Goal: Task Accomplishment & Management: Use online tool/utility

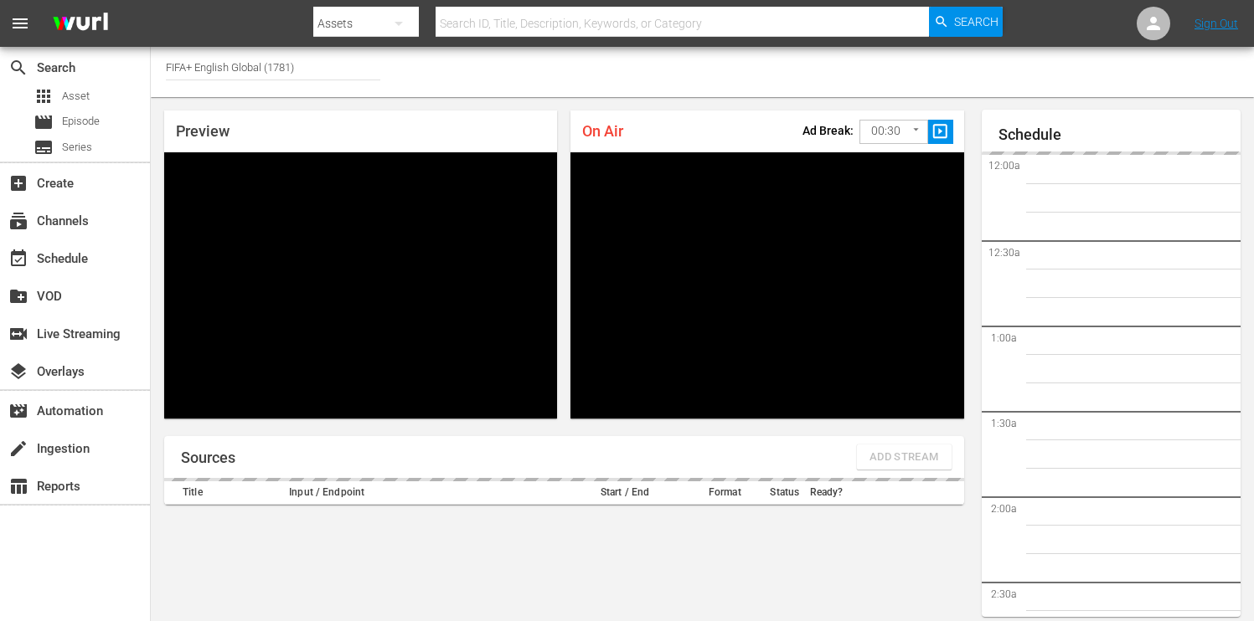
type input "FIFA+ English Global (1781)"
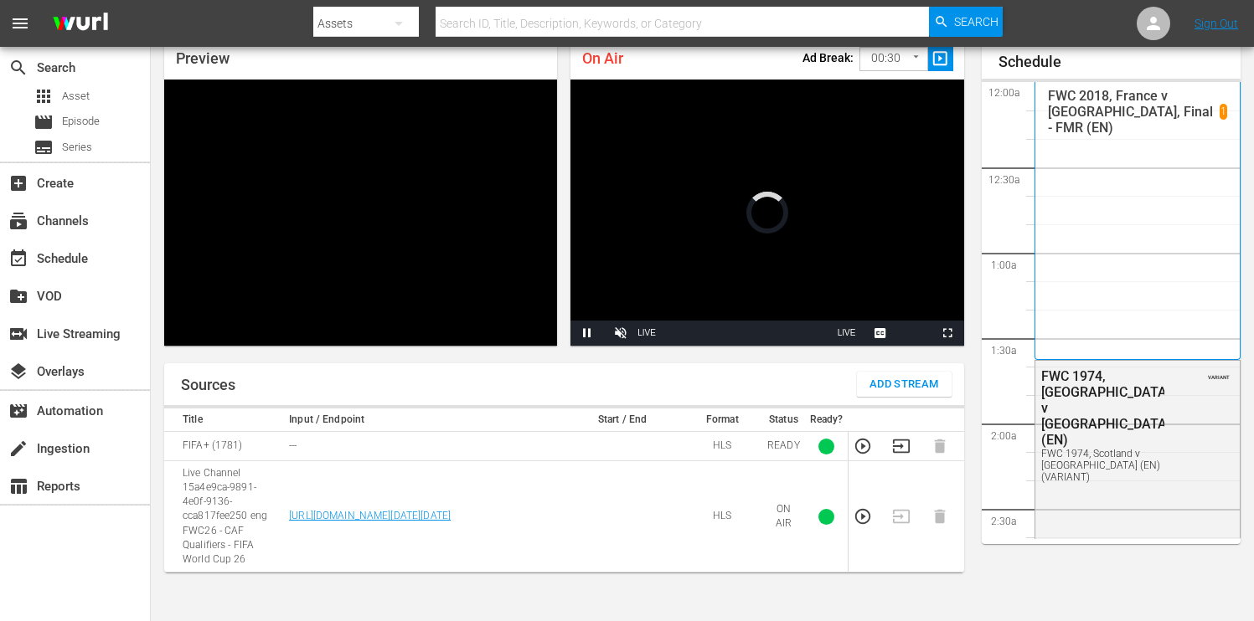
scroll to position [2239, 0]
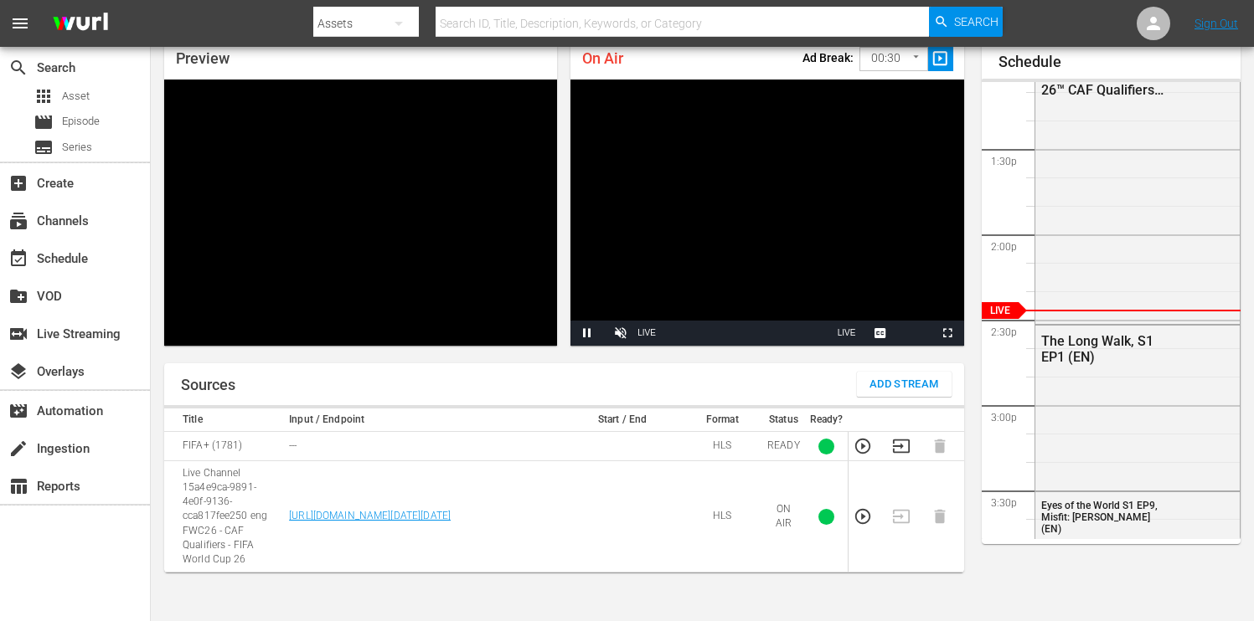
click at [913, 61] on body "menu Search By Assets Search ID, Title, Description, Keywords, or Category Sear…" at bounding box center [627, 237] width 1254 height 621
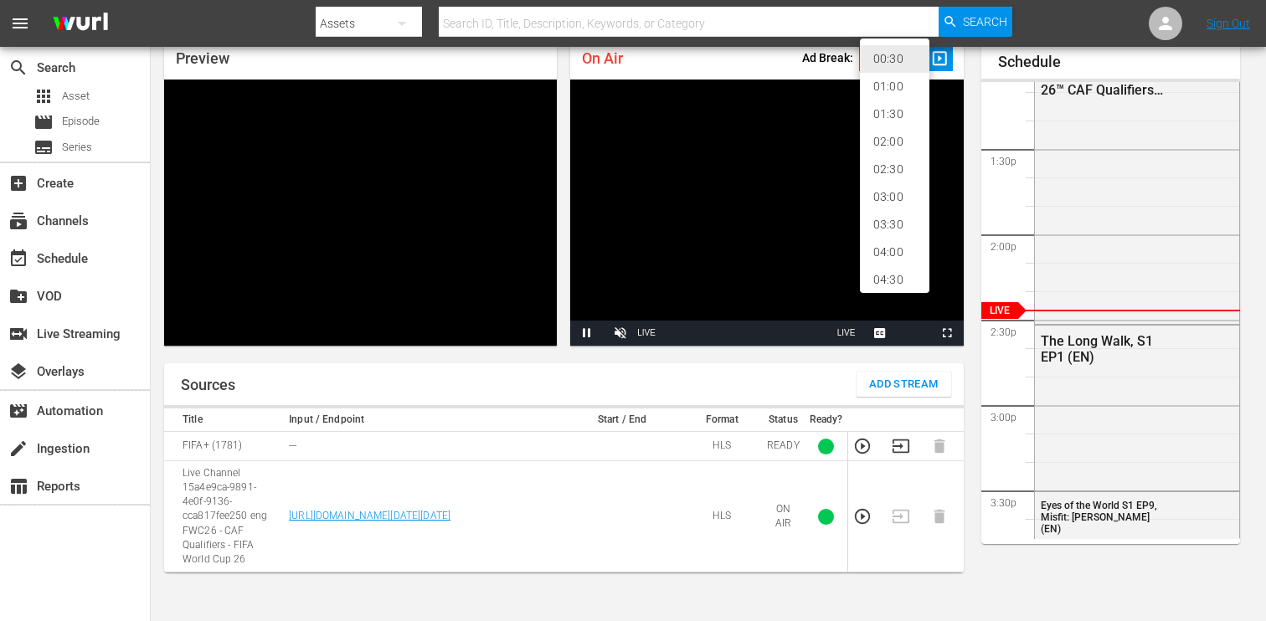
click at [889, 134] on li "02:00" at bounding box center [895, 142] width 70 height 28
type input "120"
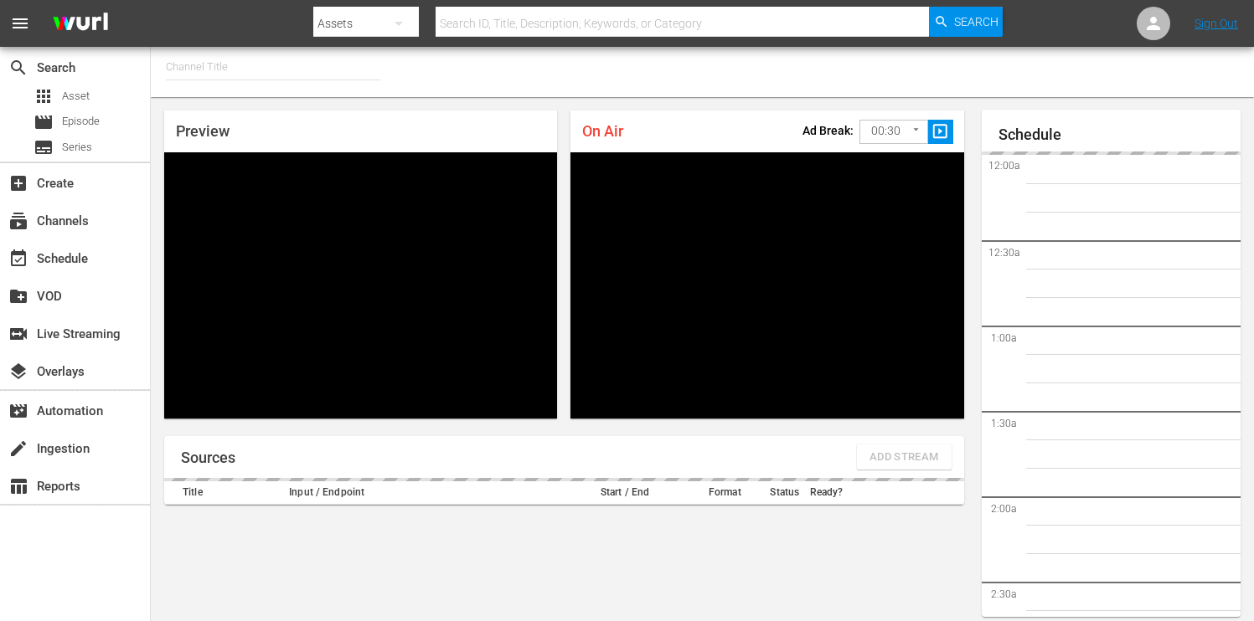
type input "FIFA+ Italian Local (1779)"
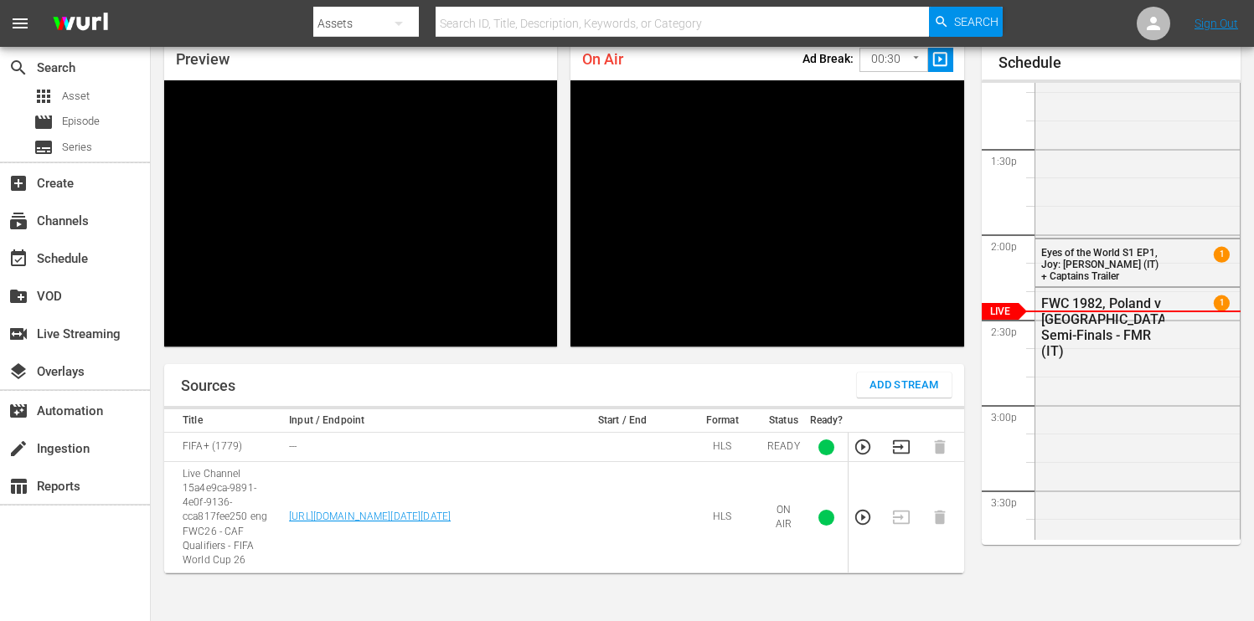
click at [913, 59] on body "menu Search By Assets Search ID, Title, Description, Keywords, or Category Sear…" at bounding box center [627, 238] width 1254 height 621
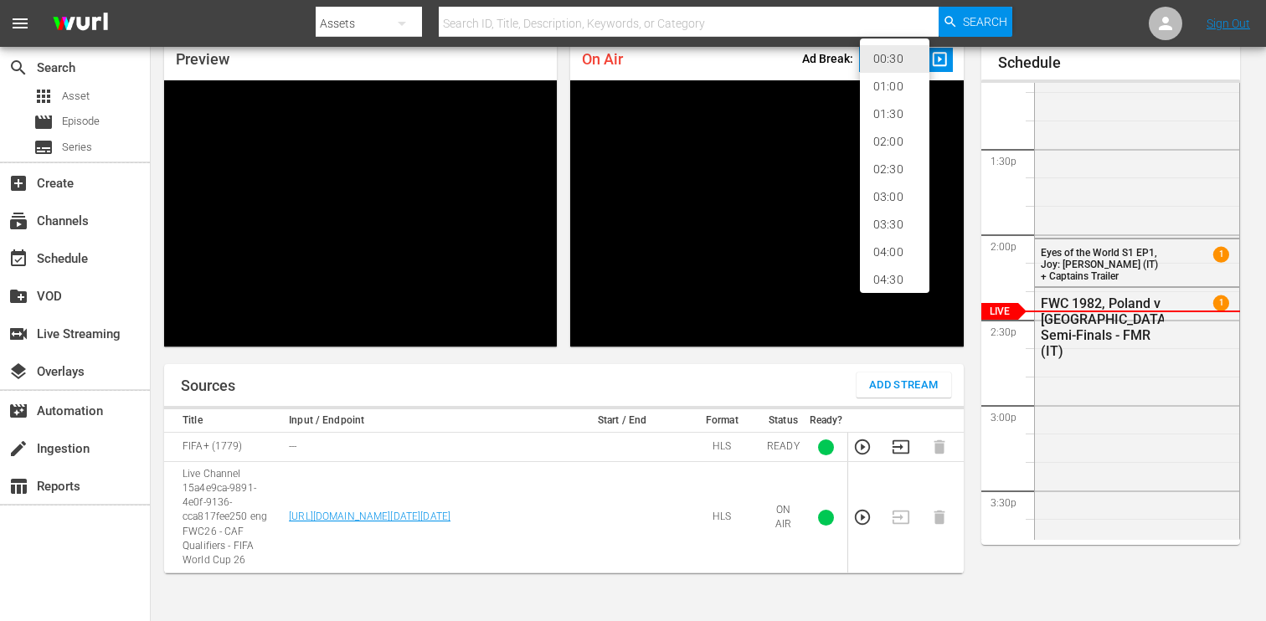
click at [894, 139] on li "02:00" at bounding box center [895, 142] width 70 height 28
type input "120"
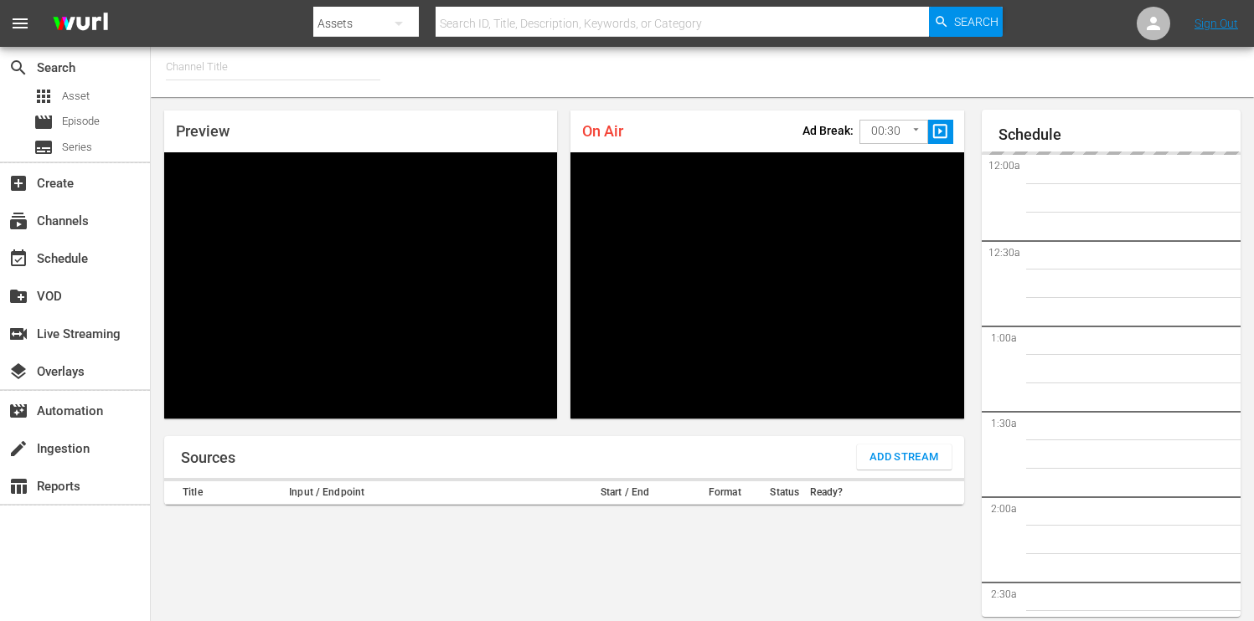
type input "FIFA+ Portuguese Local (1776)"
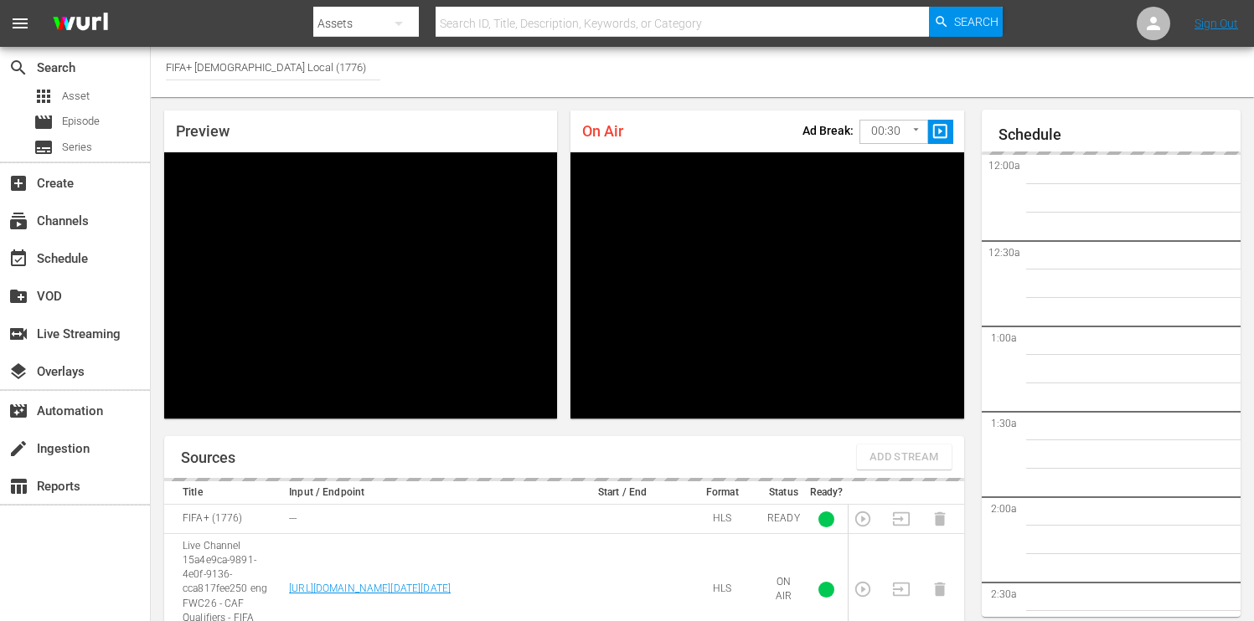
scroll to position [72, 0]
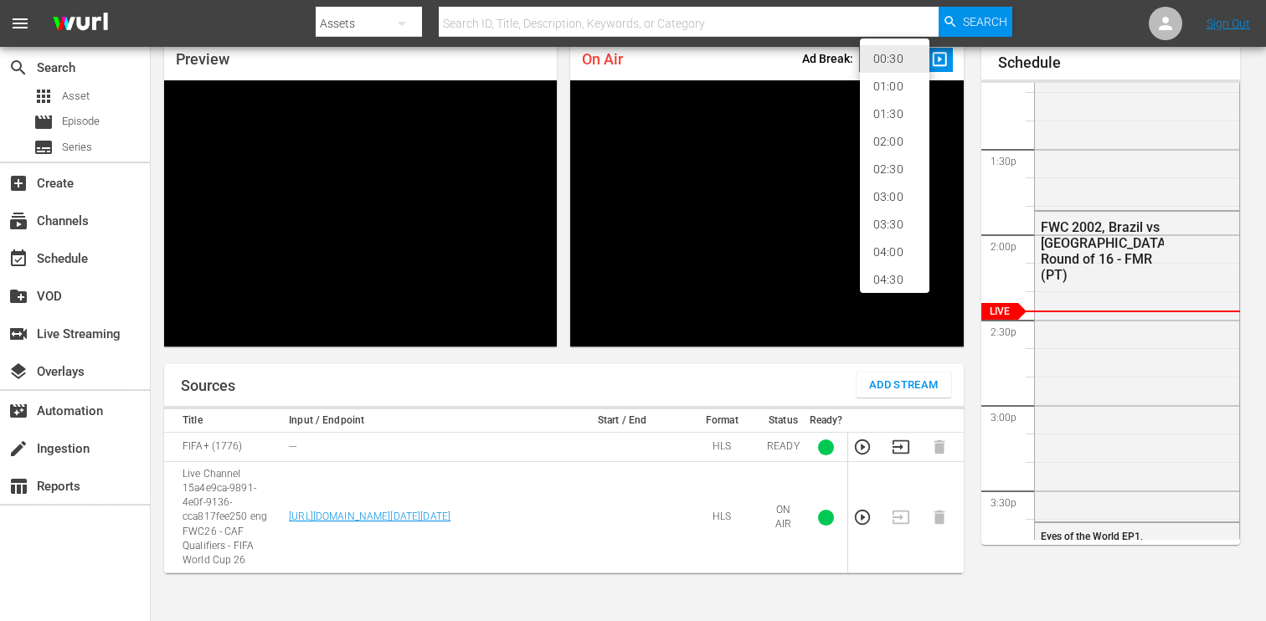
click at [911, 58] on body "menu Search By Assets Search ID, Title, Description, Keywords, or Category Sear…" at bounding box center [633, 238] width 1266 height 621
click at [894, 139] on li "02:00" at bounding box center [895, 142] width 70 height 28
type input "120"
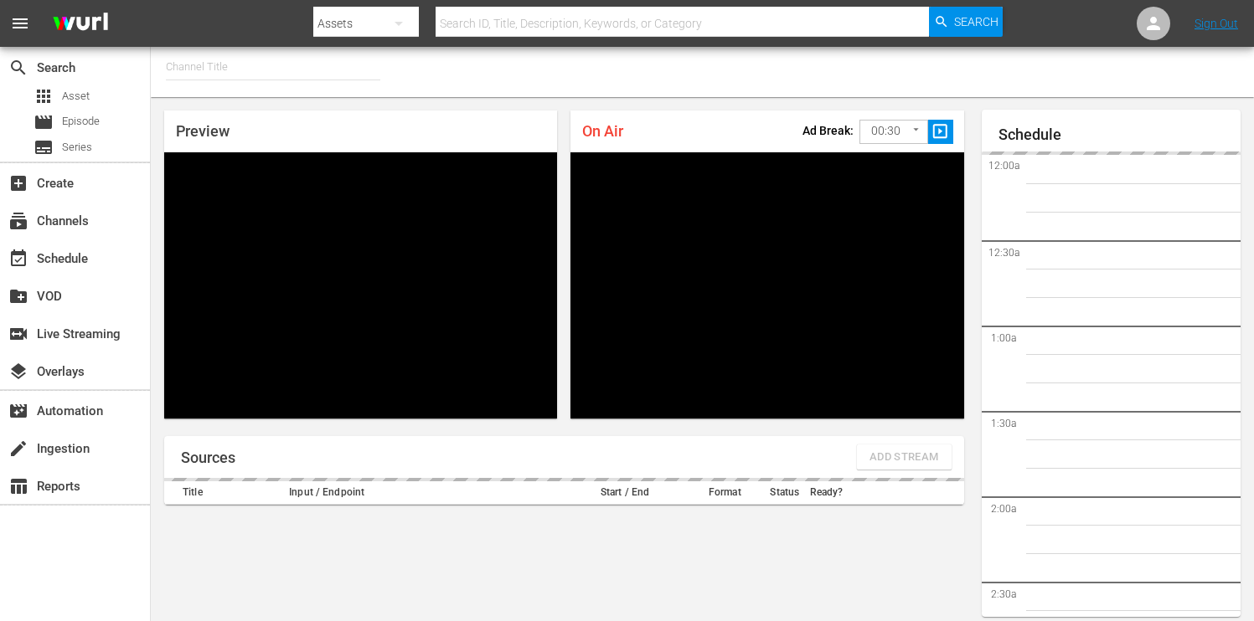
type input "FIFA+ Spanish Global (1780)"
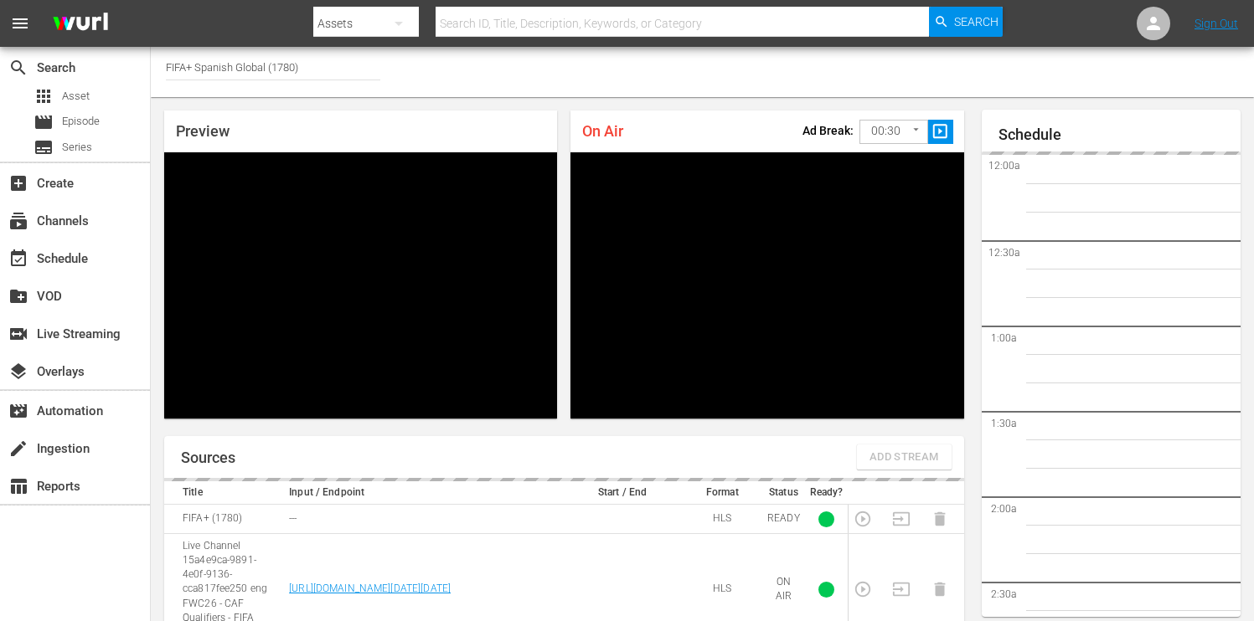
scroll to position [72, 0]
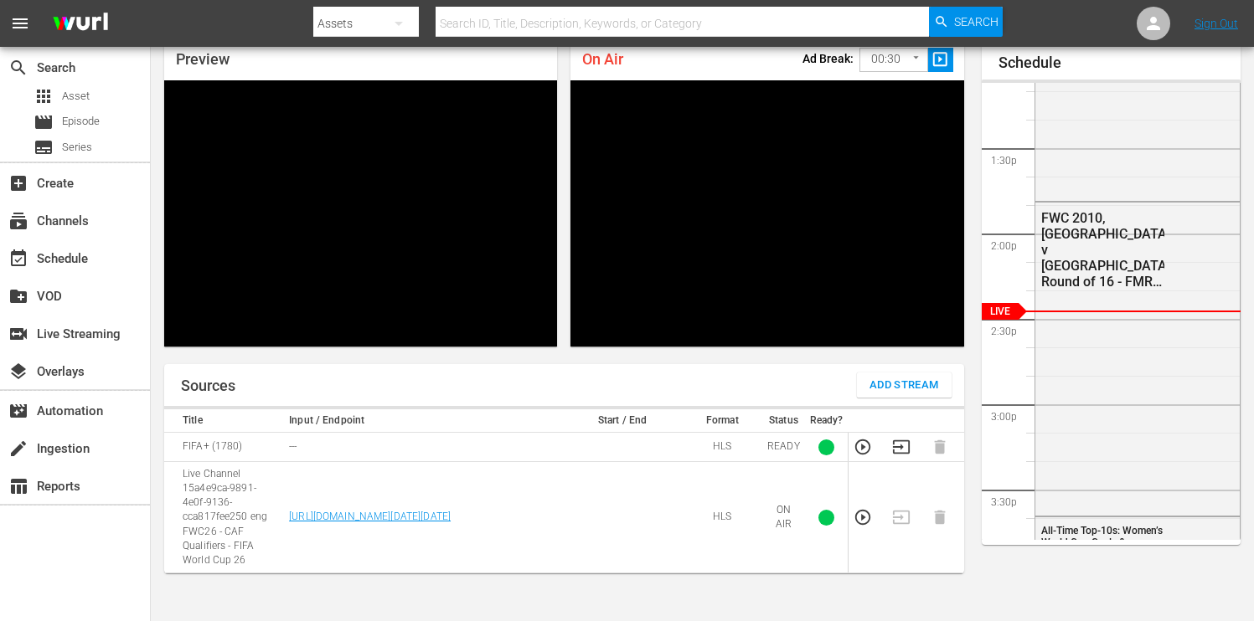
click at [913, 55] on body "menu Search By Assets Search ID, Title, Description, Keywords, or Category Sear…" at bounding box center [627, 238] width 1254 height 621
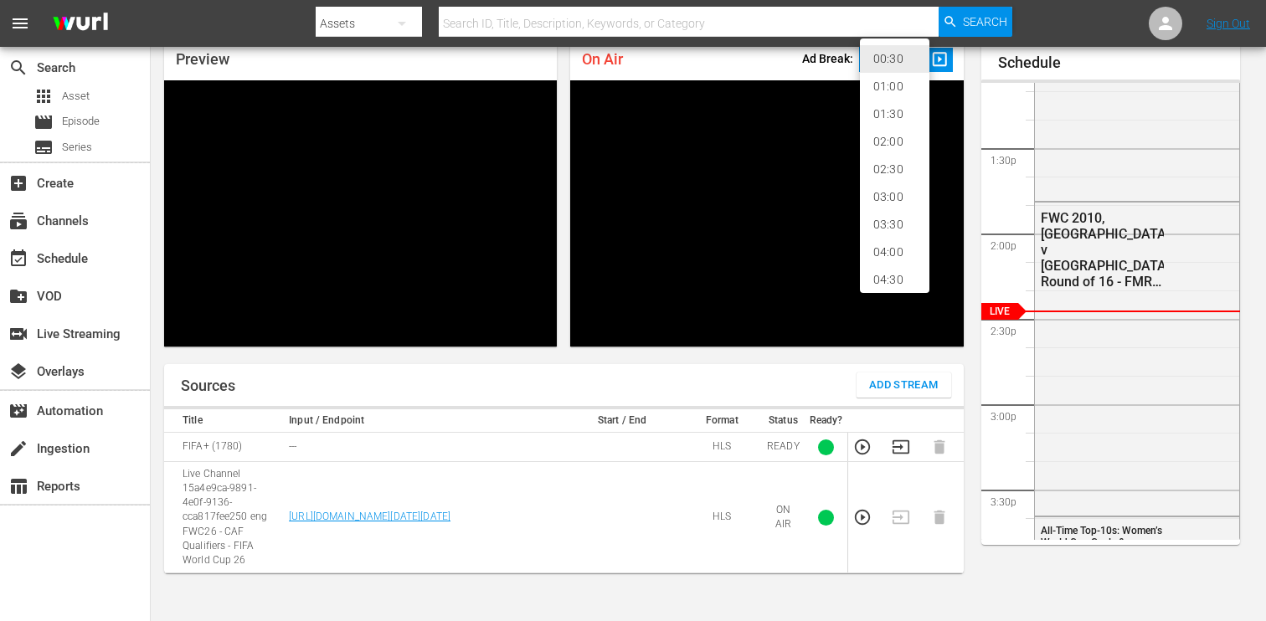
click at [895, 140] on li "02:00" at bounding box center [895, 142] width 70 height 28
type input "120"
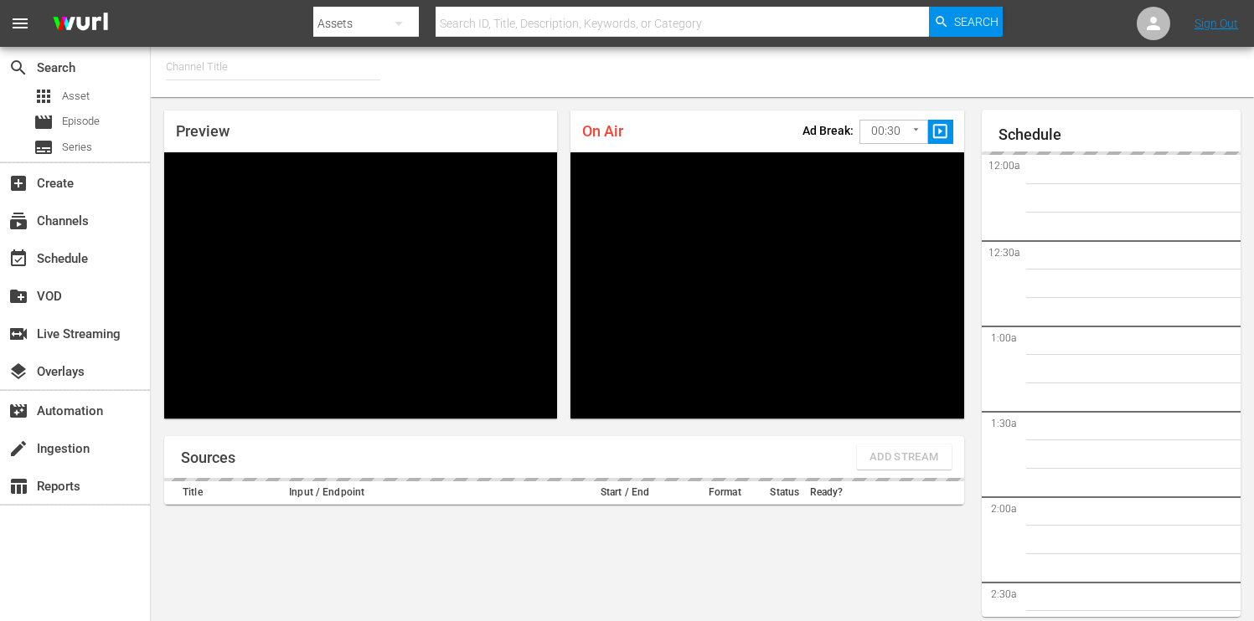
type input "FIFA+ Spanish-Local-MX (1855)"
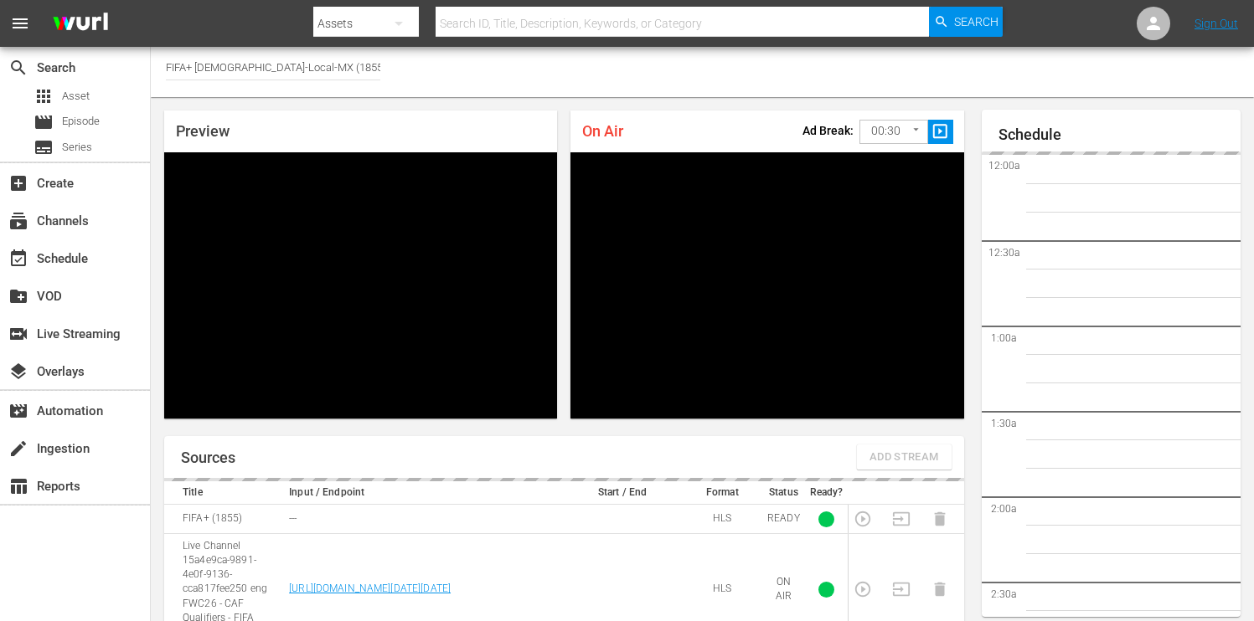
scroll to position [73, 0]
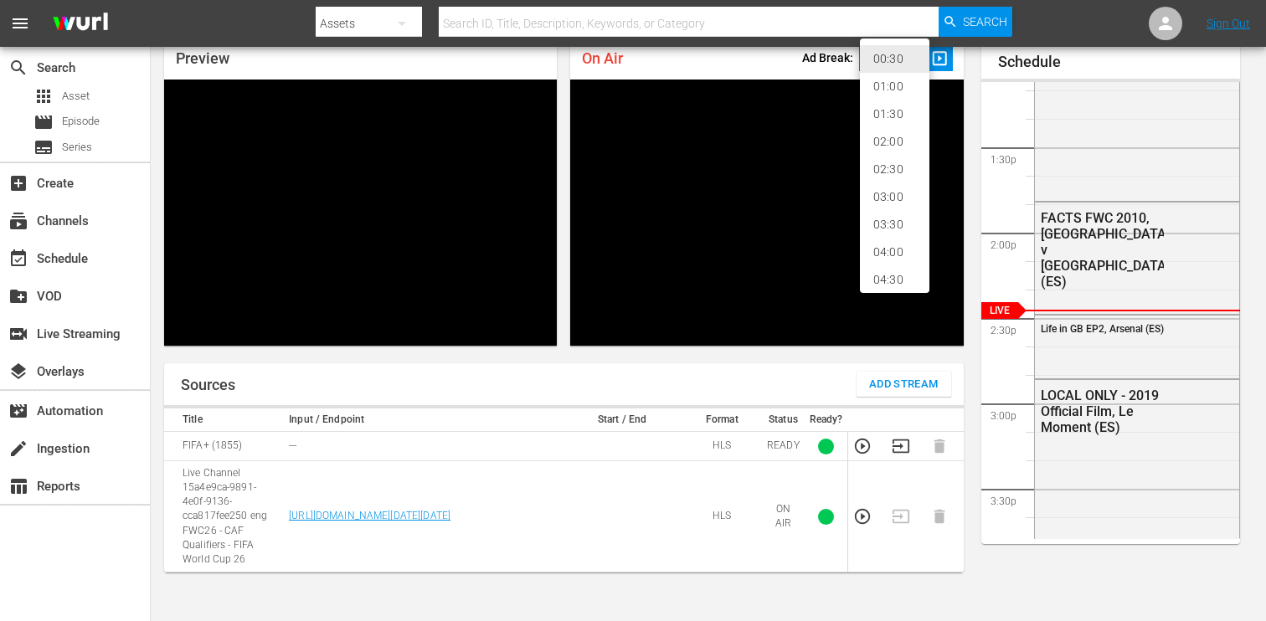
click at [914, 56] on body "menu Search By Assets Search ID, Title, Description, Keywords, or Category Sear…" at bounding box center [633, 237] width 1266 height 621
click at [878, 137] on li "02:00" at bounding box center [895, 142] width 70 height 28
type input "120"
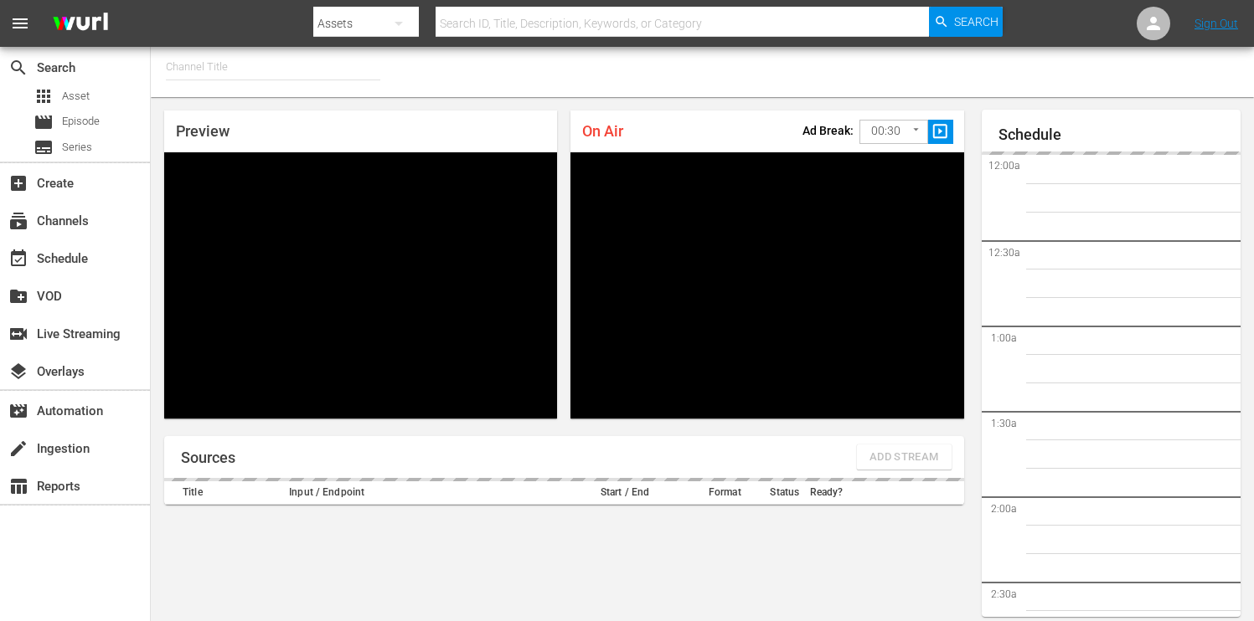
type input "FIFA+ English Global (1781)"
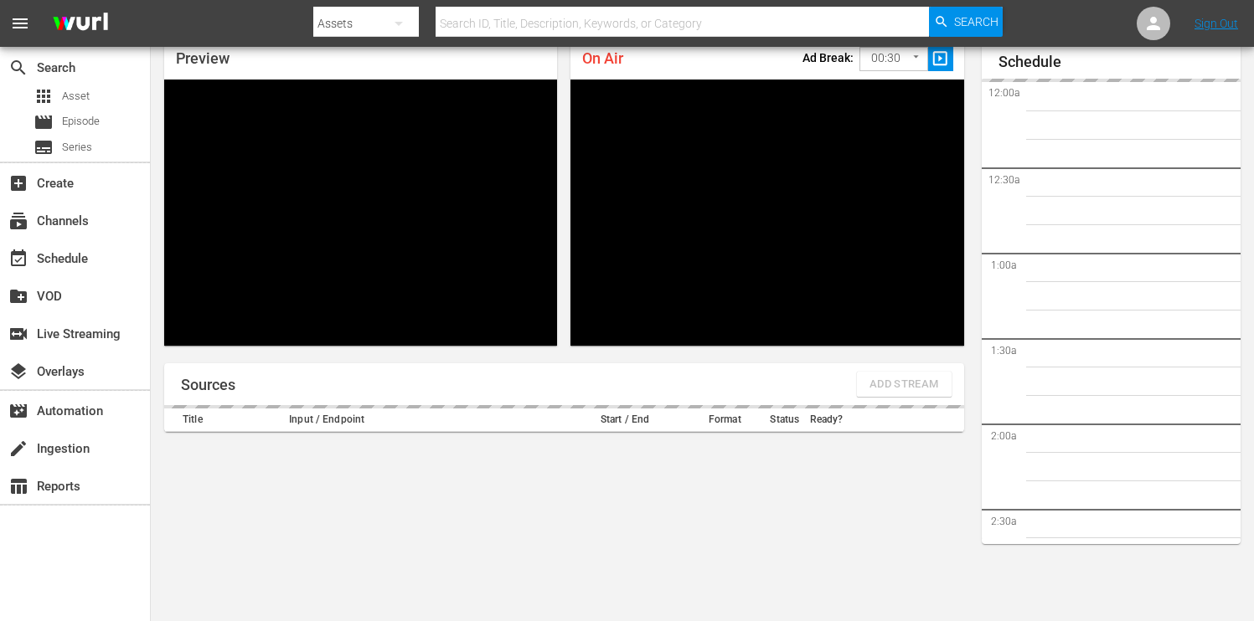
scroll to position [2354, 0]
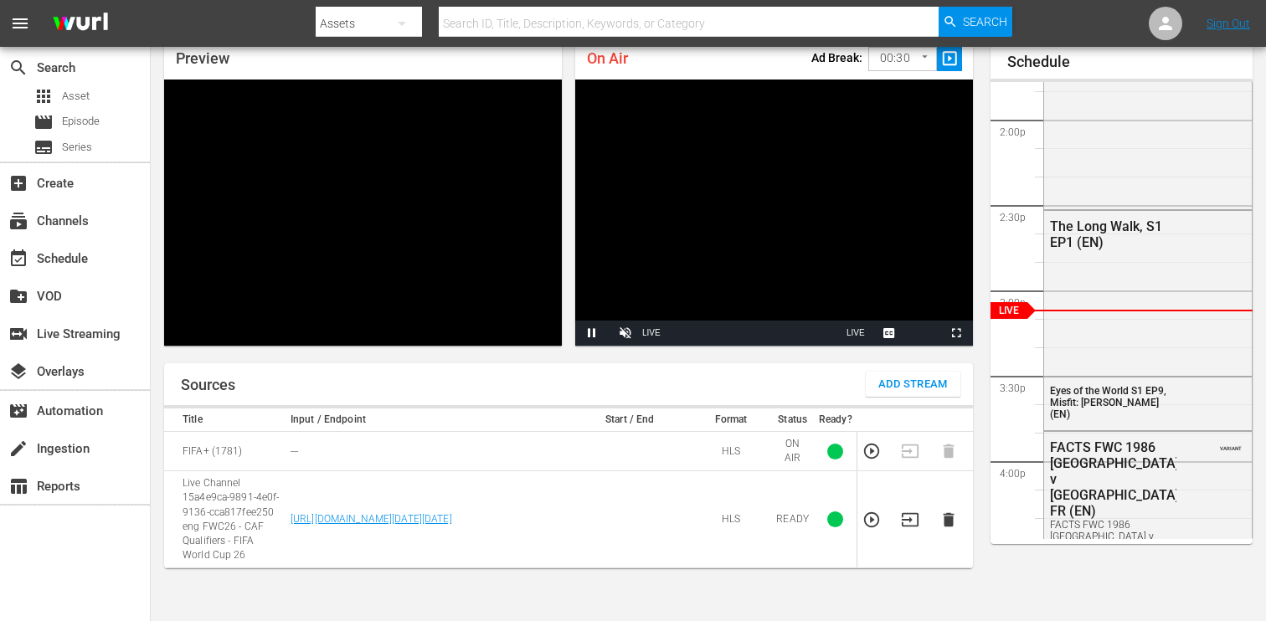
click at [914, 59] on body "menu Search By Assets Search ID, Title, Description, Keywords, or Category Sear…" at bounding box center [633, 237] width 1266 height 621
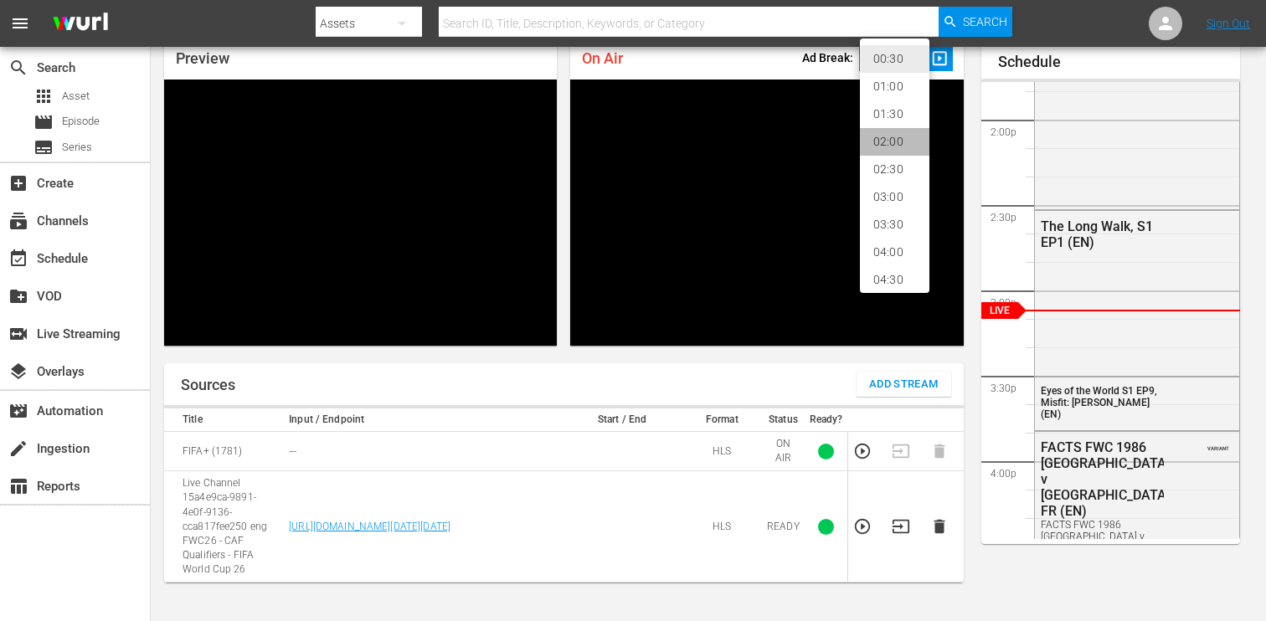
click at [900, 140] on li "02:00" at bounding box center [895, 142] width 70 height 28
type input "120"
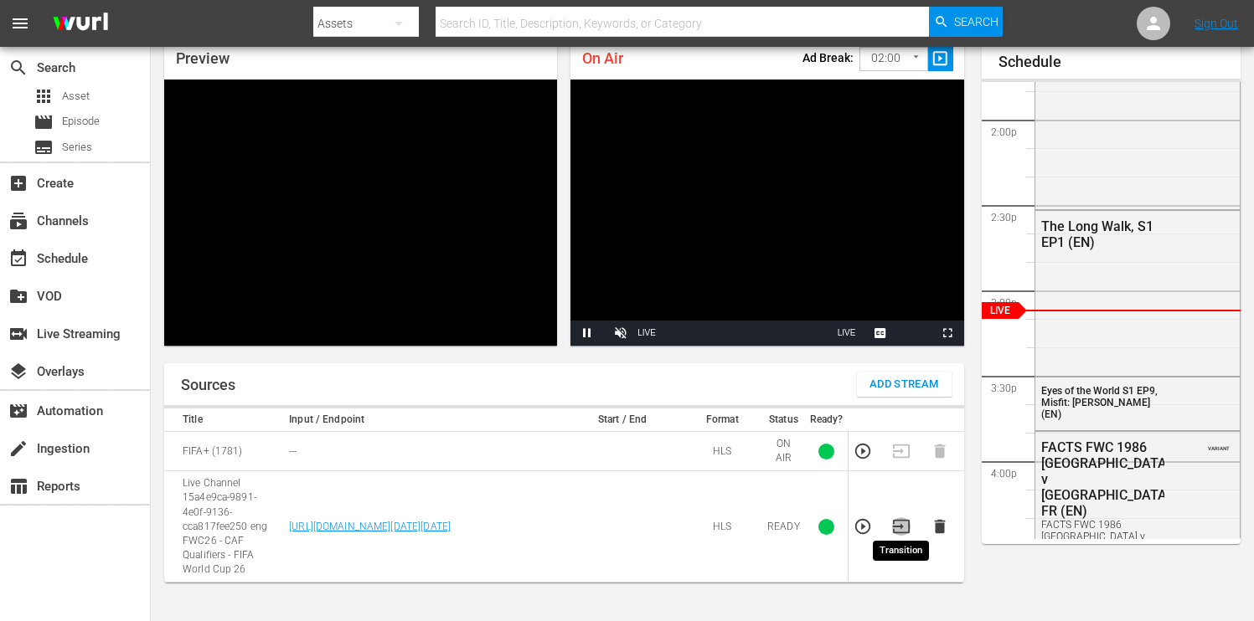
click at [899, 520] on icon "button" at bounding box center [901, 527] width 18 height 18
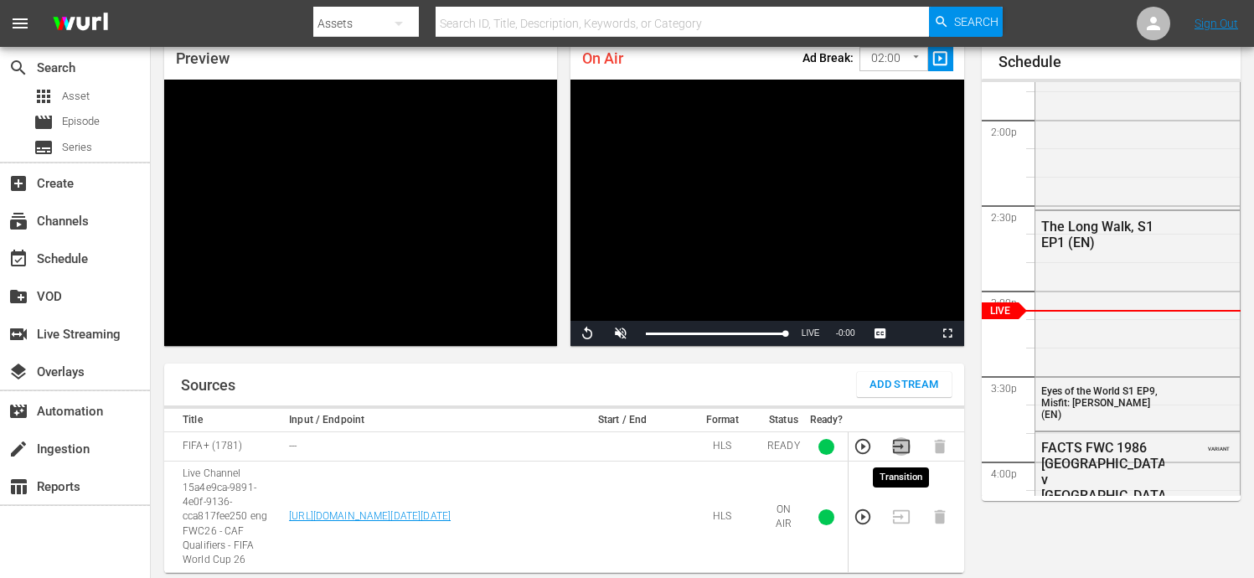
click at [900, 444] on icon "button" at bounding box center [900, 446] width 17 height 13
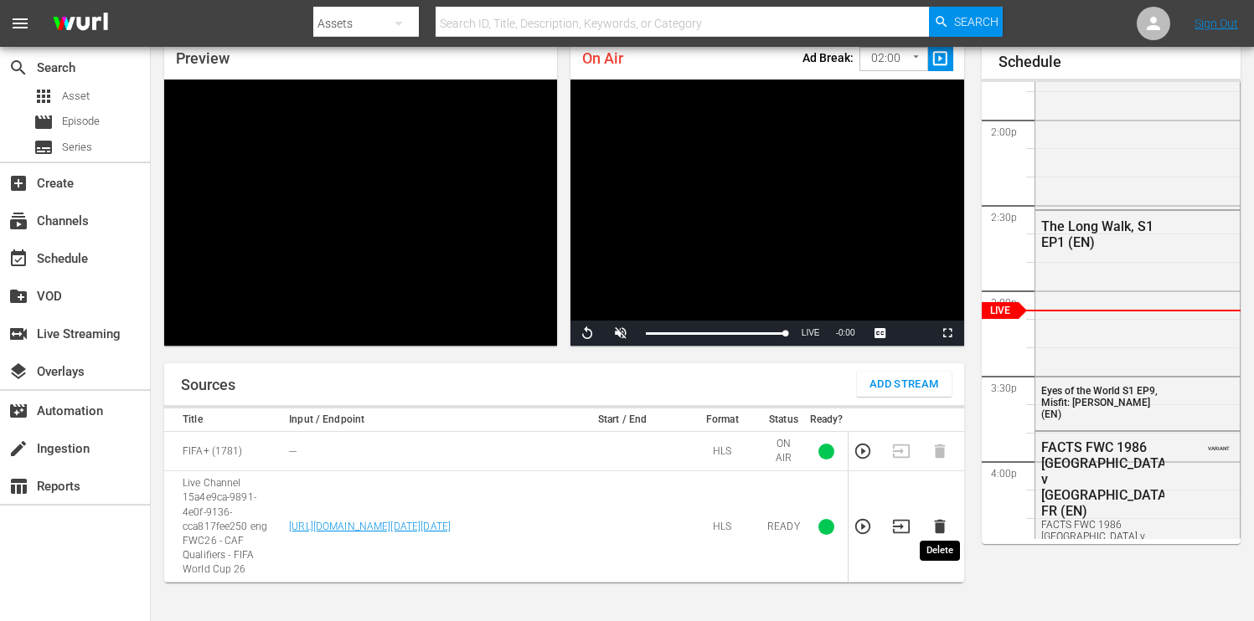
click at [943, 520] on icon "button" at bounding box center [939, 527] width 11 height 14
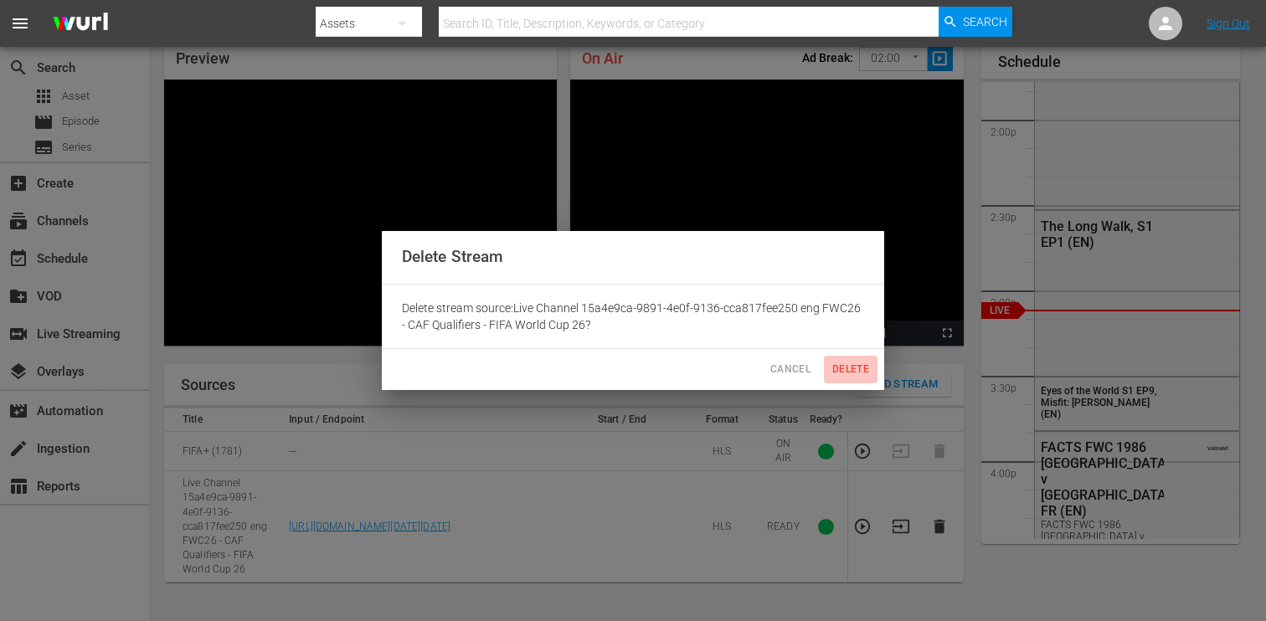
click at [837, 370] on span "Delete" at bounding box center [851, 370] width 40 height 18
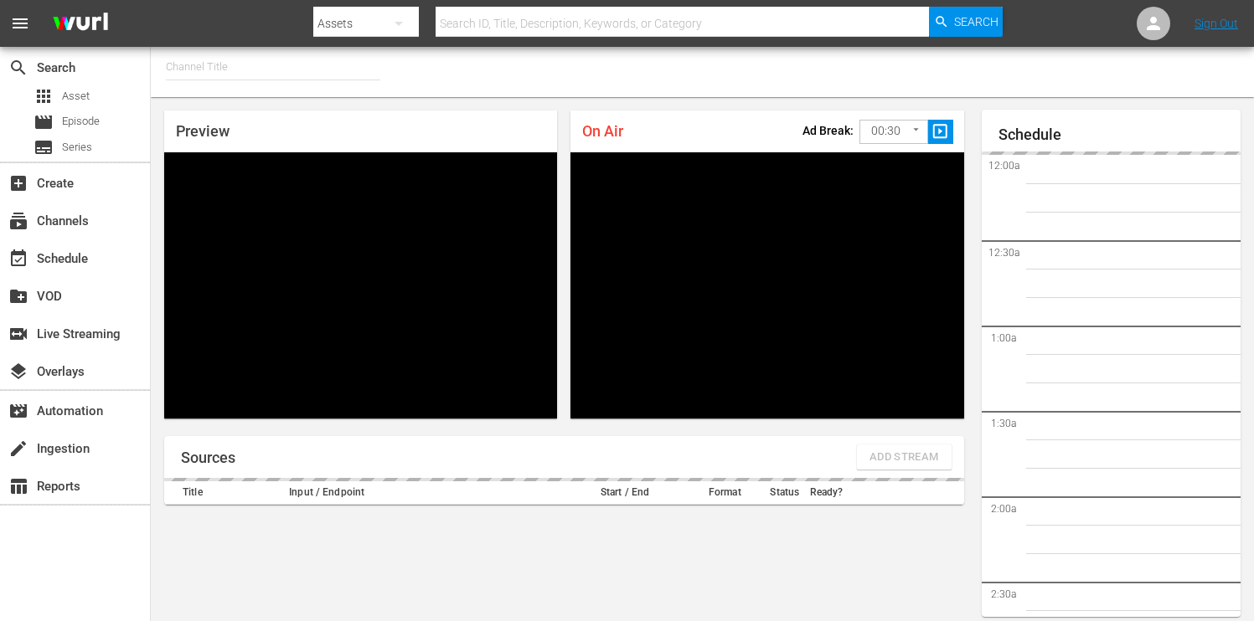
type input "FIFA+ Italian Local (1779)"
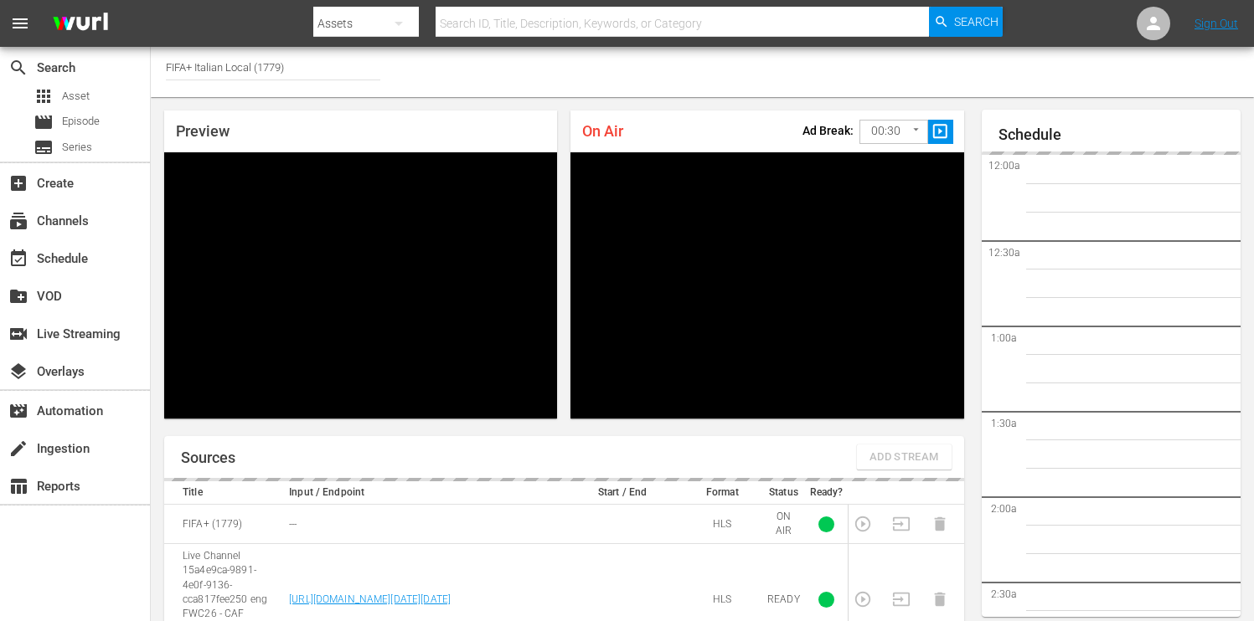
scroll to position [73, 0]
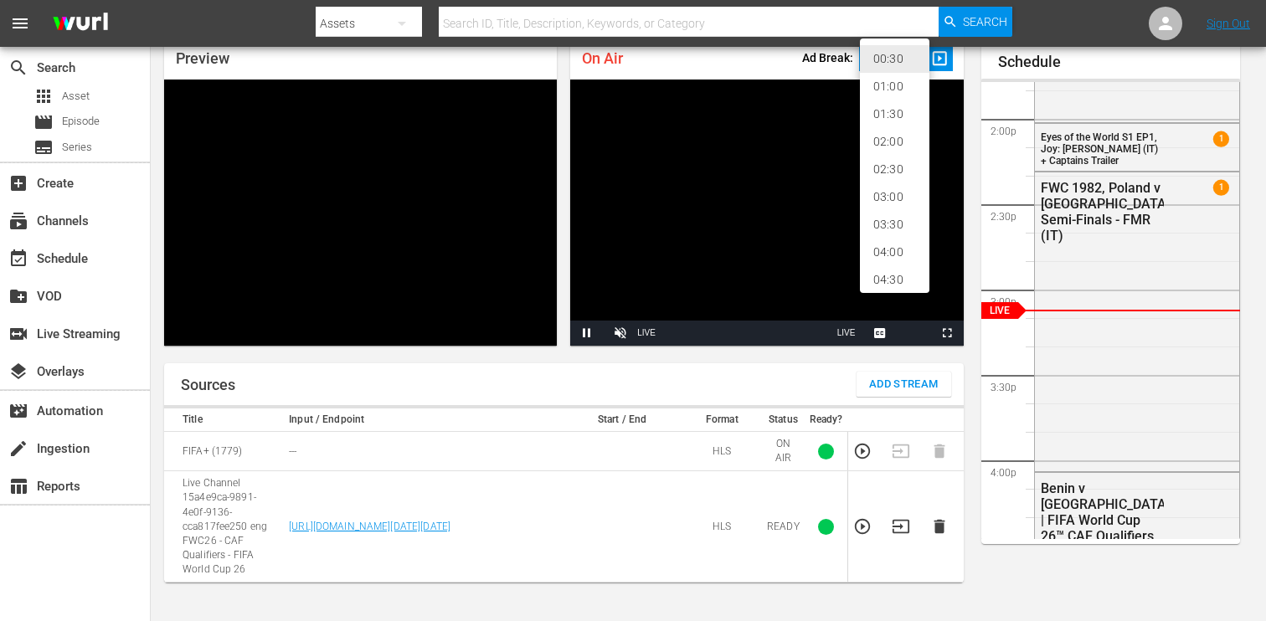
click at [914, 58] on body "menu Search By Assets Search ID, Title, Description, Keywords, or Category Sear…" at bounding box center [633, 237] width 1266 height 621
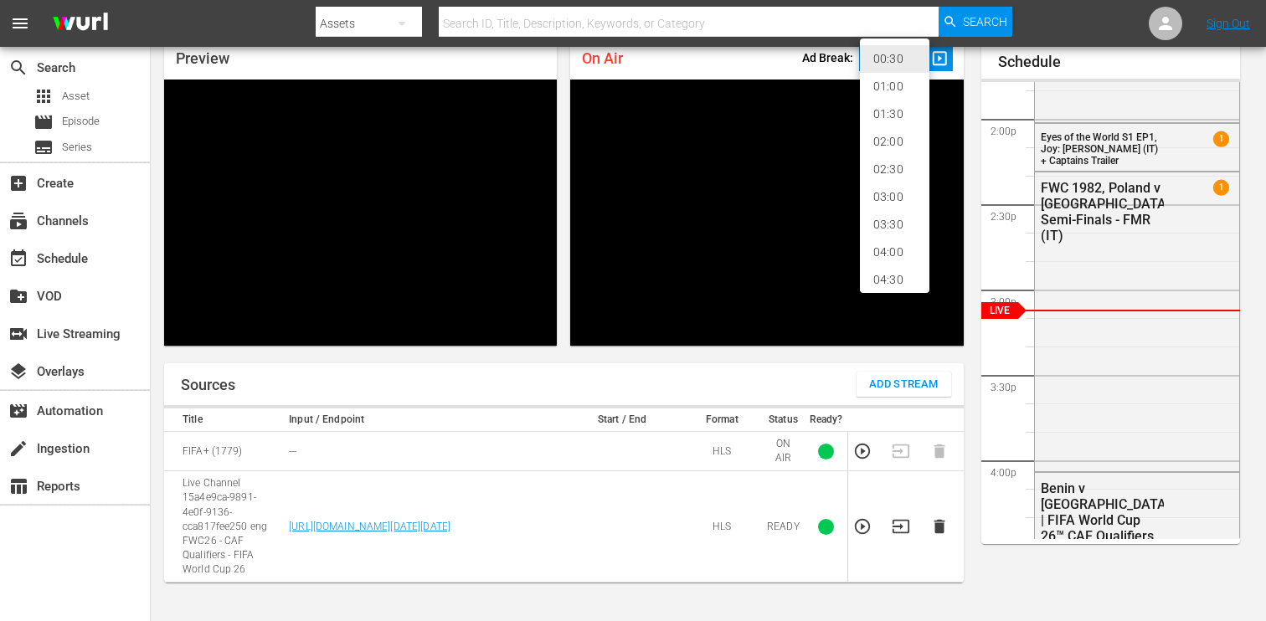
click at [892, 145] on li "02:00" at bounding box center [895, 142] width 70 height 28
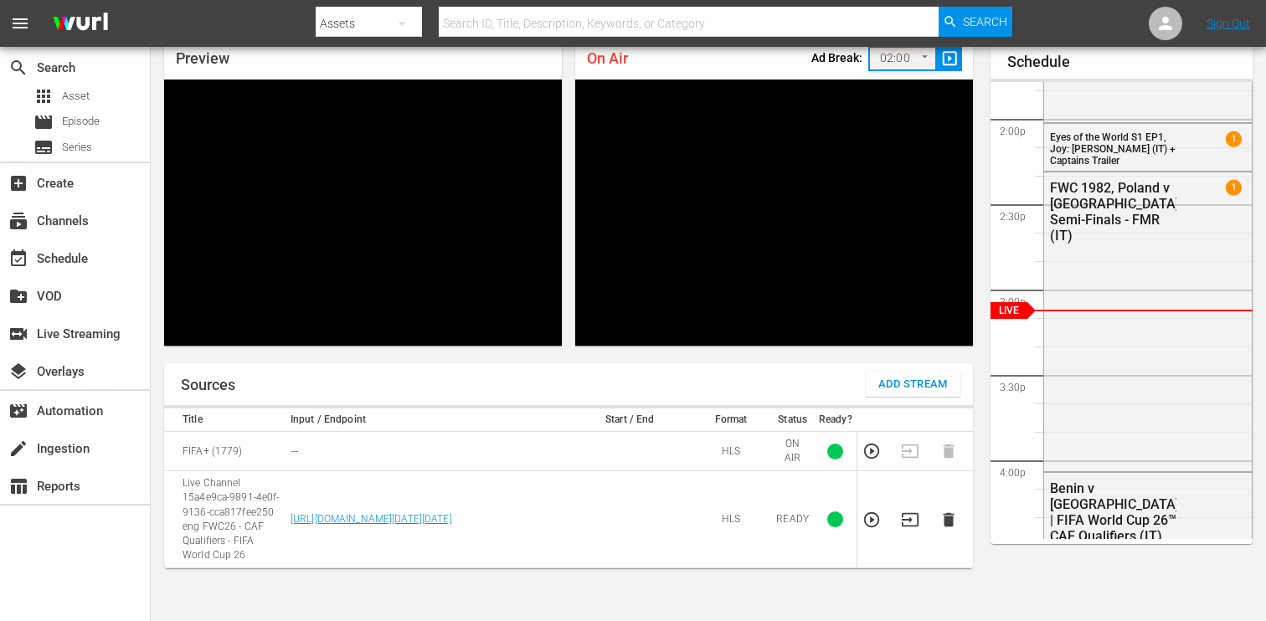
type input "120"
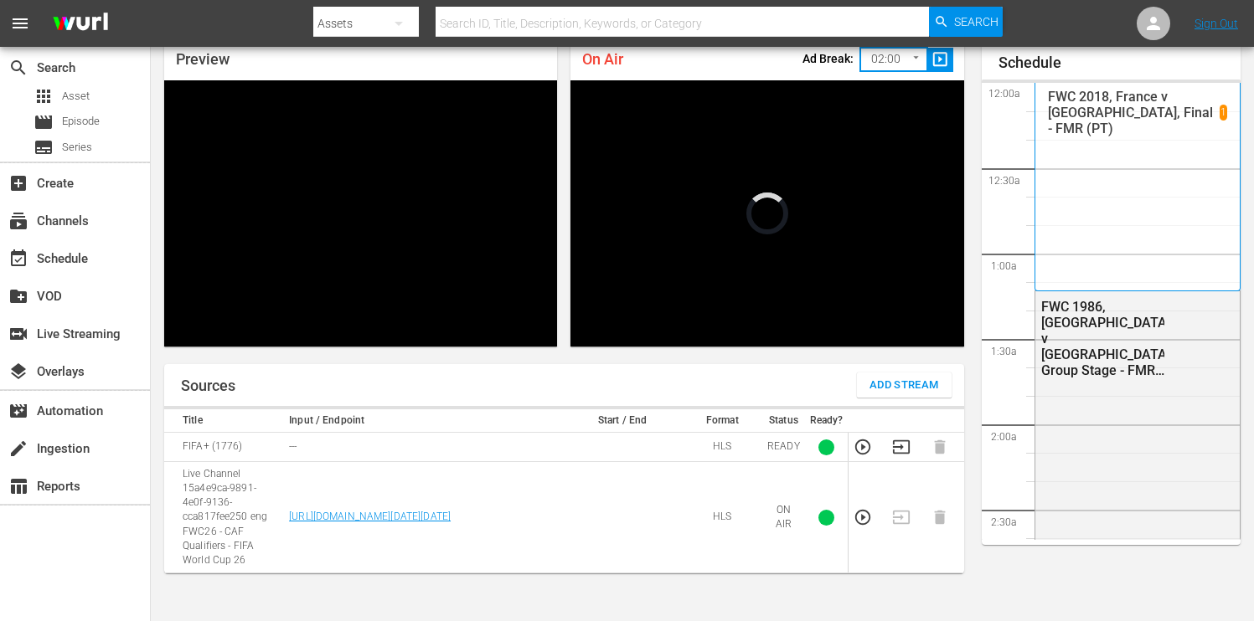
scroll to position [2240, 0]
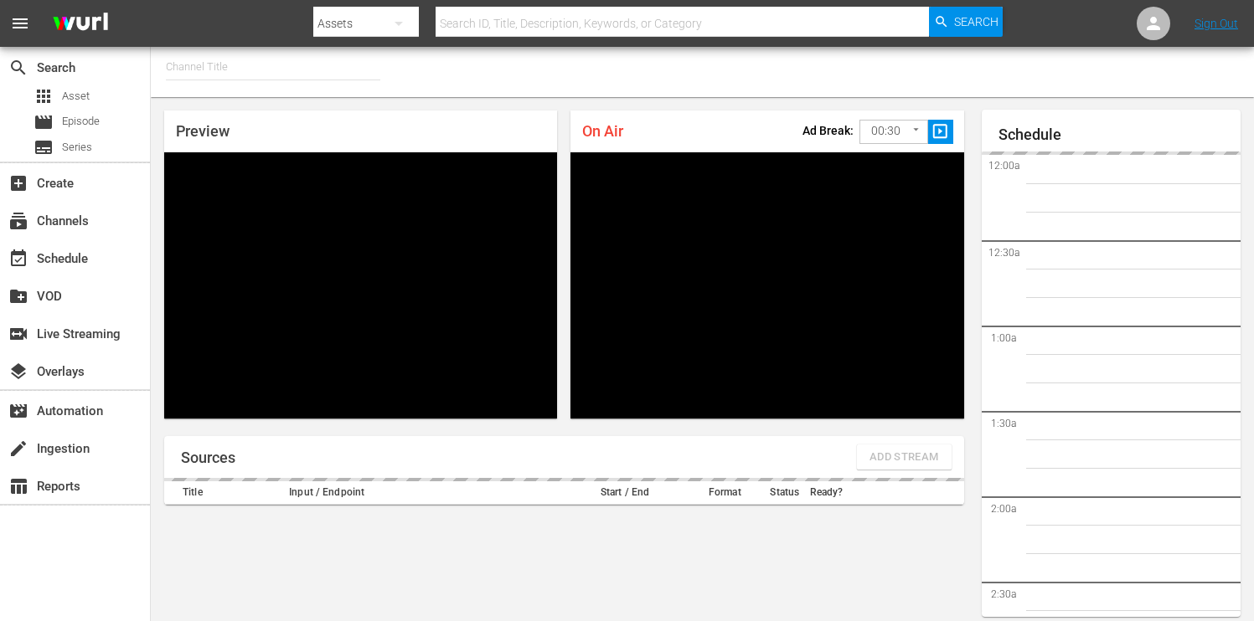
type input "FIFA+ Portuguese Local (1776)"
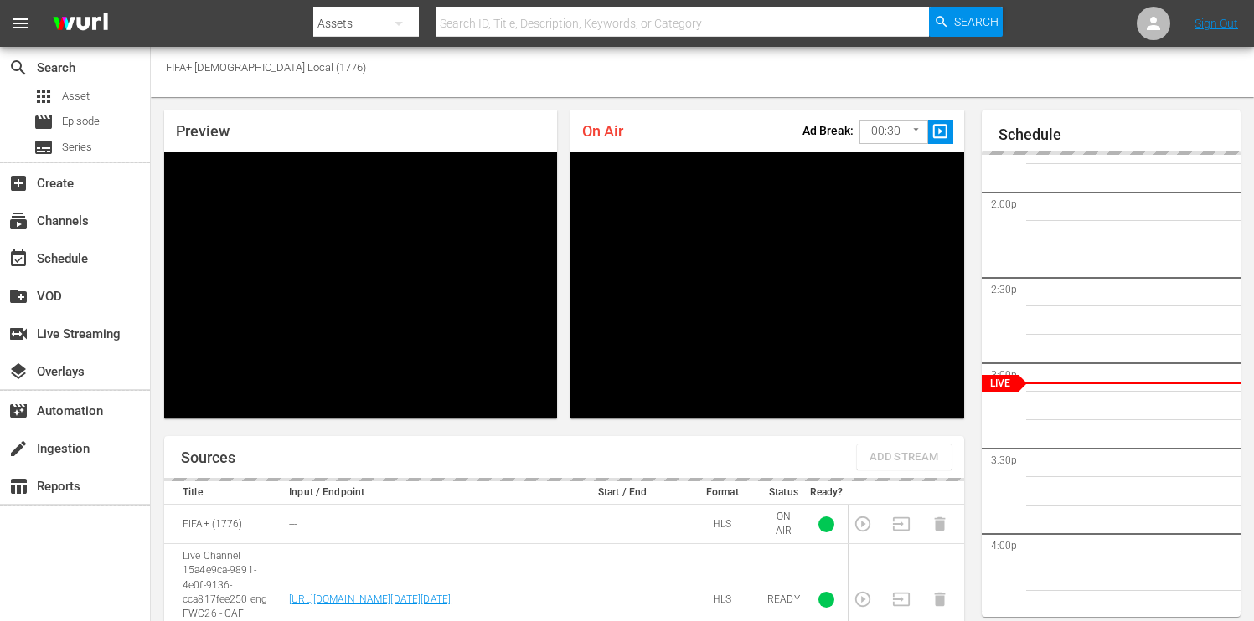
scroll to position [72, 0]
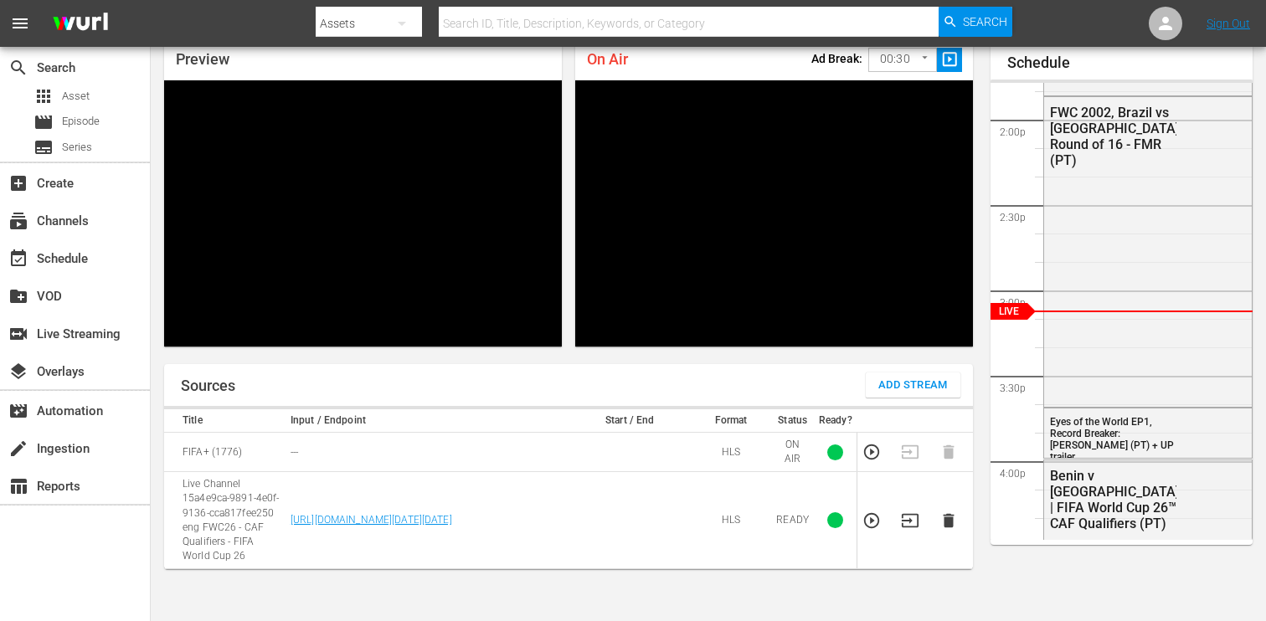
click at [914, 59] on body "menu Search By Assets Search ID, Title, Description, Keywords, or Category Sear…" at bounding box center [633, 238] width 1266 height 621
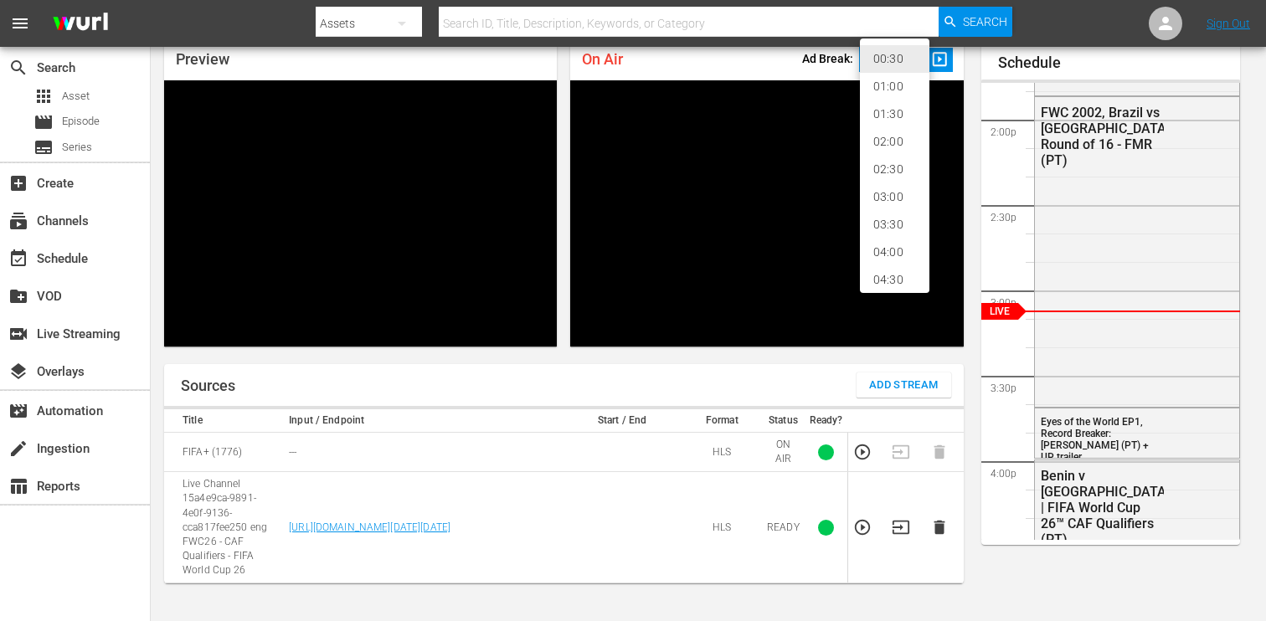
click at [900, 139] on li "02:00" at bounding box center [895, 142] width 70 height 28
type input "120"
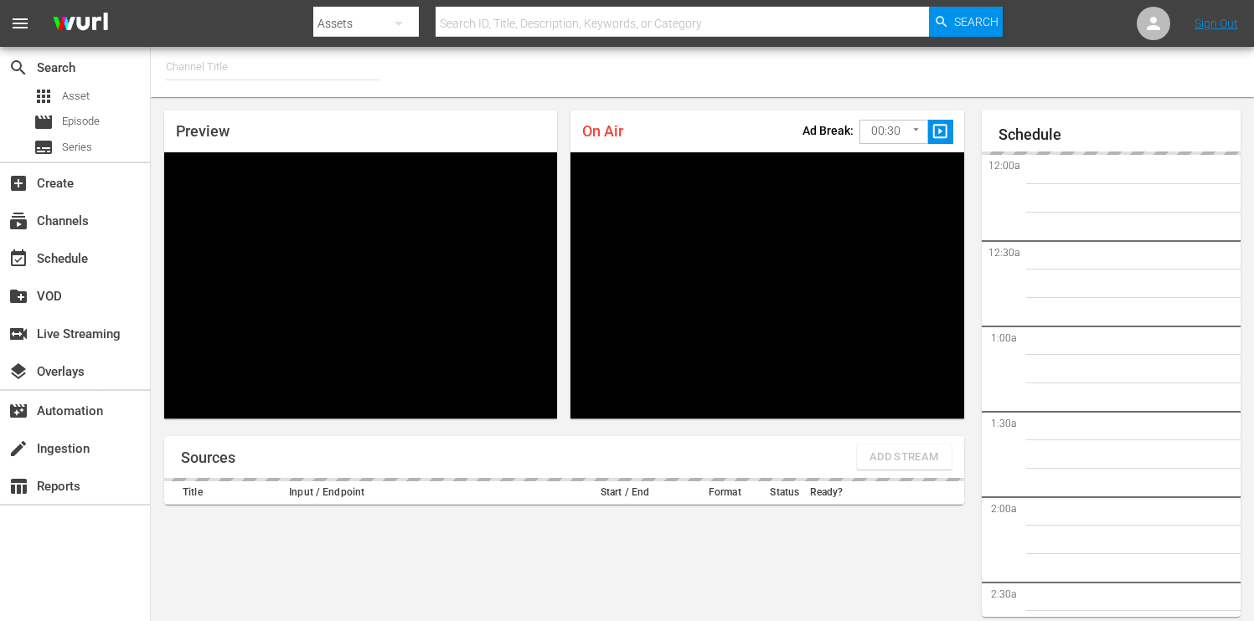
type input "FIFA+ Spanish Global (1780)"
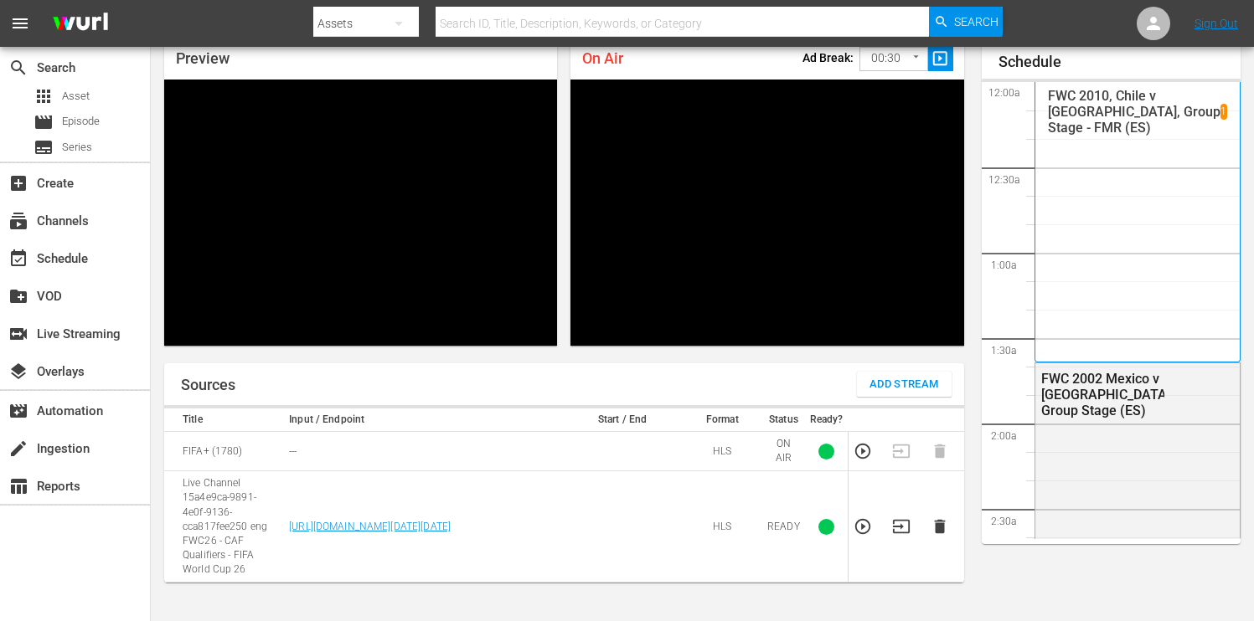
scroll to position [2355, 0]
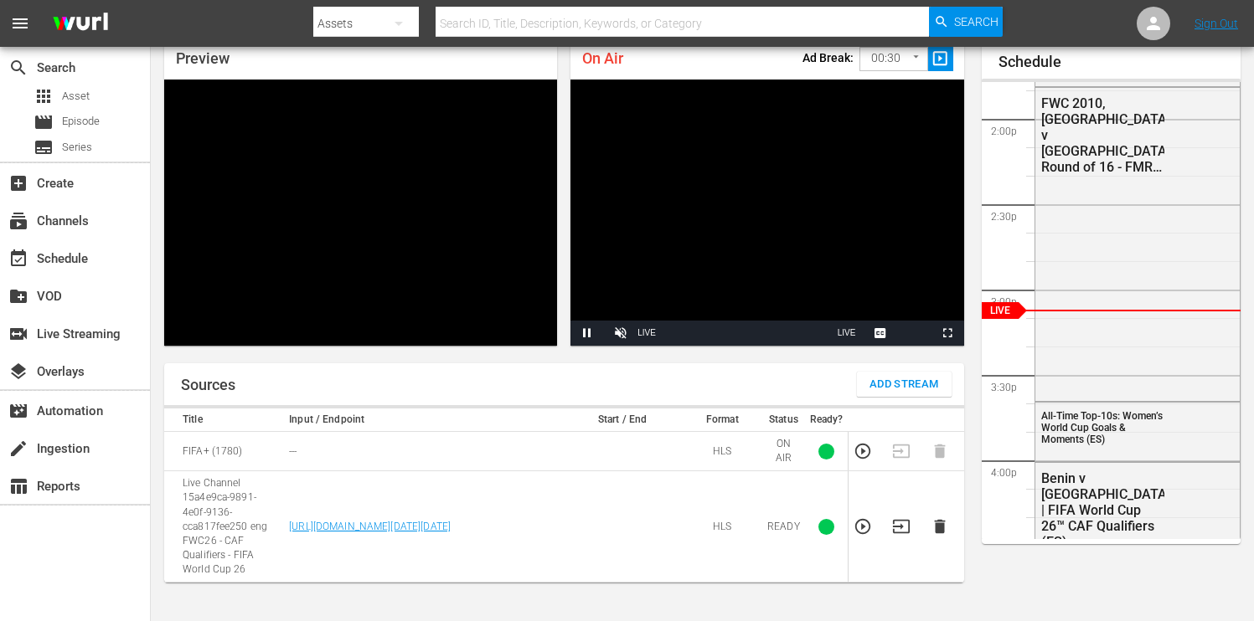
click at [912, 61] on body "menu Search By Assets Search ID, Title, Description, Keywords, or Category Sear…" at bounding box center [627, 237] width 1254 height 621
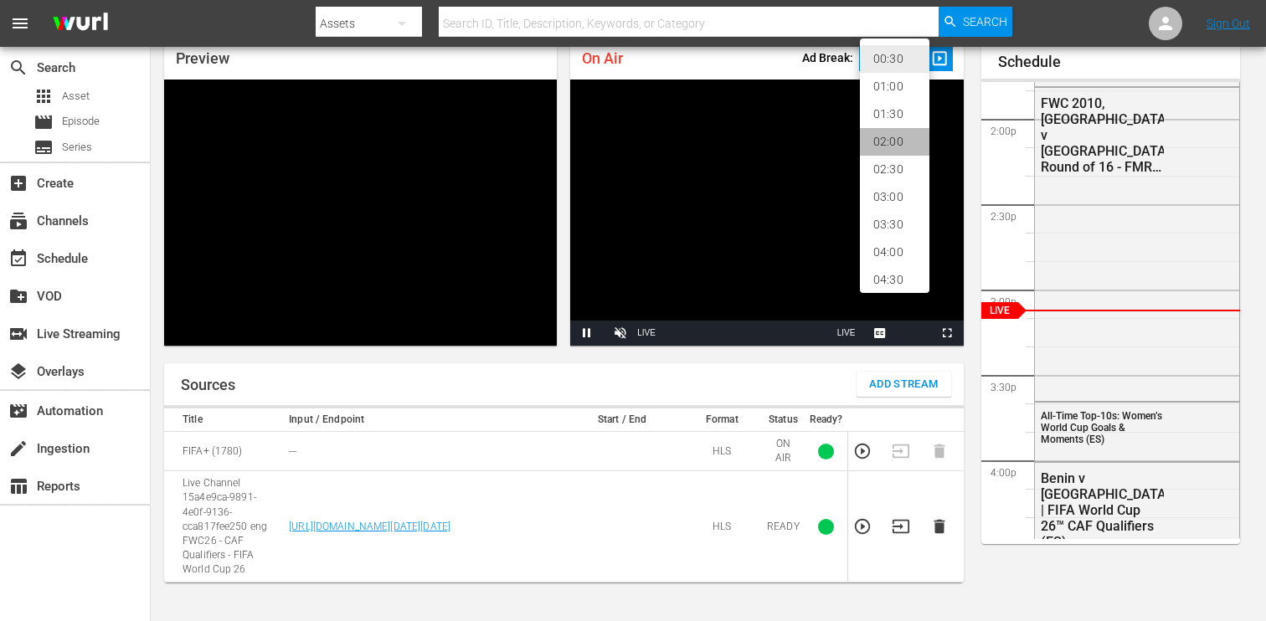
click at [904, 143] on li "02:00" at bounding box center [895, 142] width 70 height 28
type input "120"
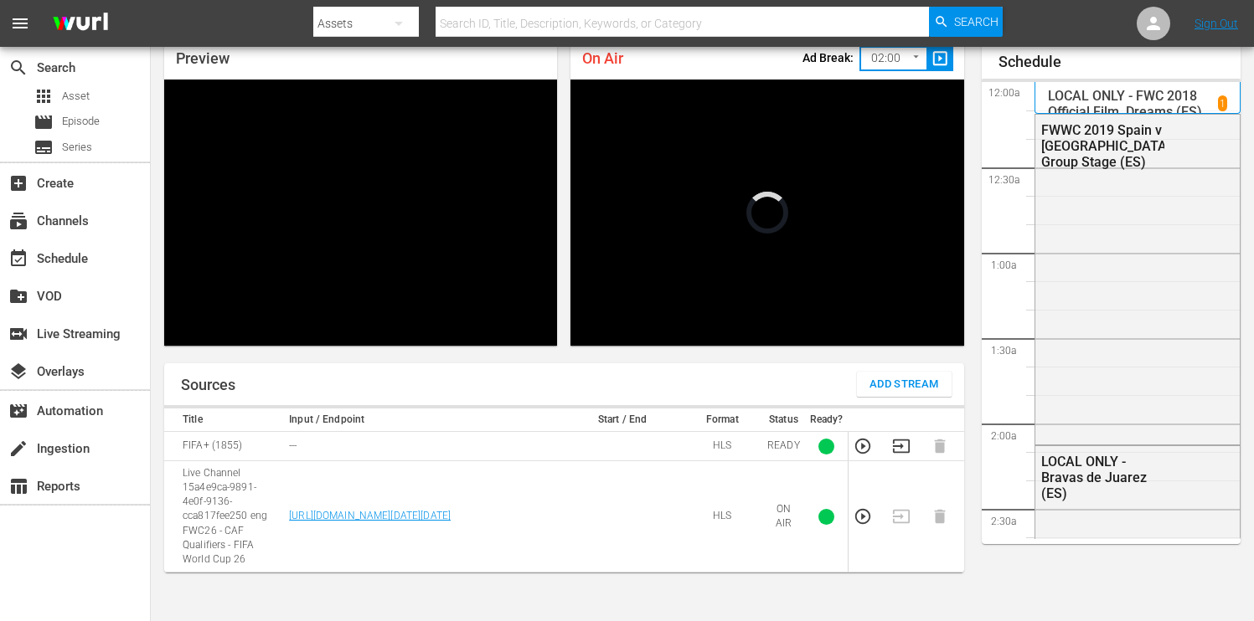
scroll to position [2241, 0]
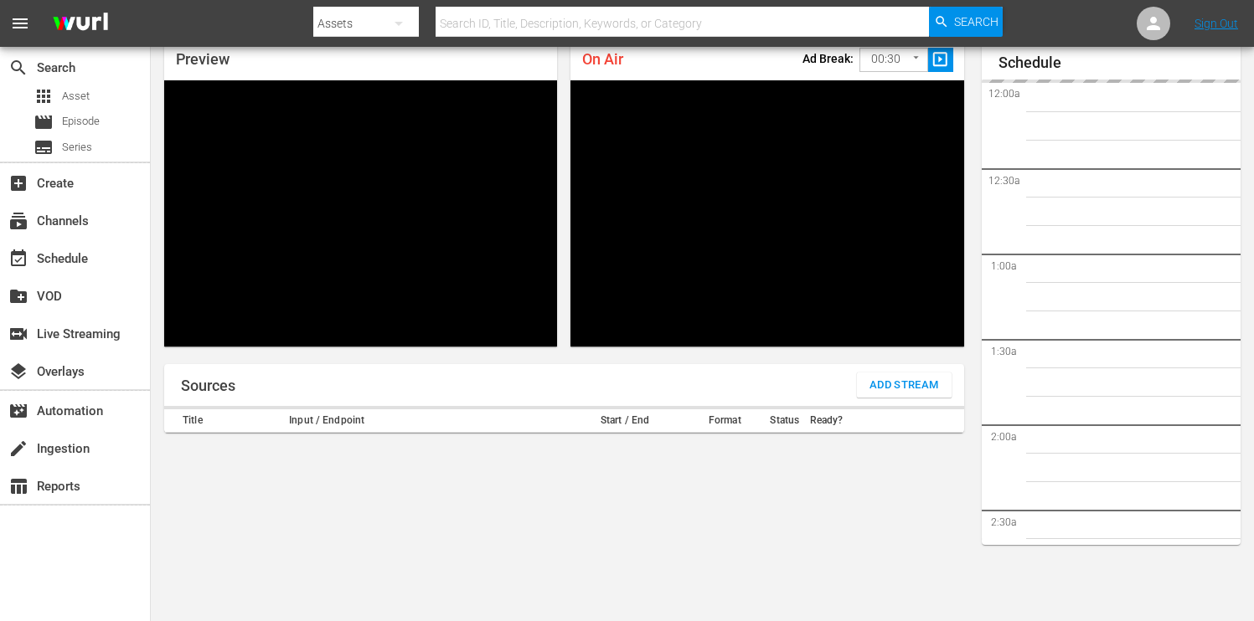
scroll to position [2356, 0]
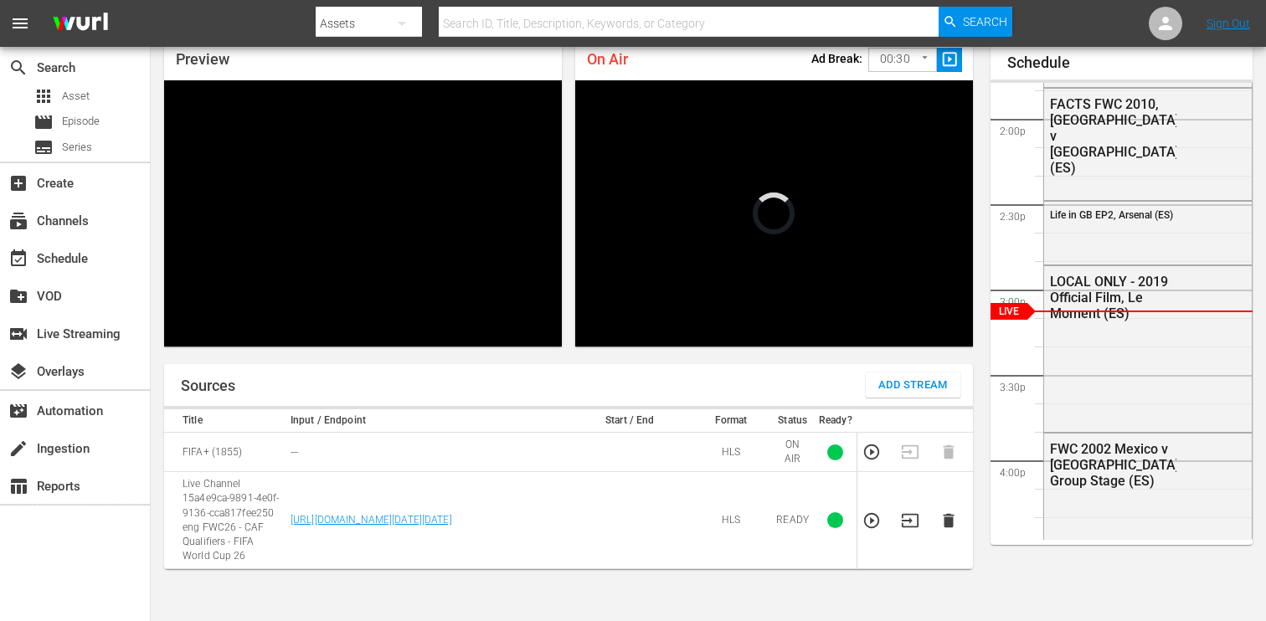
click at [914, 54] on body "menu Search By Assets Search ID, Title, Description, Keywords, or Category Sear…" at bounding box center [633, 238] width 1266 height 621
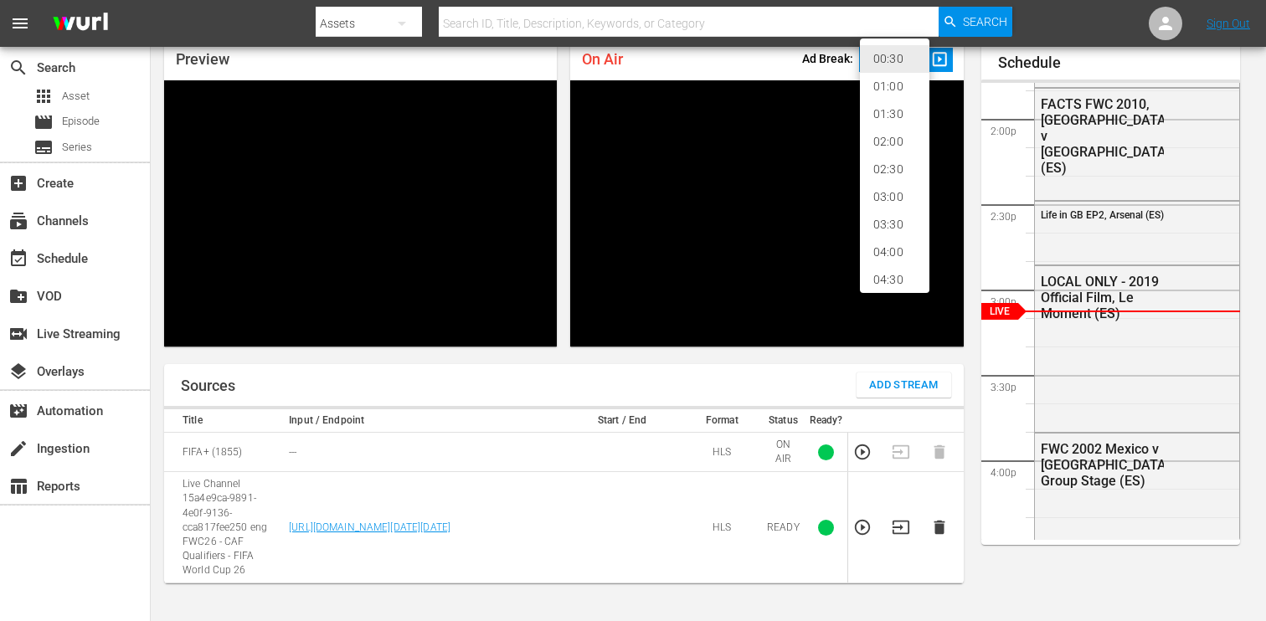
click at [886, 147] on li "02:00" at bounding box center [895, 142] width 70 height 28
type input "120"
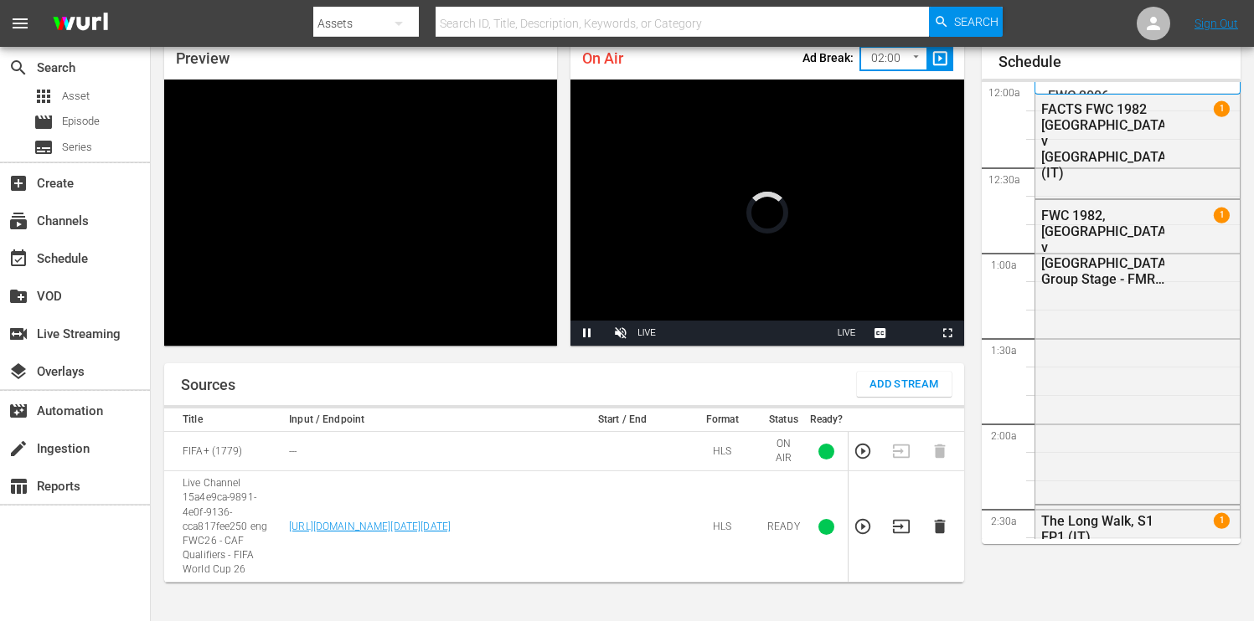
scroll to position [2355, 0]
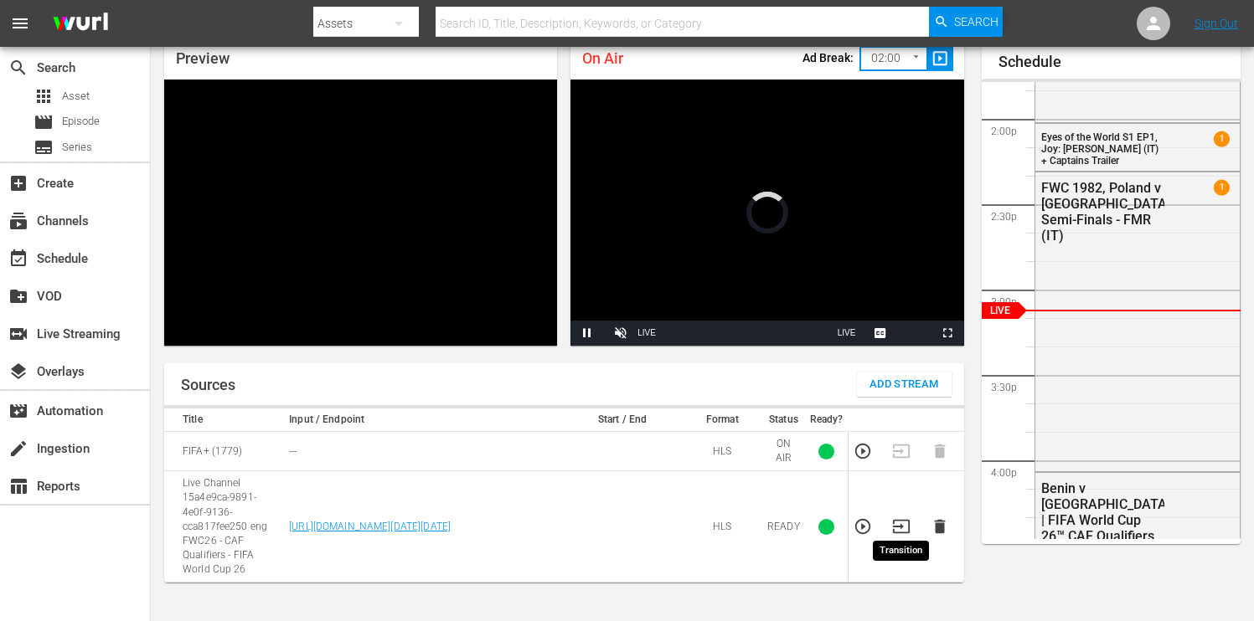
click at [899, 518] on icon "button" at bounding box center [901, 527] width 18 height 18
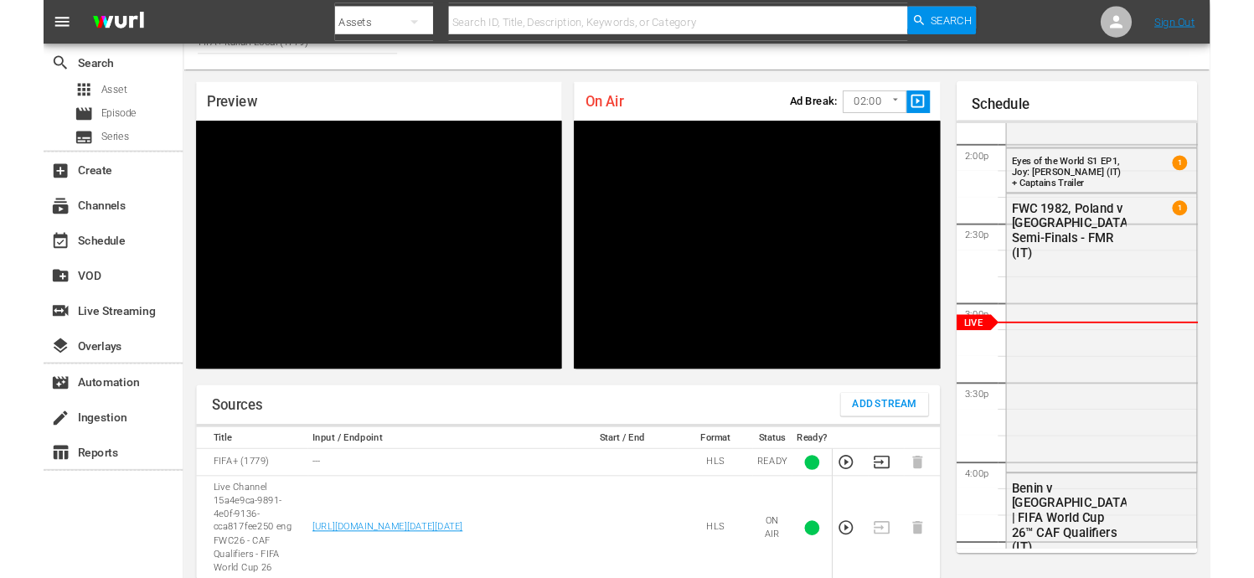
scroll to position [2374, 0]
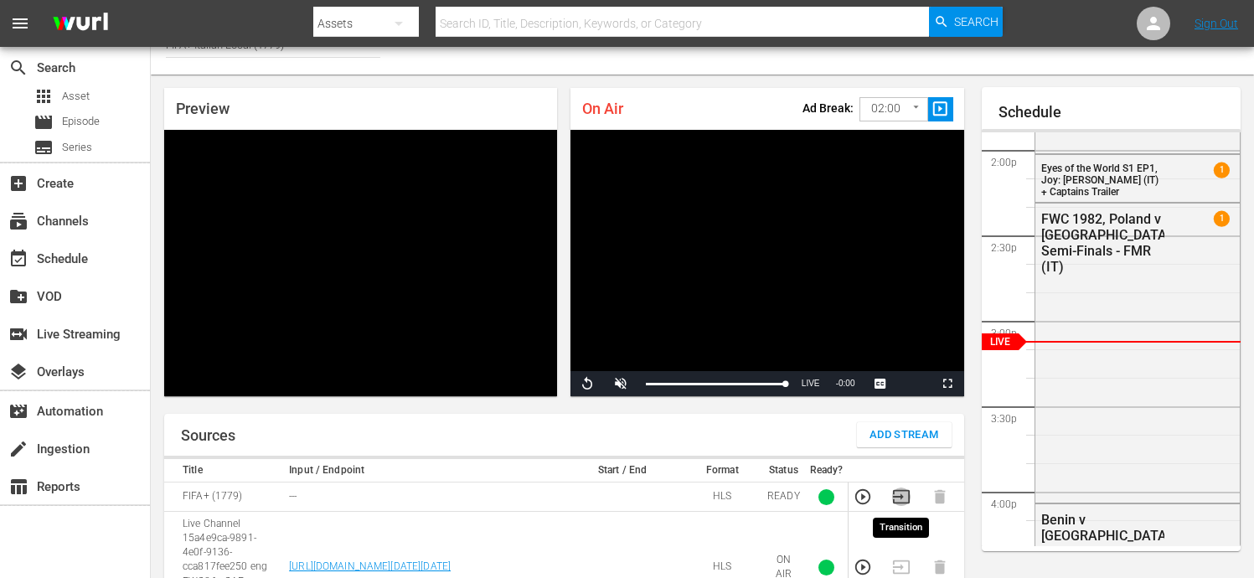
click at [899, 499] on icon "button" at bounding box center [901, 496] width 18 height 18
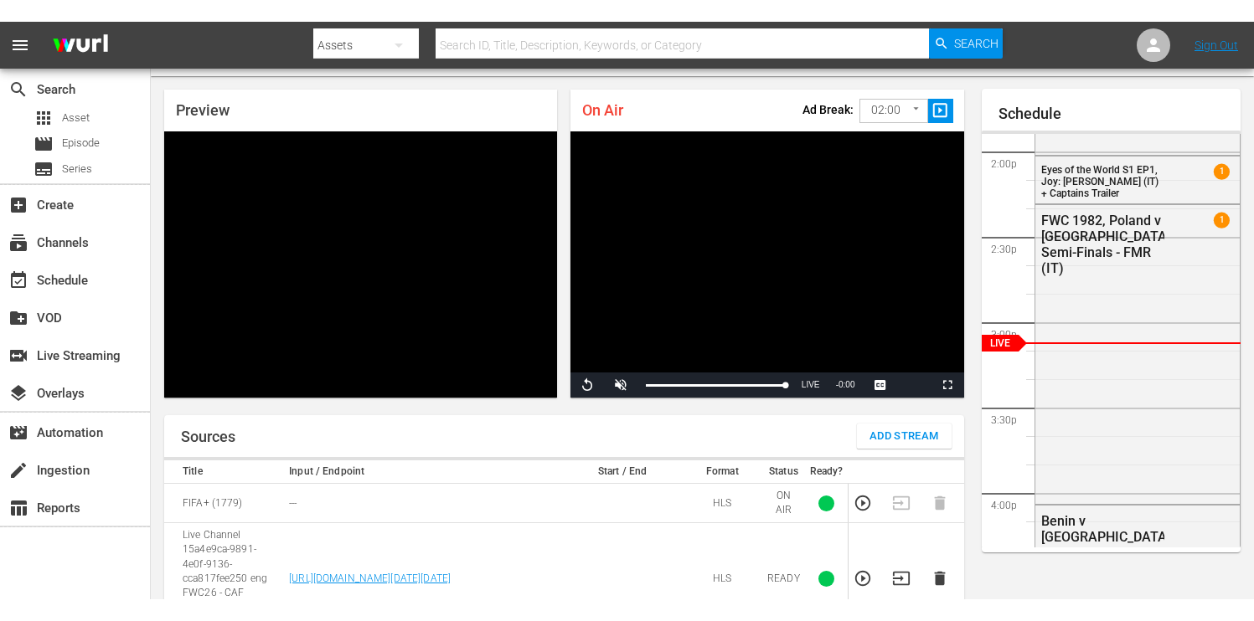
scroll to position [48, 0]
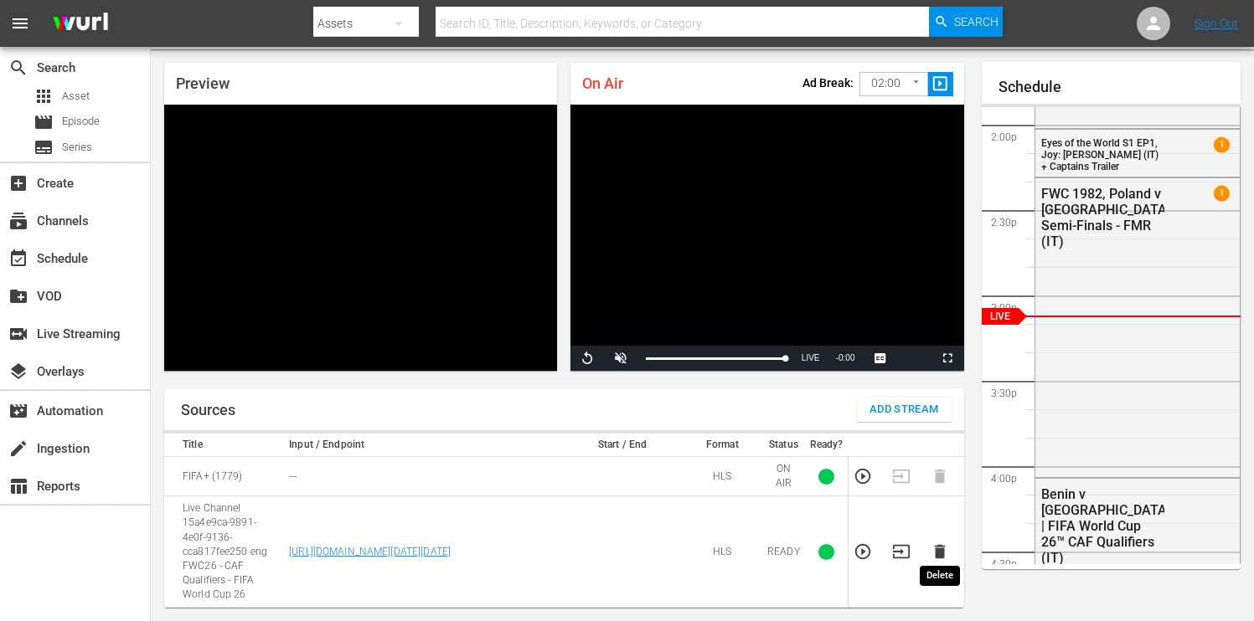
click at [939, 549] on icon "button" at bounding box center [939, 552] width 11 height 14
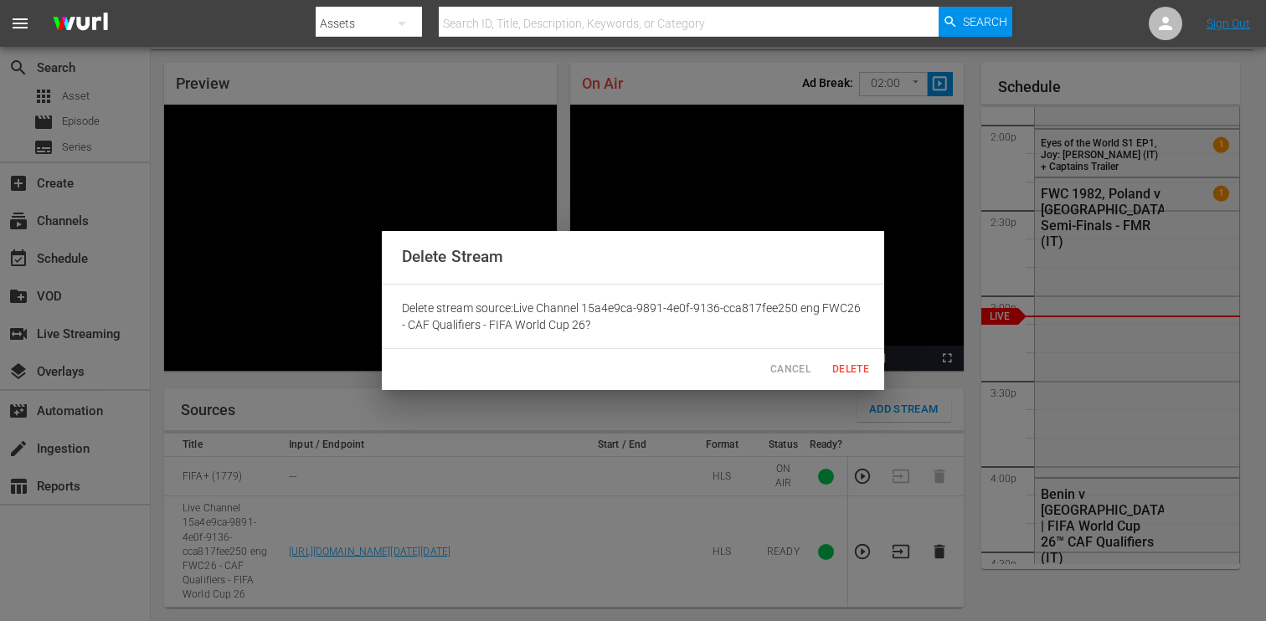
click at [847, 367] on span "Delete" at bounding box center [851, 370] width 40 height 18
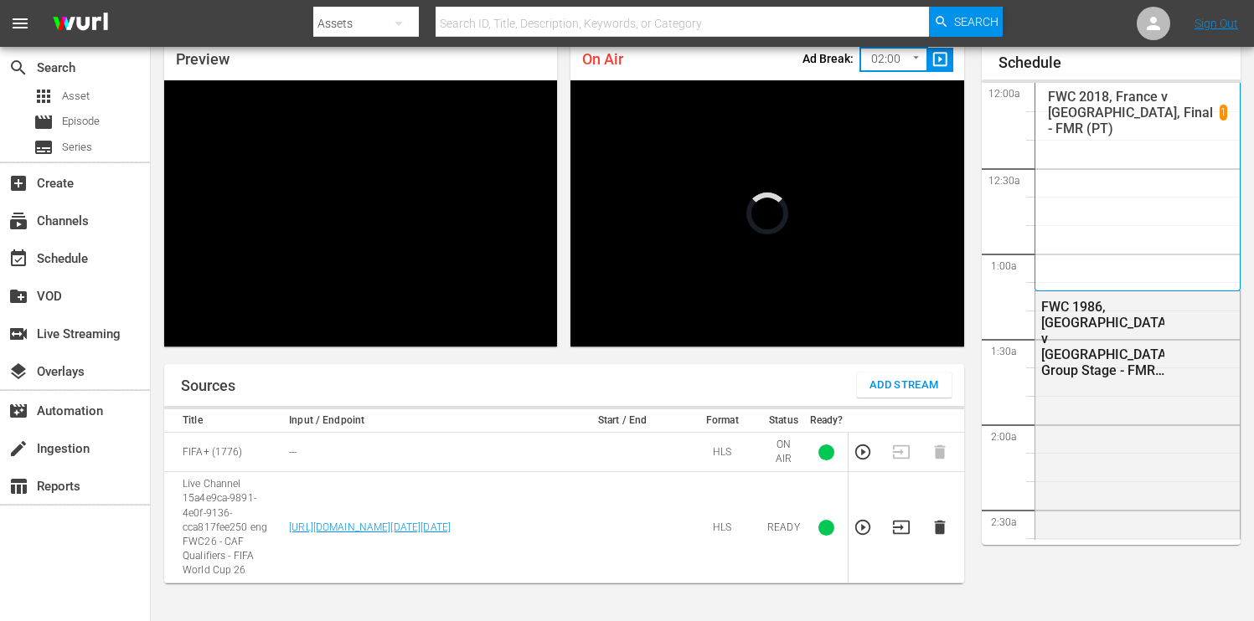
scroll to position [2355, 0]
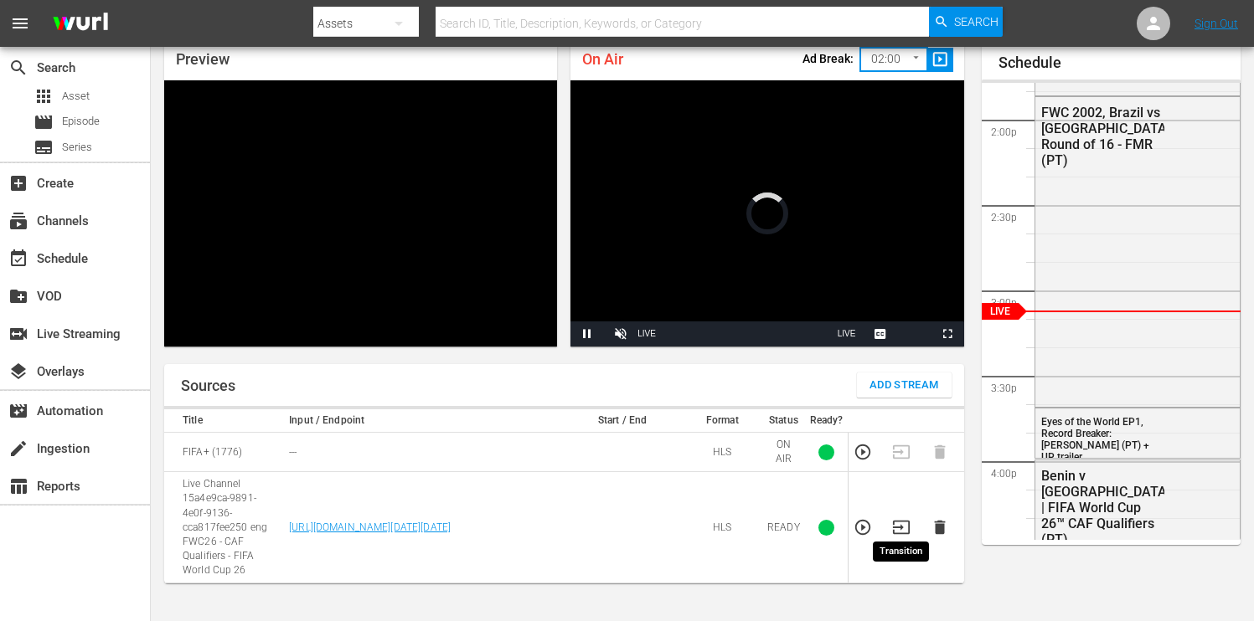
click at [899, 521] on icon "button" at bounding box center [901, 527] width 18 height 18
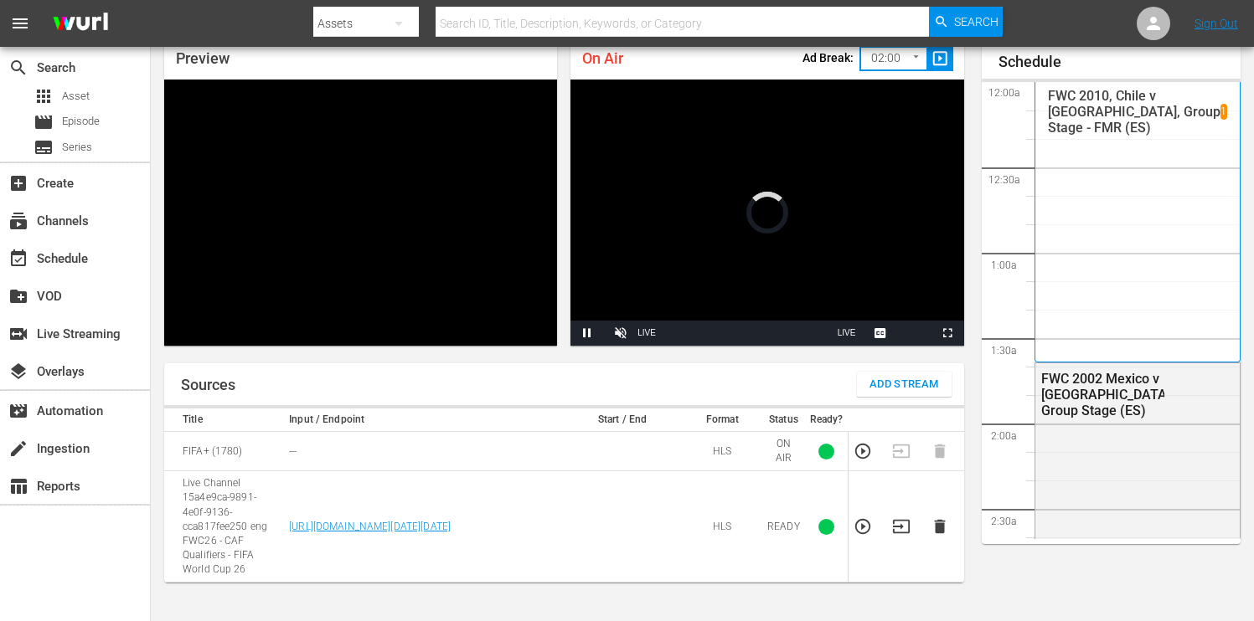
scroll to position [2355, 0]
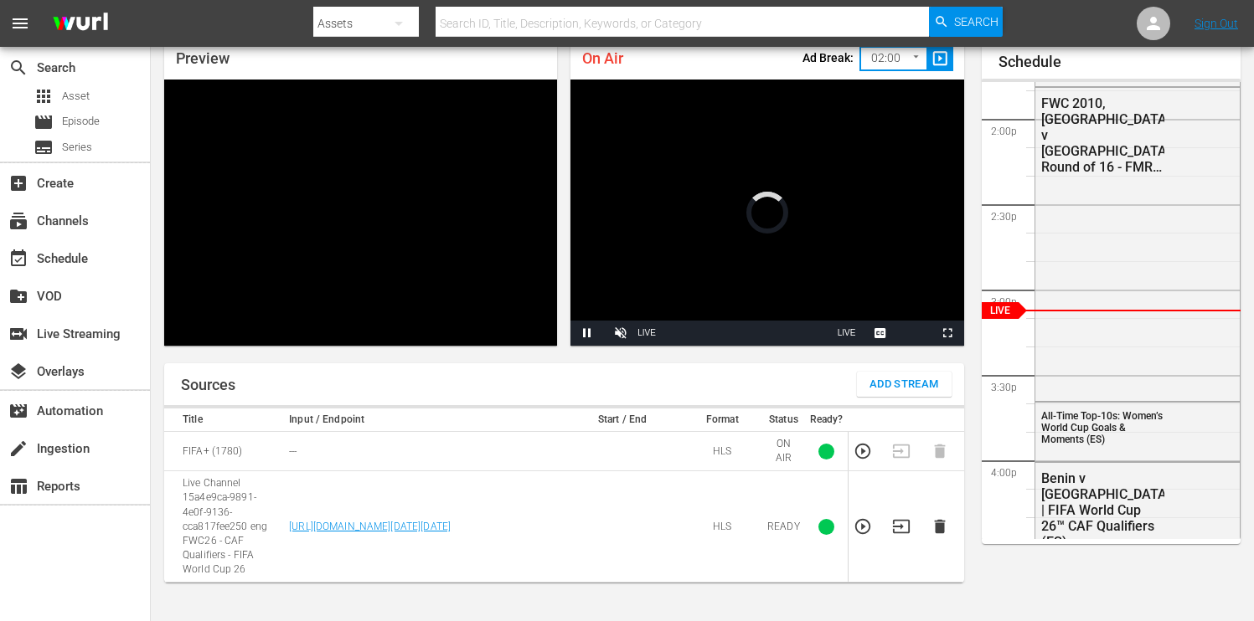
click at [896, 522] on icon "button" at bounding box center [901, 527] width 18 height 18
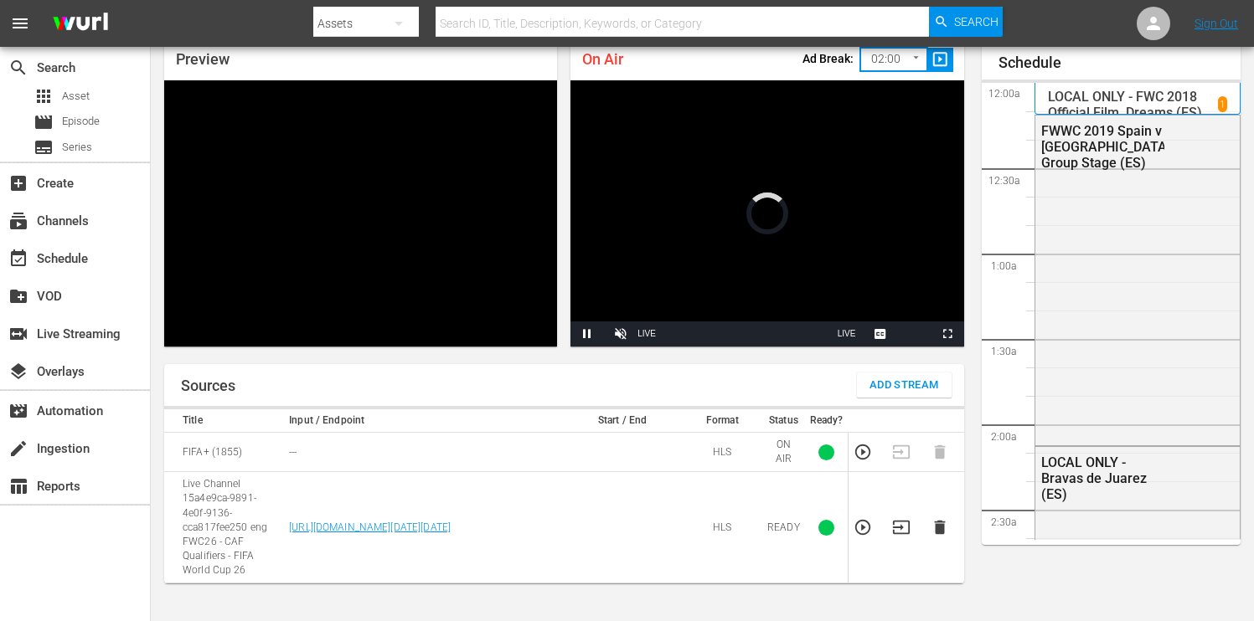
scroll to position [2356, 0]
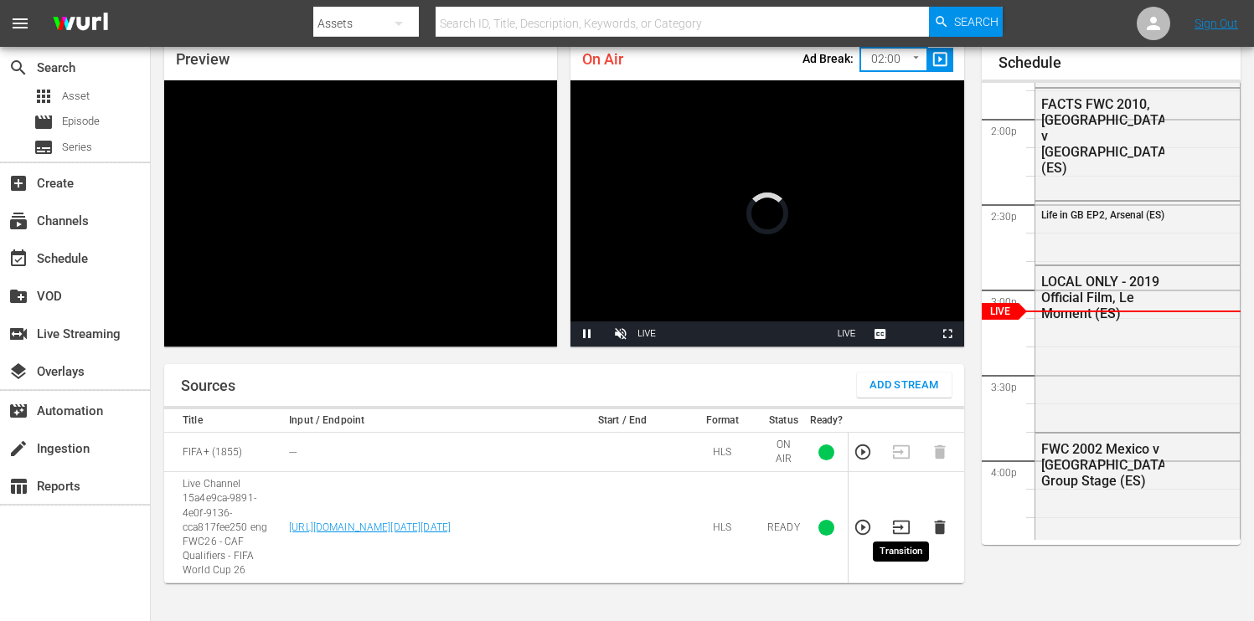
click at [899, 518] on icon "button" at bounding box center [901, 527] width 18 height 18
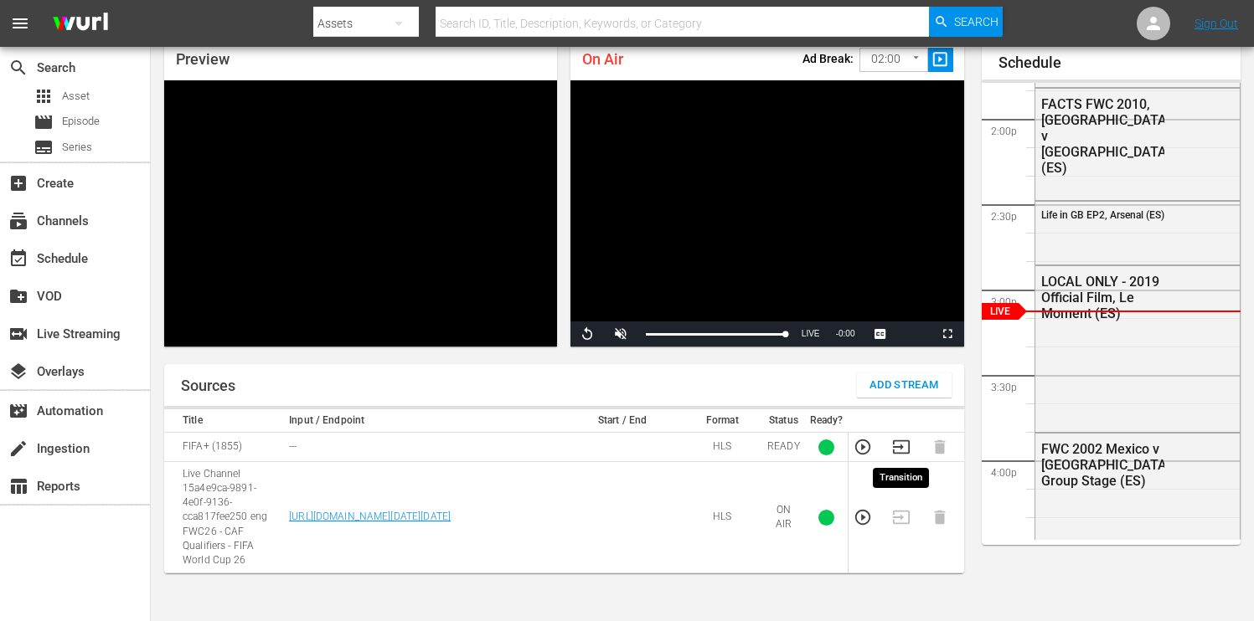
click at [903, 443] on icon "button" at bounding box center [901, 447] width 18 height 18
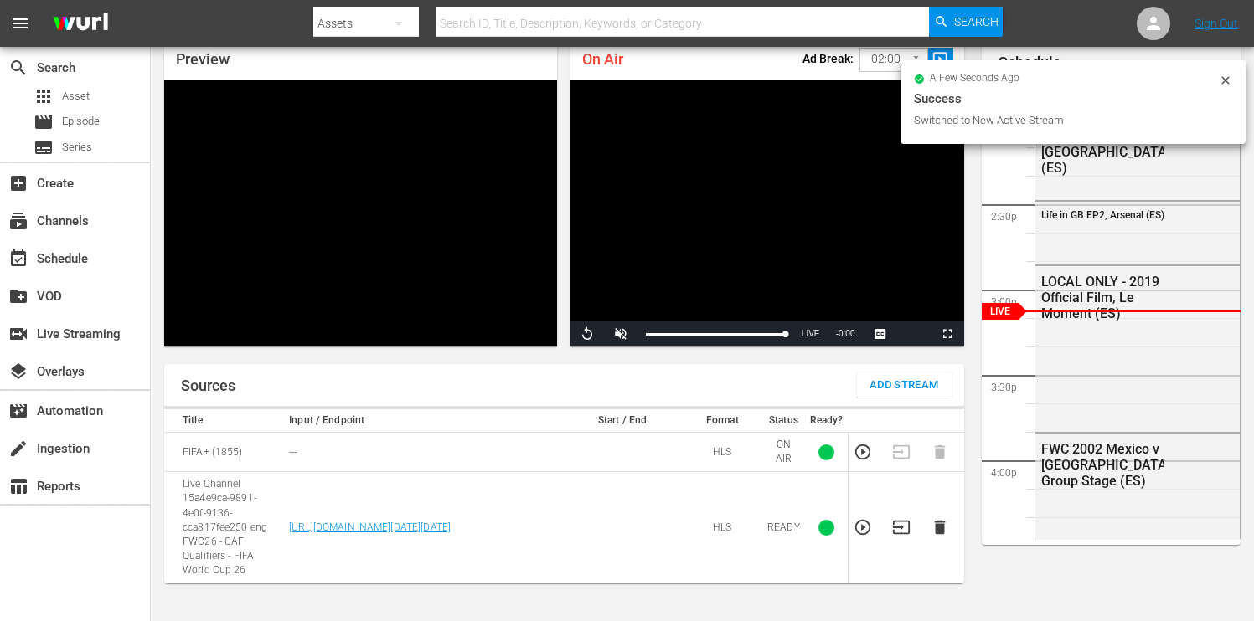
click at [940, 521] on icon "button" at bounding box center [939, 528] width 11 height 14
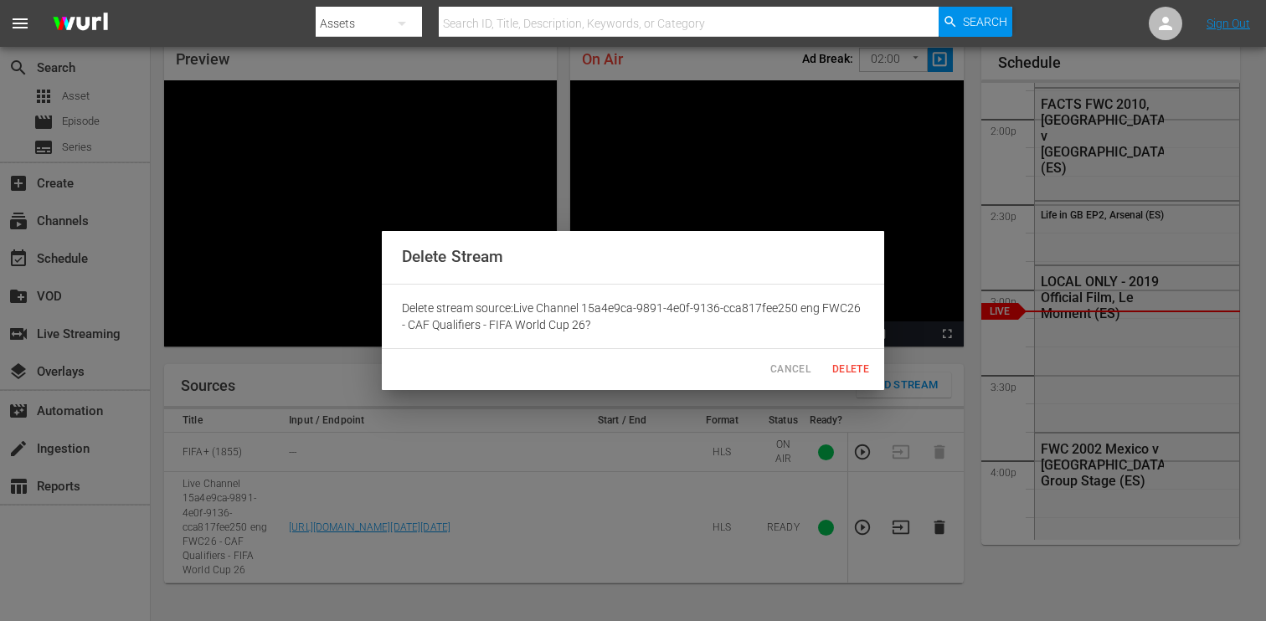
click at [863, 366] on span "Delete" at bounding box center [851, 370] width 40 height 18
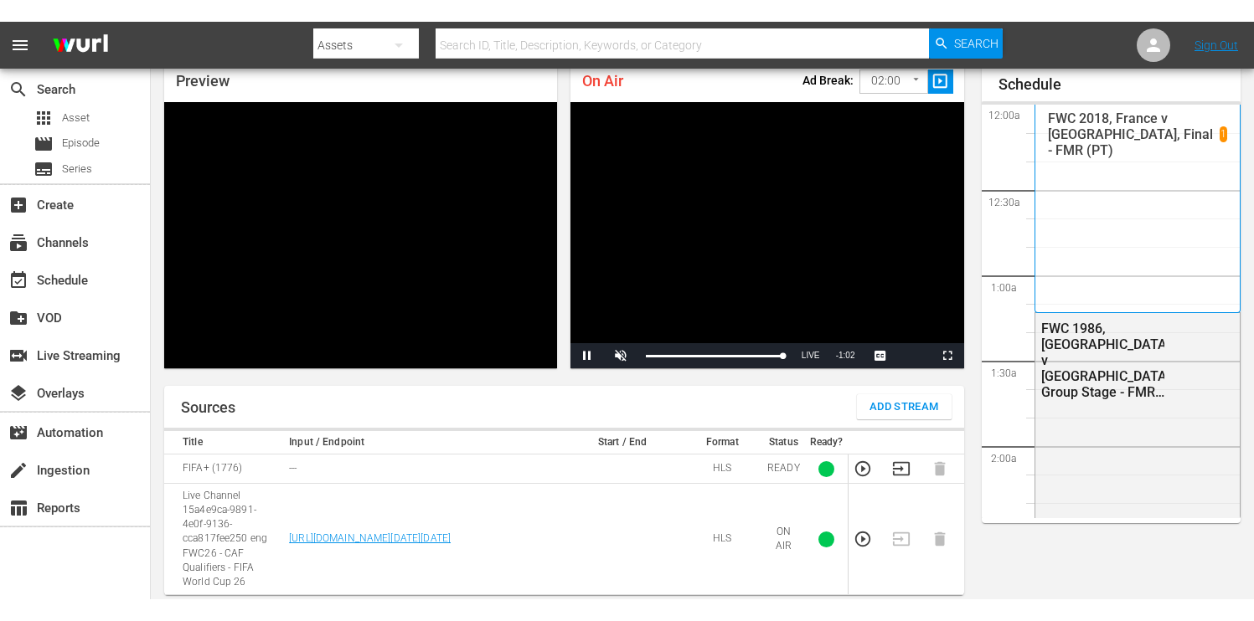
scroll to position [2355, 0]
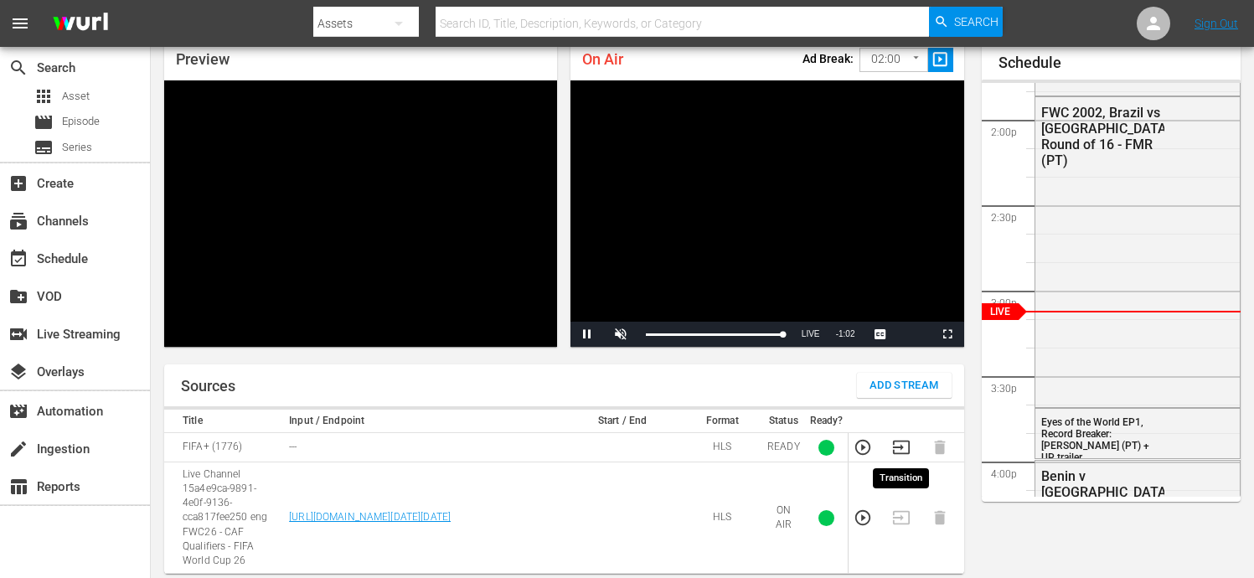
click at [897, 446] on icon "button" at bounding box center [900, 446] width 17 height 13
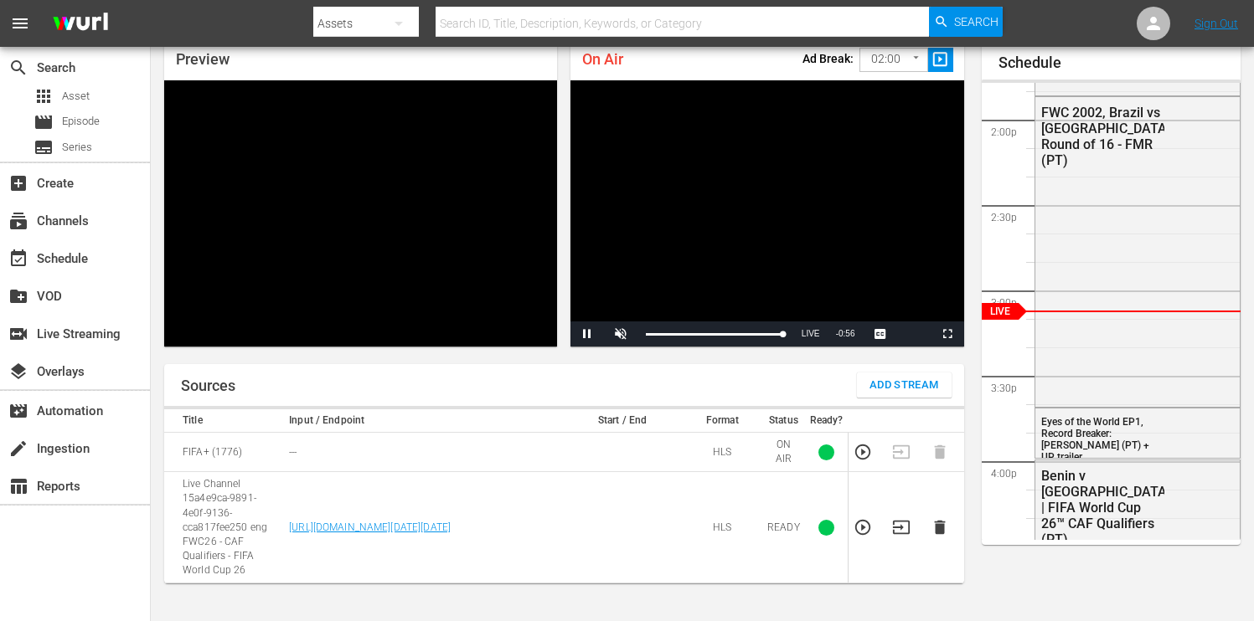
click at [938, 523] on icon "button" at bounding box center [939, 528] width 11 height 14
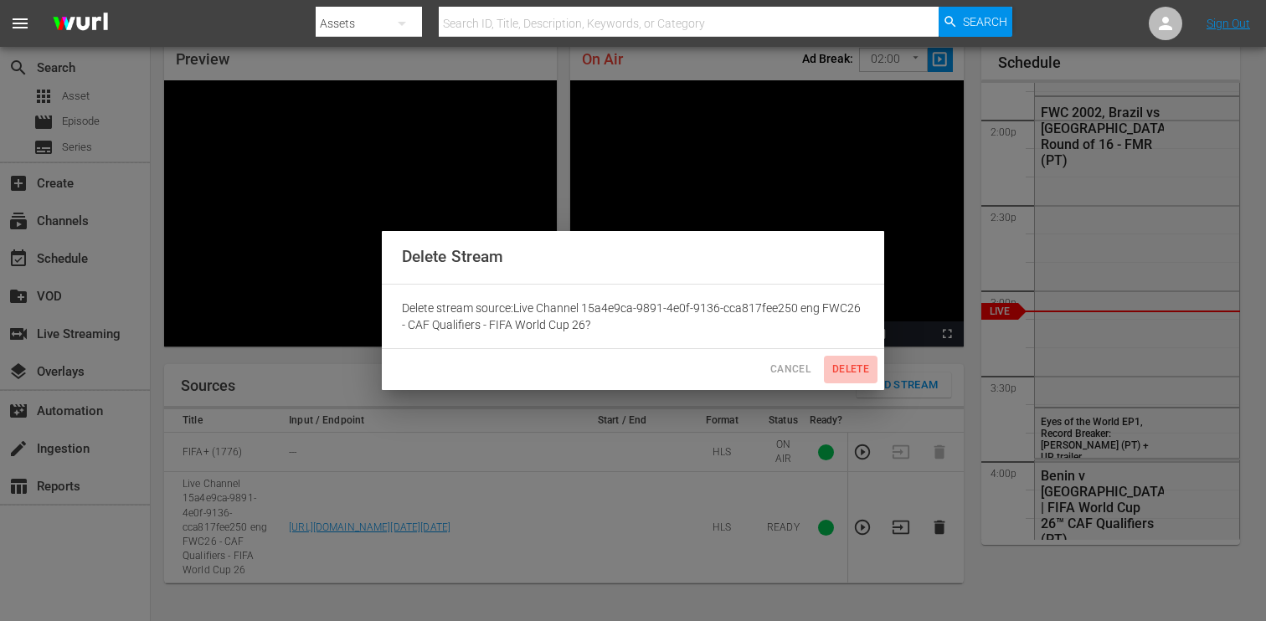
click at [840, 363] on span "Delete" at bounding box center [851, 370] width 40 height 18
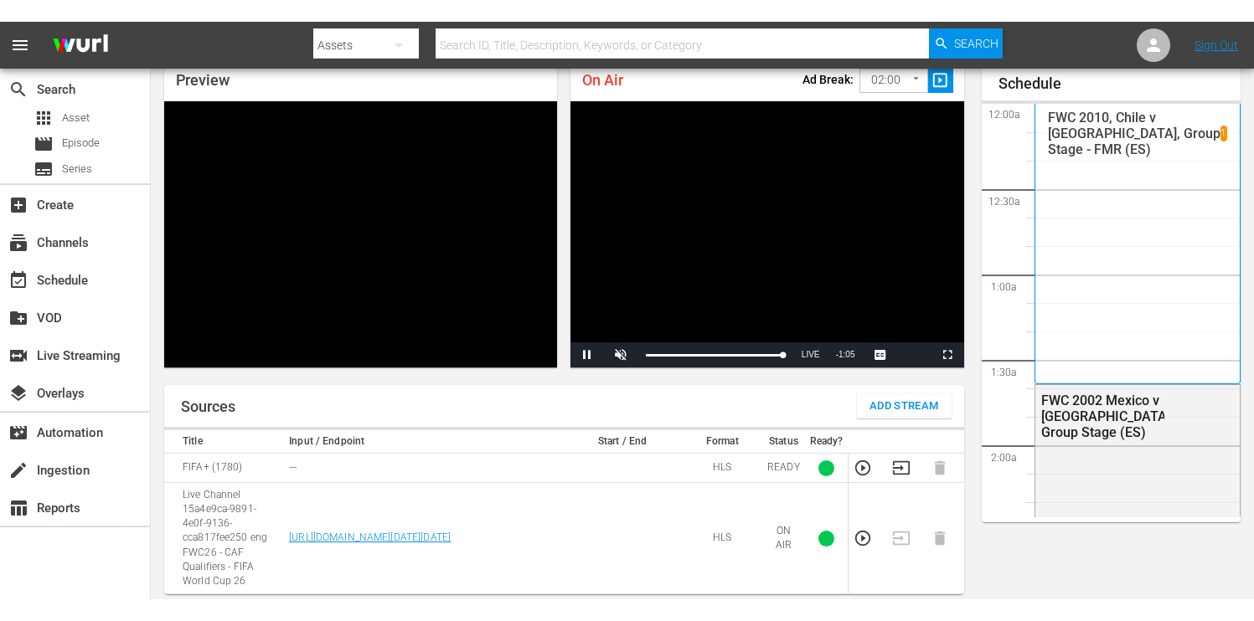
scroll to position [2355, 0]
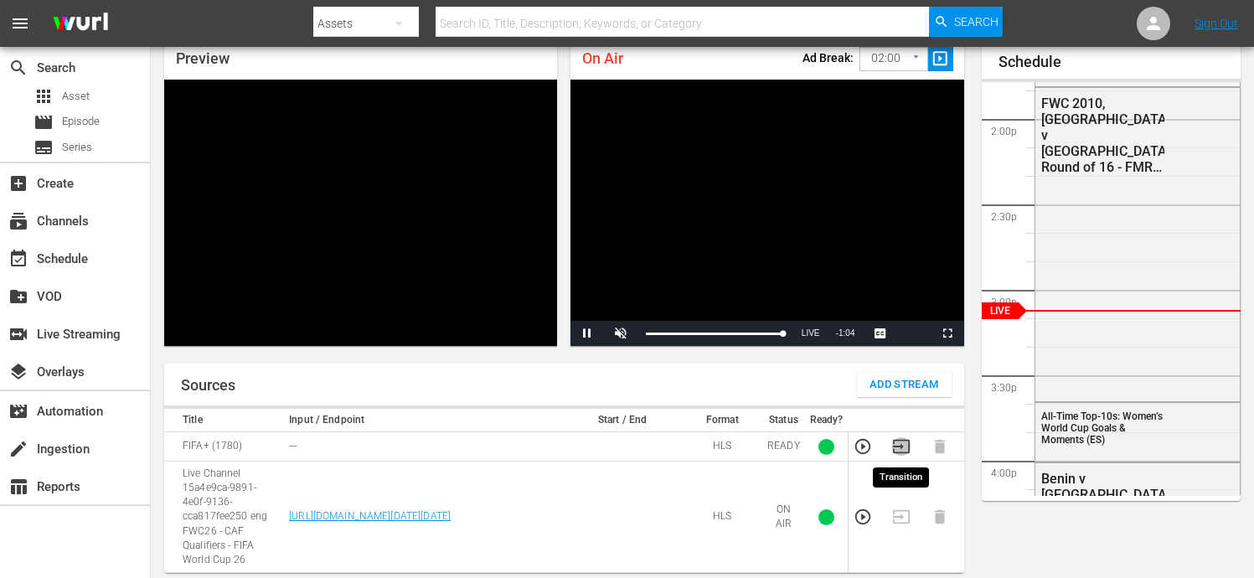
click at [902, 446] on icon "button" at bounding box center [900, 446] width 17 height 13
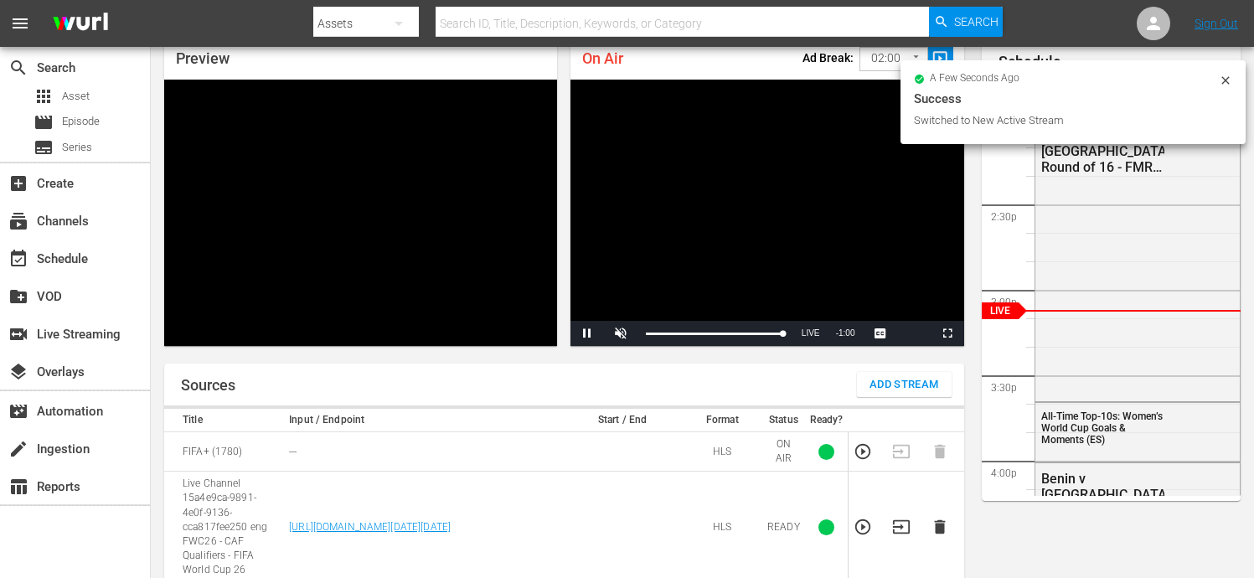
click at [1226, 83] on icon at bounding box center [1224, 80] width 13 height 13
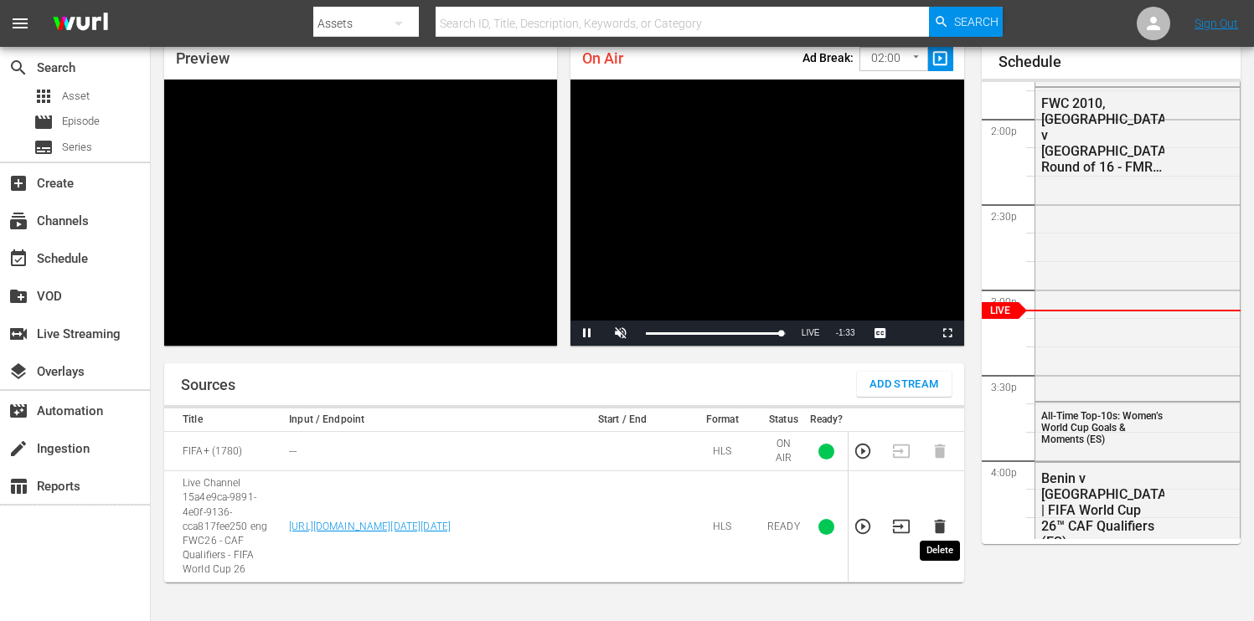
click at [943, 523] on icon "button" at bounding box center [939, 527] width 11 height 14
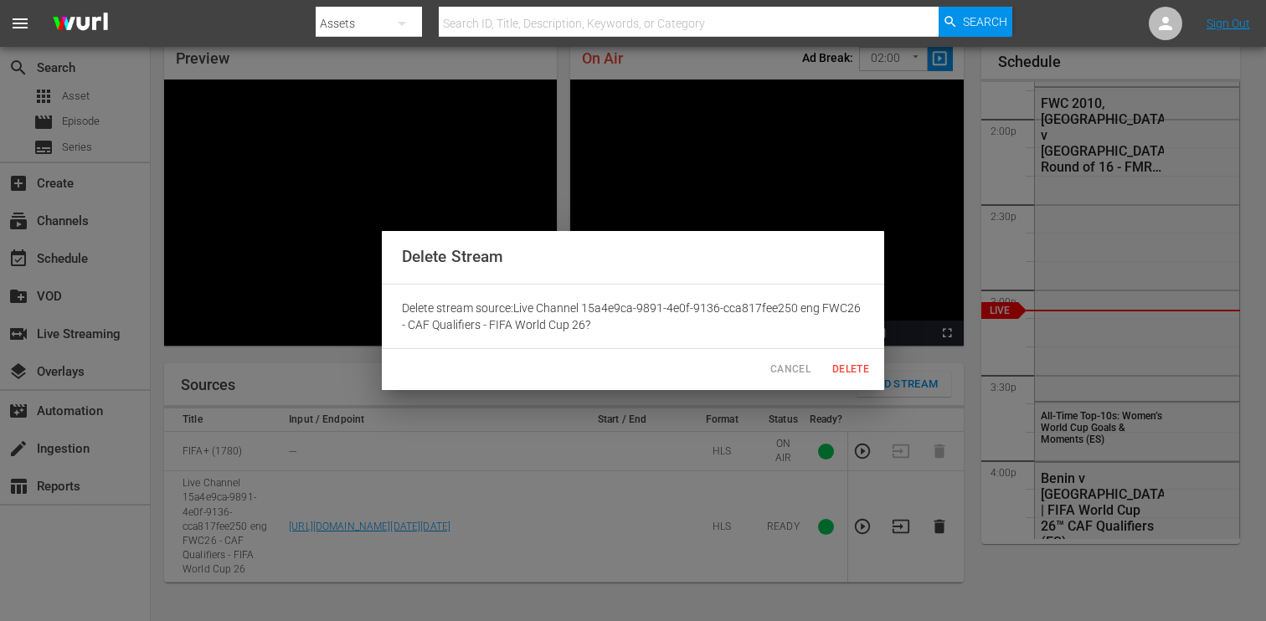
click at [851, 371] on span "Delete" at bounding box center [851, 370] width 40 height 18
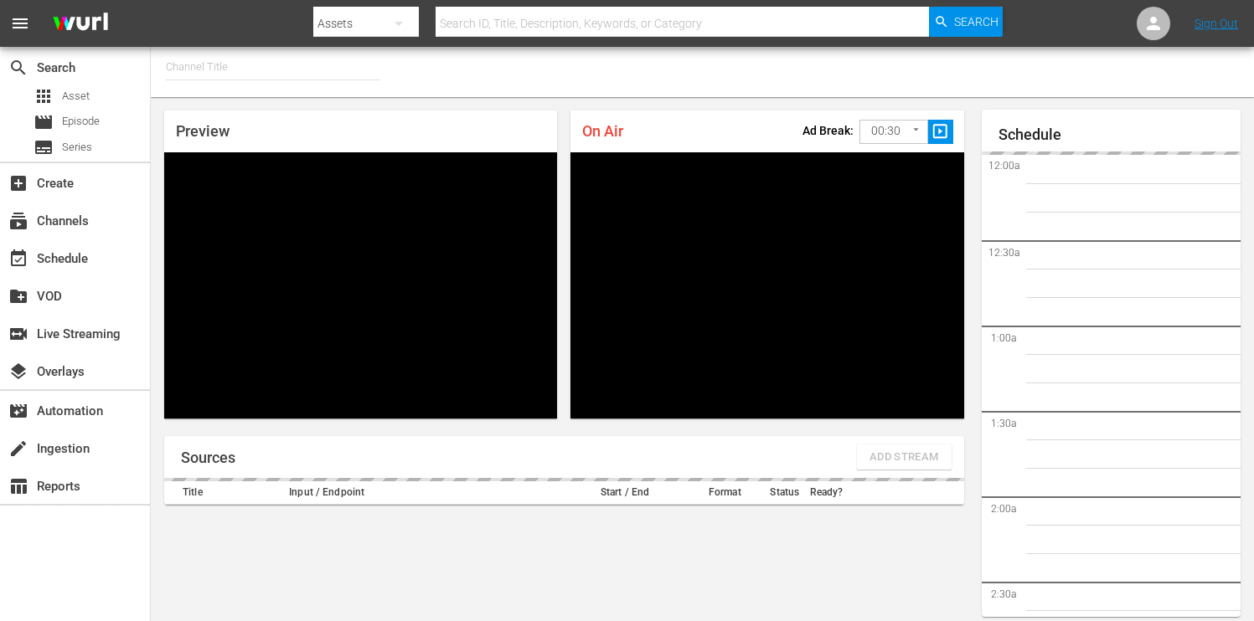
type input "FIFA+ English Global (1781)"
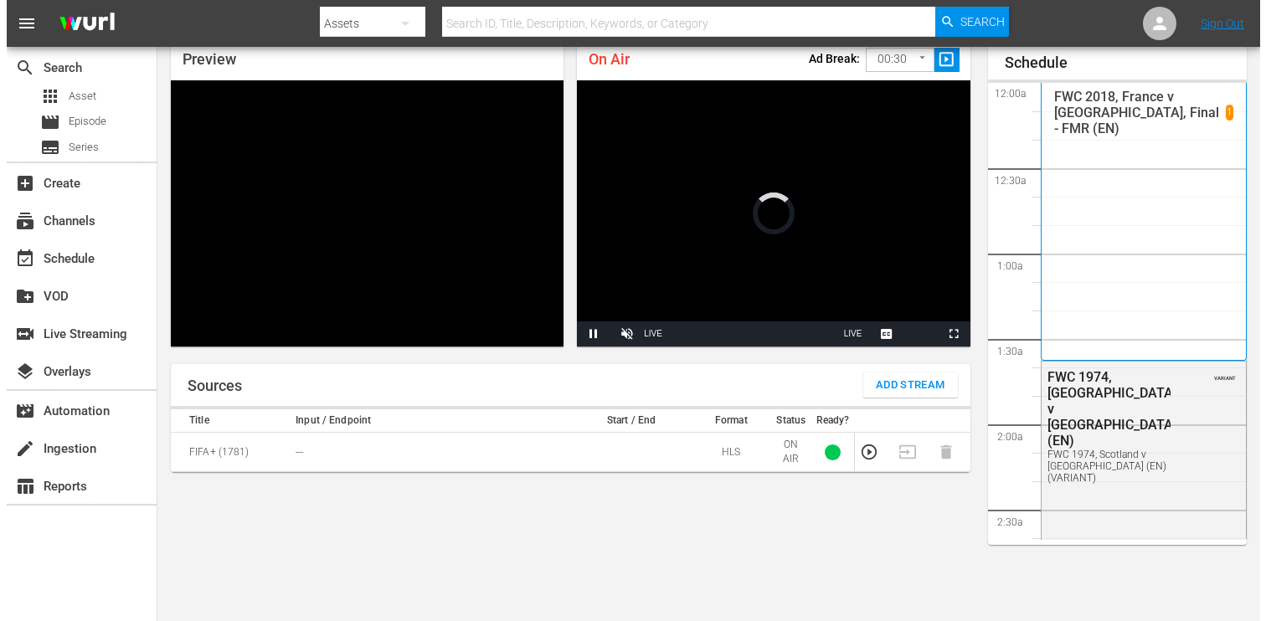
scroll to position [2584, 0]
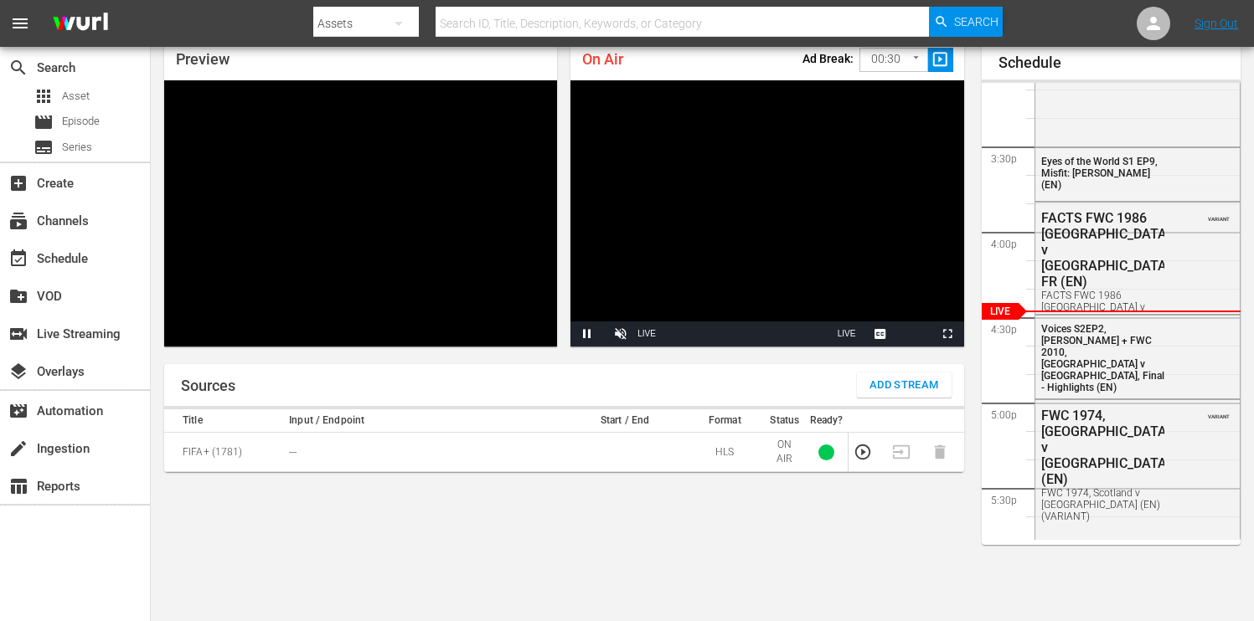
click at [905, 390] on span "Add Stream" at bounding box center [904, 385] width 70 height 19
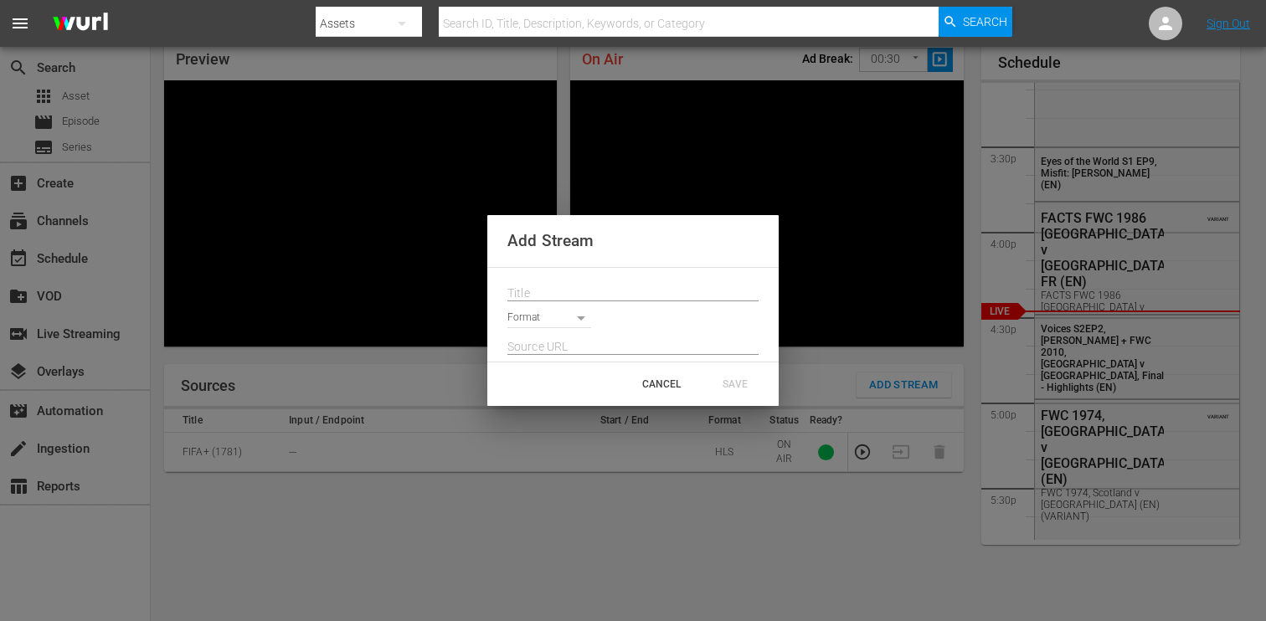
click at [587, 317] on body "menu Search By Assets Search ID, Title, Description, Keywords, or Category Sear…" at bounding box center [633, 238] width 1266 height 621
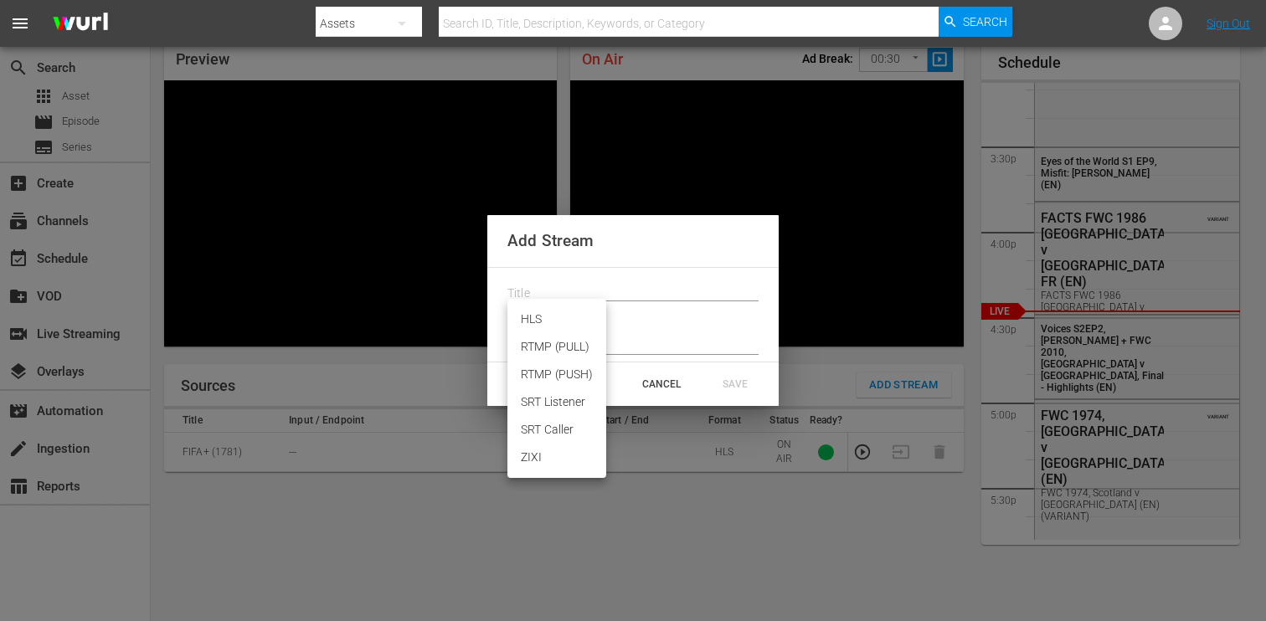
click at [594, 297] on div at bounding box center [633, 310] width 1266 height 621
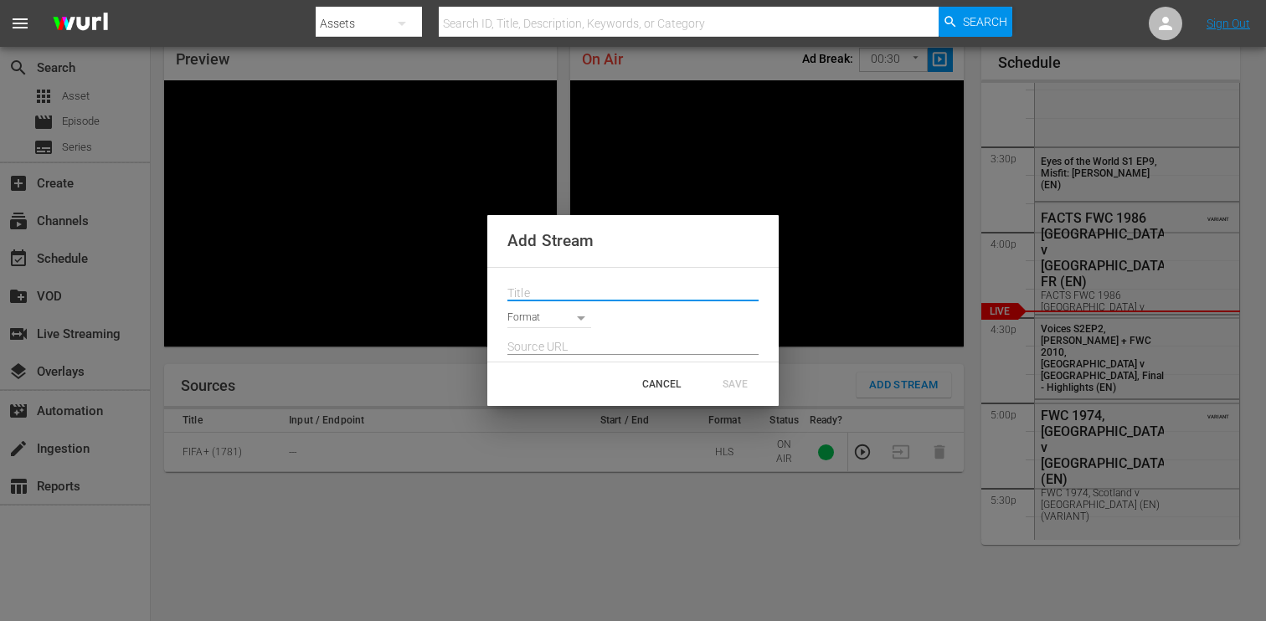
click at [598, 292] on input "text" at bounding box center [632, 293] width 251 height 25
paste input "Live Channel 930e97cc-fa60-41da-8817-29d276bd8874 eng FWC26 - CAF Qualifiers - …"
type input "Live Channel 930e97cc-fa60-41da-8817-29d276bd8874 eng FWC26 - CAF Qualifiers - …"
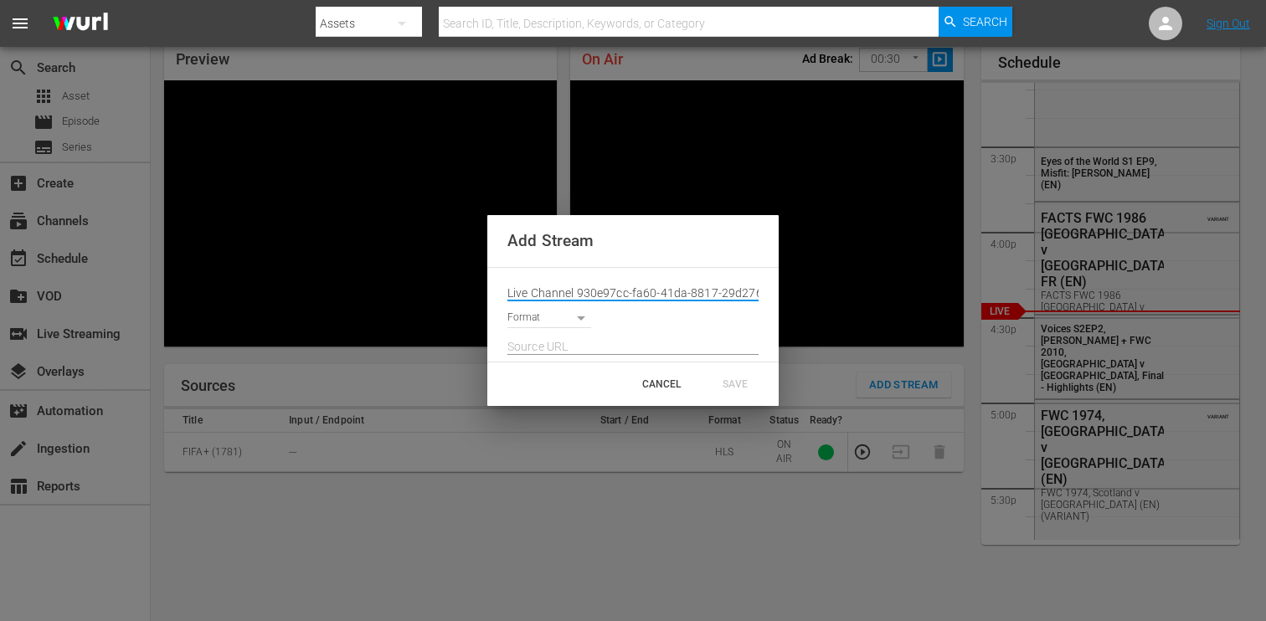
click at [587, 316] on body "menu Search By Assets Search ID, Title, Description, Keywords, or Category Sear…" at bounding box center [633, 238] width 1266 height 621
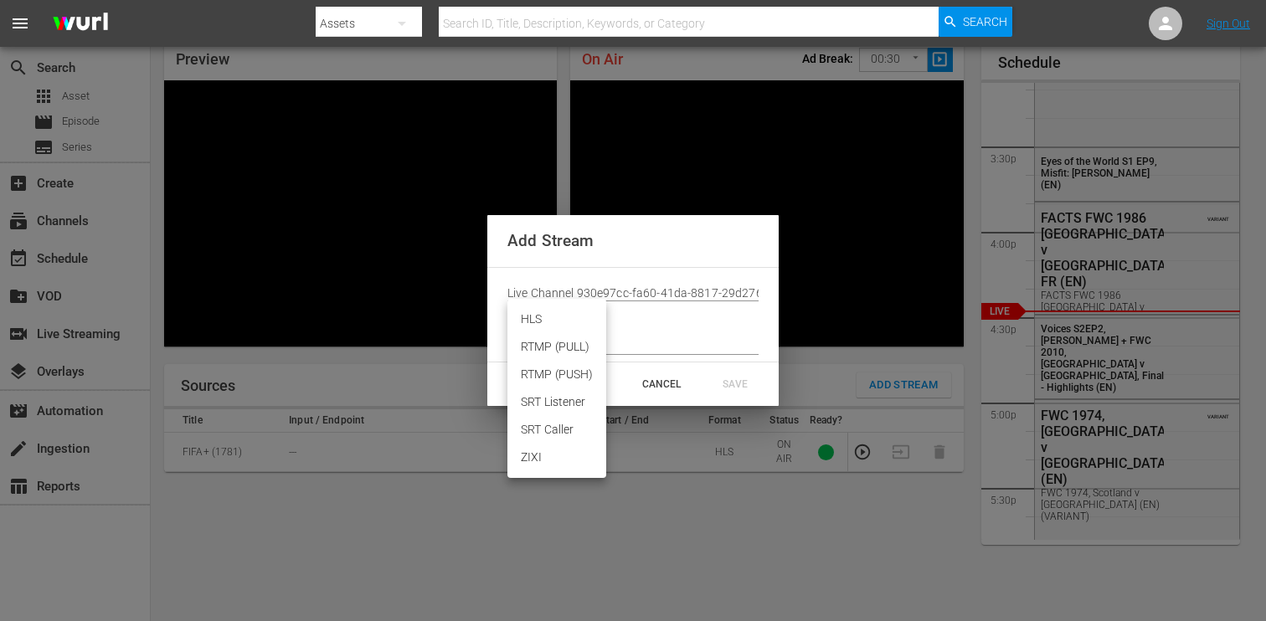
click at [560, 327] on li "HLS" at bounding box center [556, 320] width 99 height 28
type input "HLS"
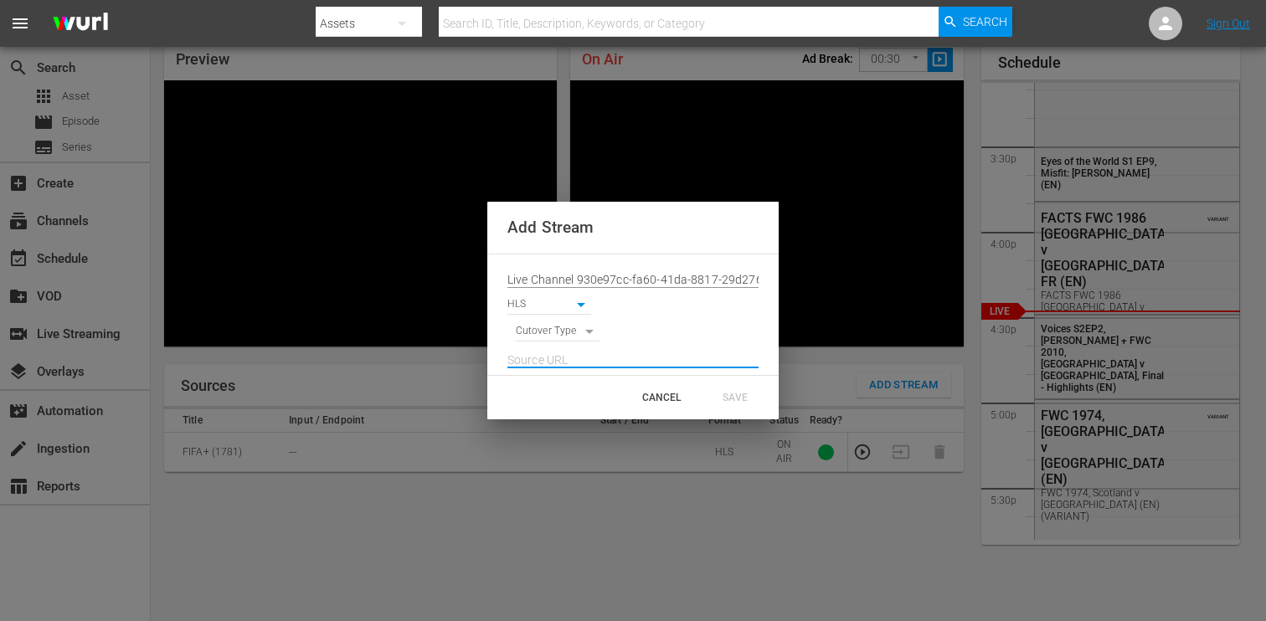
click at [598, 358] on input "text" at bounding box center [632, 360] width 251 height 25
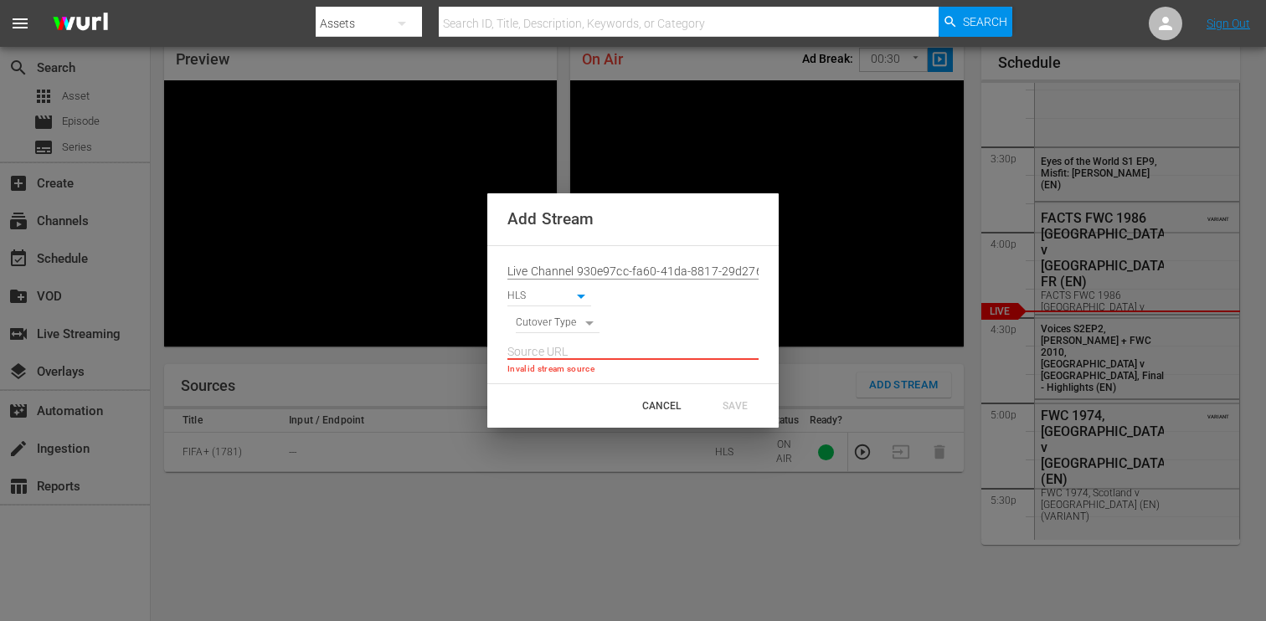
paste input "https://d7pd9oqdl4d44.cloudfront.net/2025_09_04_14_28_52_6be6ad99-85ad-4c07-bf8…"
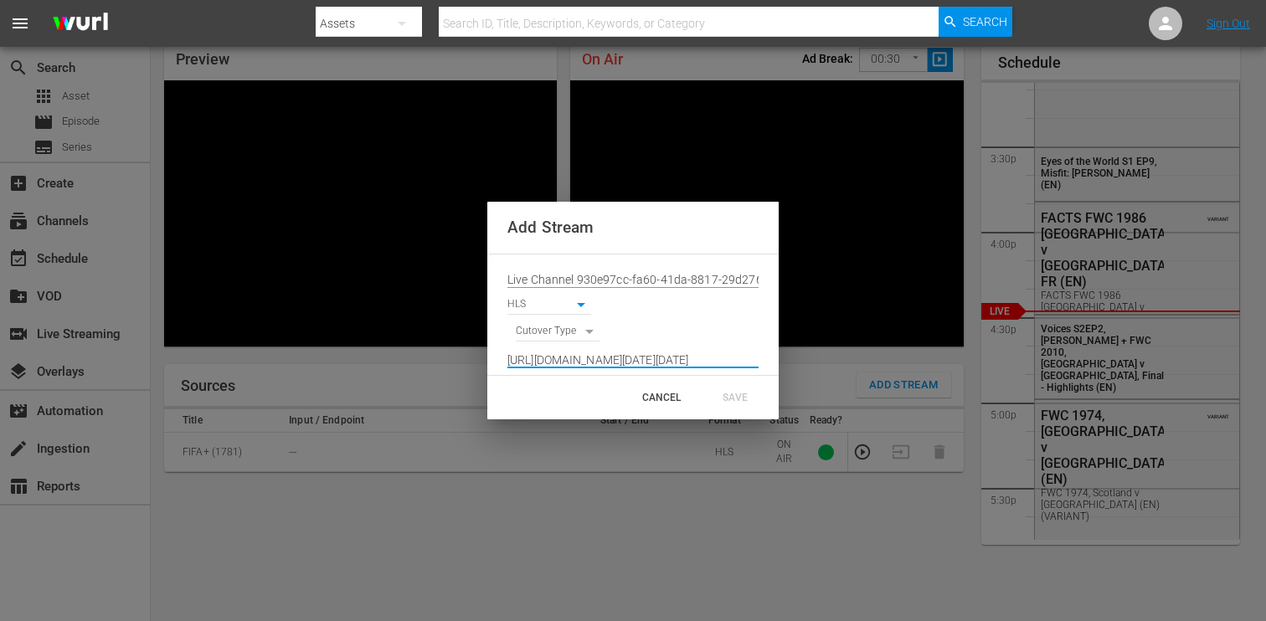
scroll to position [0, 1236]
type input "https://d7pd9oqdl4d44.cloudfront.net/2025_09_04_14_28_52_6be6ad99-85ad-4c07-bf8…"
click at [590, 332] on body "menu Search By Assets Search ID, Title, Description, Keywords, or Category Sear…" at bounding box center [633, 238] width 1266 height 621
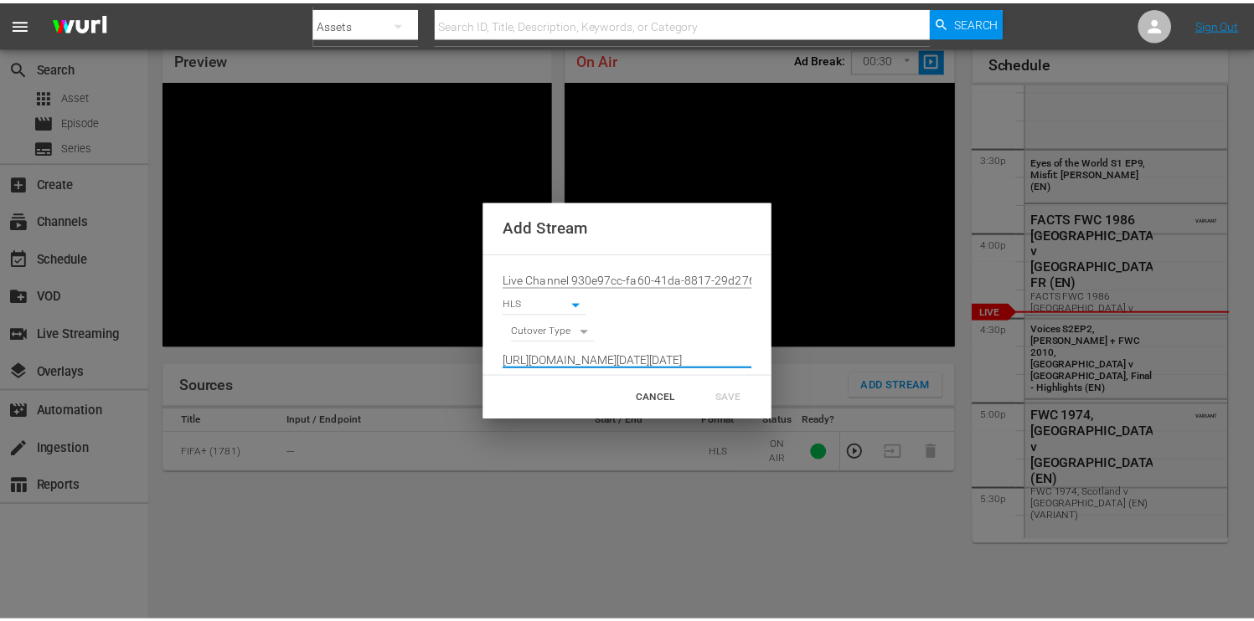
scroll to position [0, 0]
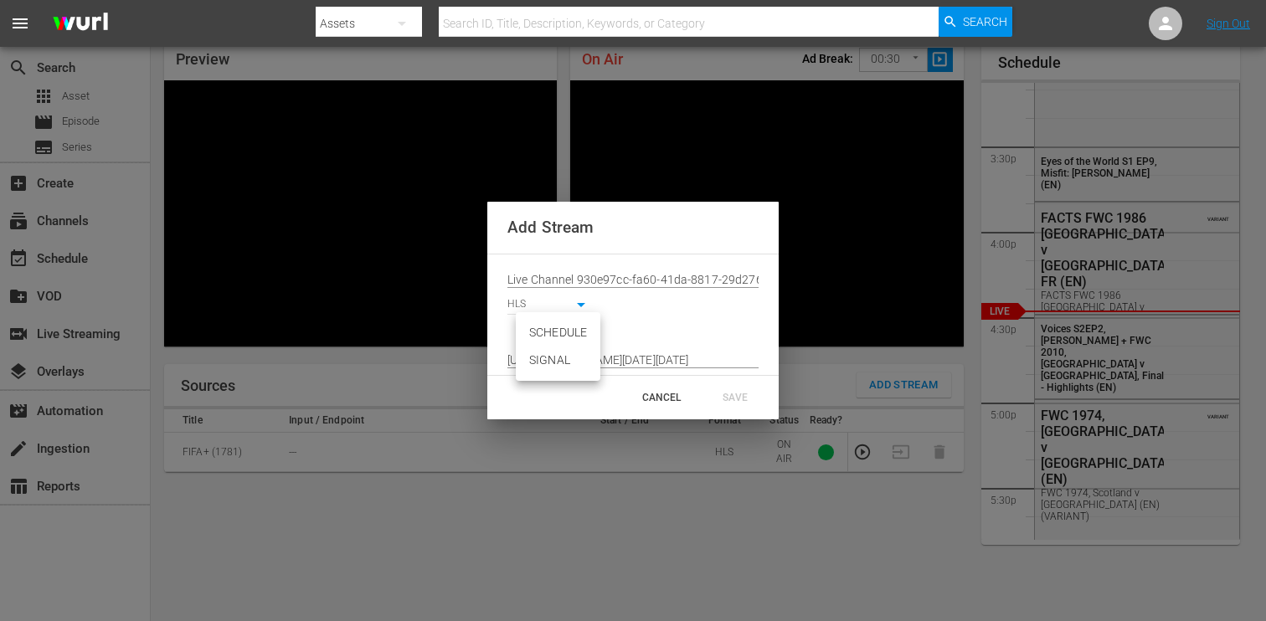
click at [583, 368] on li "SIGNAL" at bounding box center [558, 361] width 85 height 28
type input "SIGNAL"
click at [736, 399] on div "SAVE" at bounding box center [735, 398] width 74 height 30
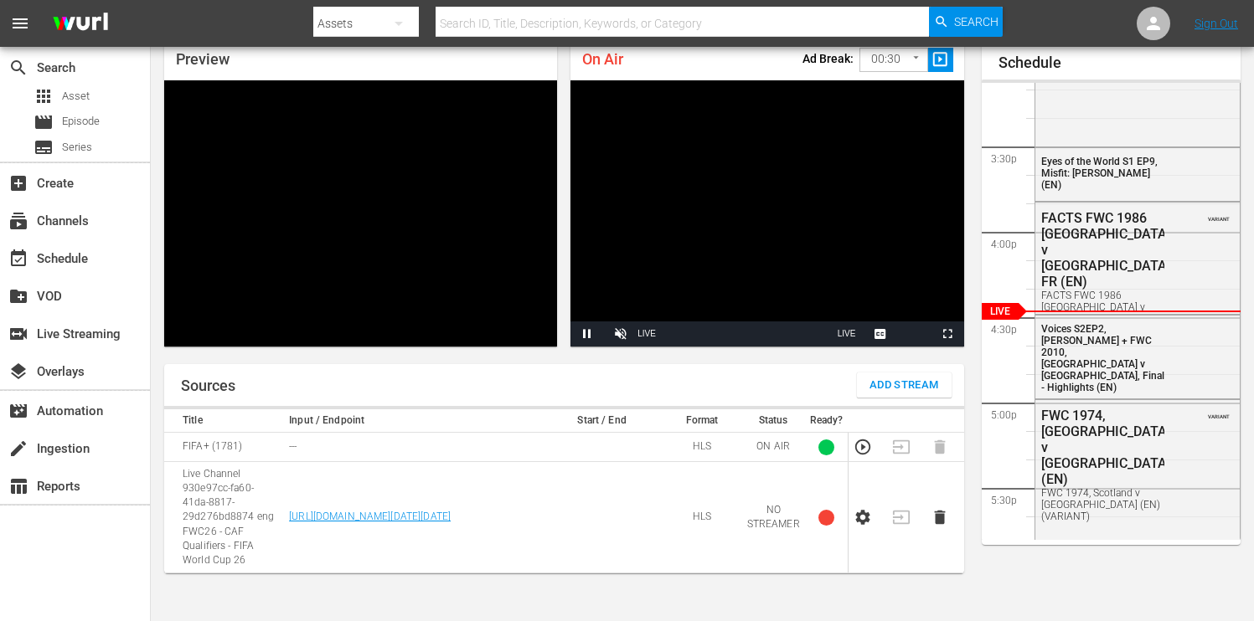
click at [868, 498] on td at bounding box center [867, 517] width 39 height 111
click at [866, 510] on icon "button" at bounding box center [862, 517] width 14 height 15
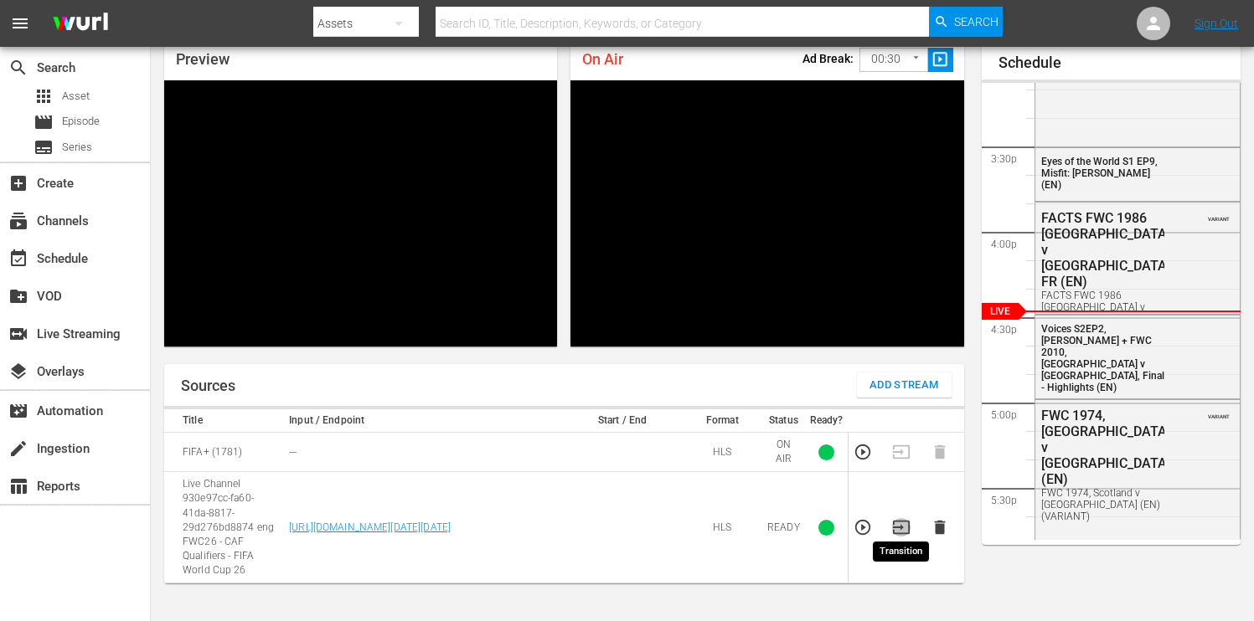
click at [902, 518] on icon "button" at bounding box center [901, 527] width 18 height 18
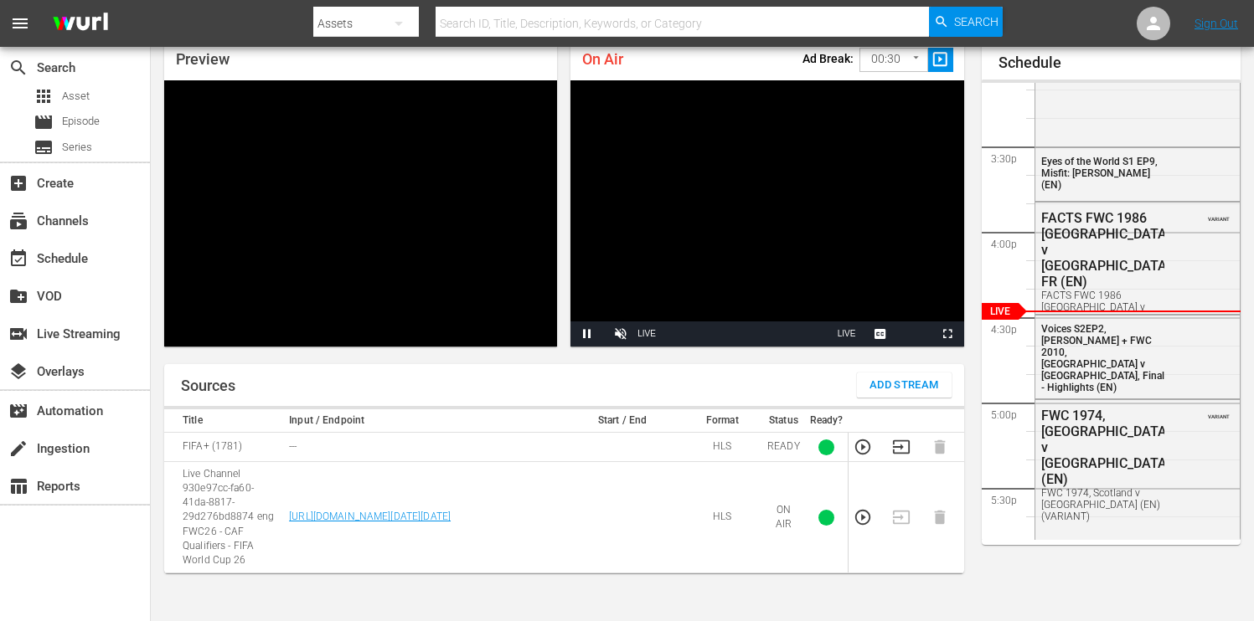
click at [1224, 81] on div at bounding box center [1111, 81] width 260 height 3
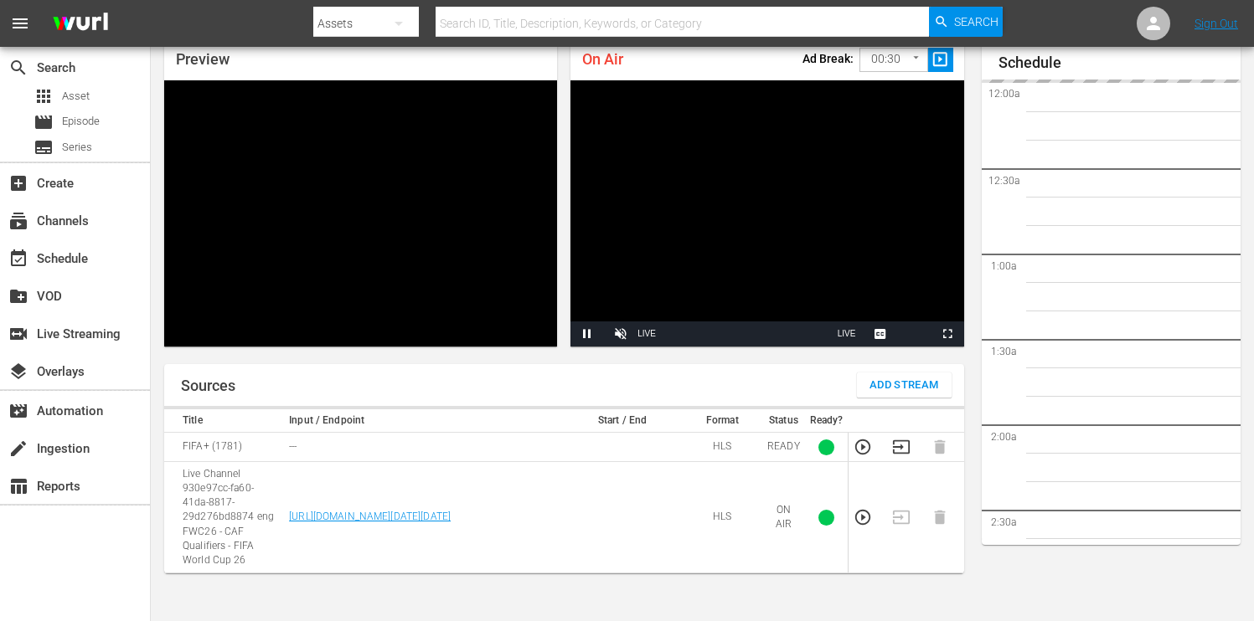
scroll to position [2594, 0]
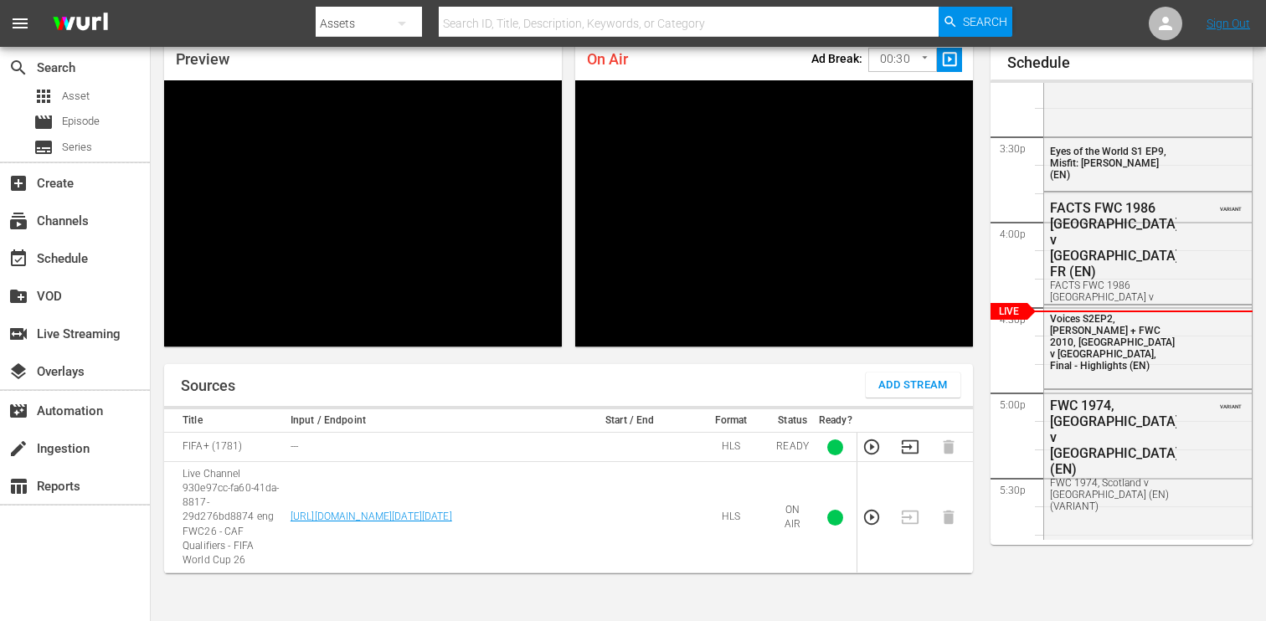
click at [914, 54] on body "menu Search By Assets Search ID, Title, Description, Keywords, or Category Sear…" at bounding box center [633, 238] width 1266 height 621
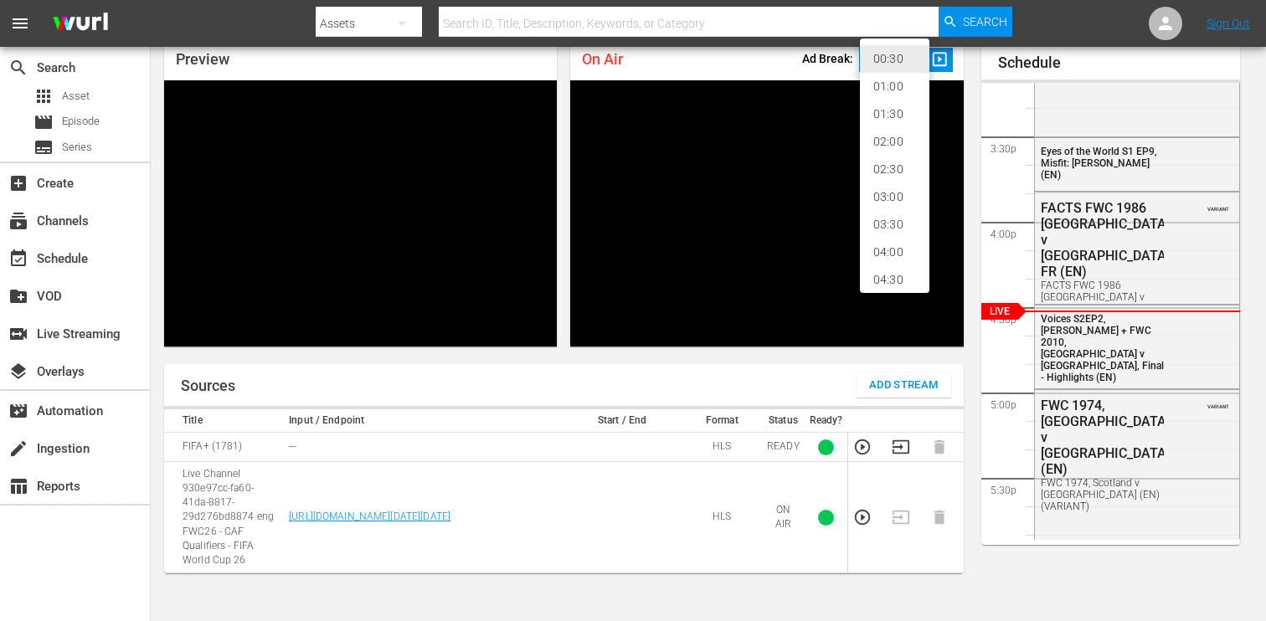
click at [902, 145] on li "02:00" at bounding box center [895, 142] width 70 height 28
type input "120"
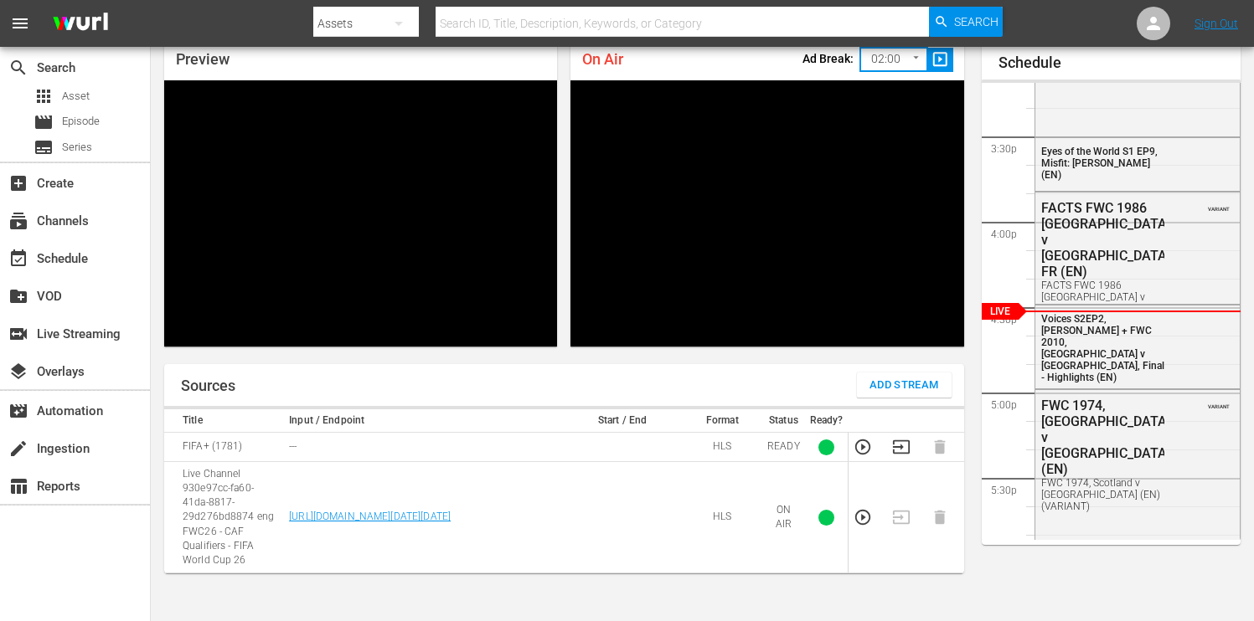
click at [932, 59] on span "slideshow_sharp" at bounding box center [939, 59] width 19 height 19
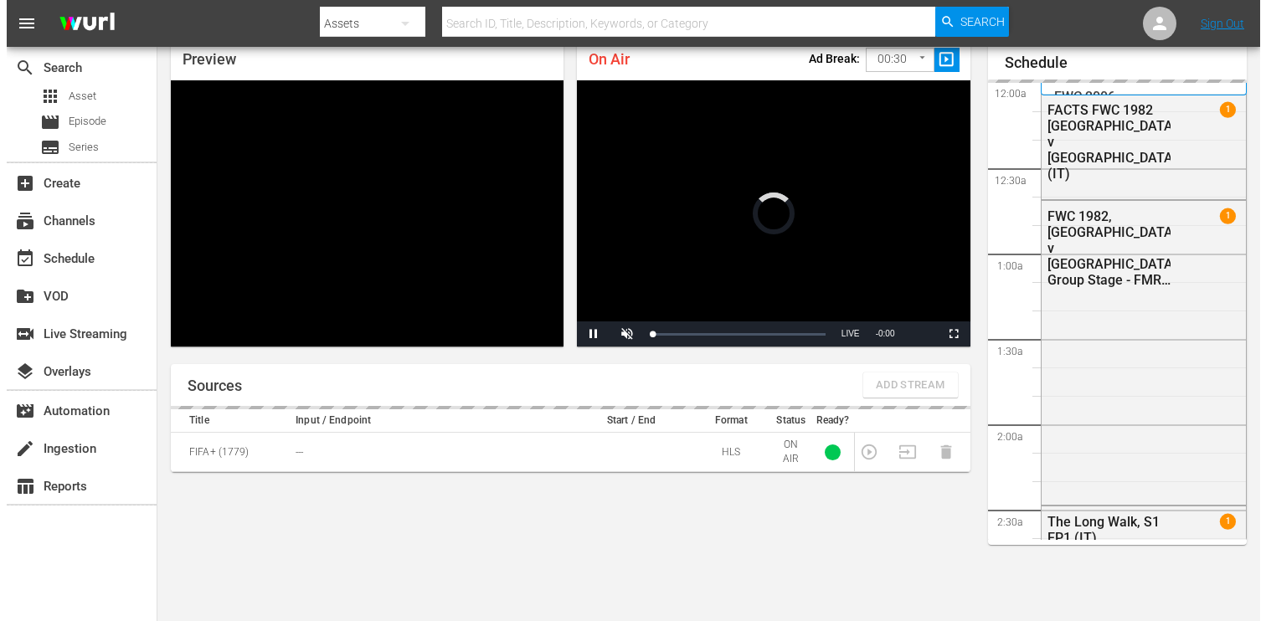
scroll to position [72, 0]
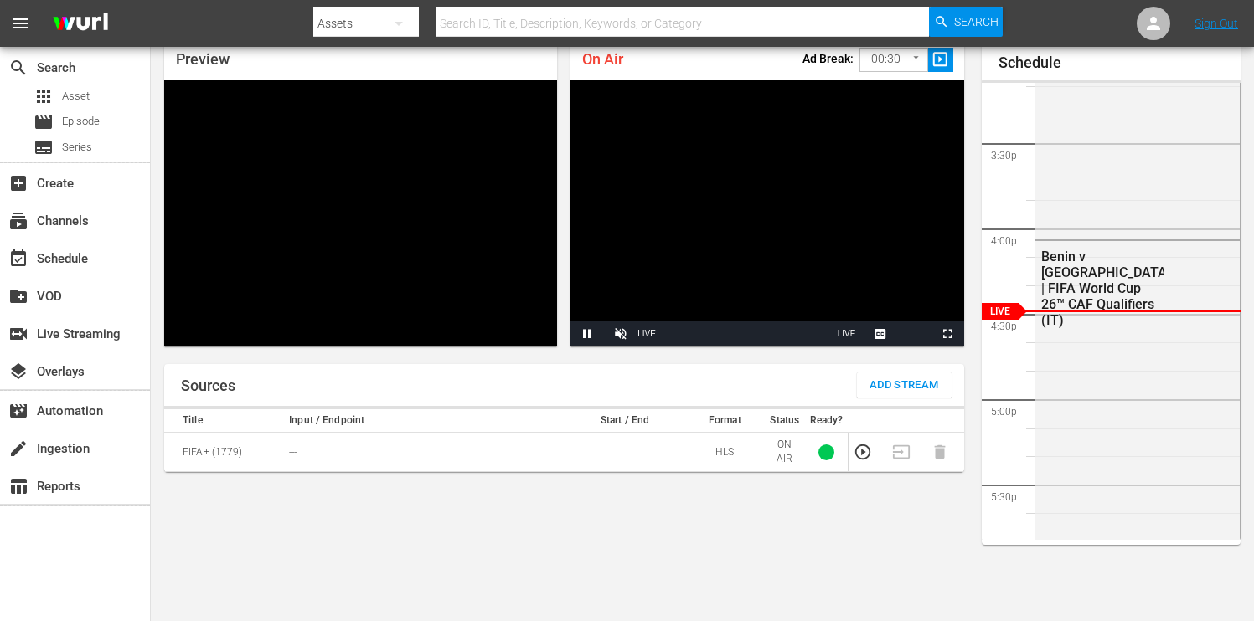
click at [914, 381] on span "Add Stream" at bounding box center [904, 385] width 70 height 19
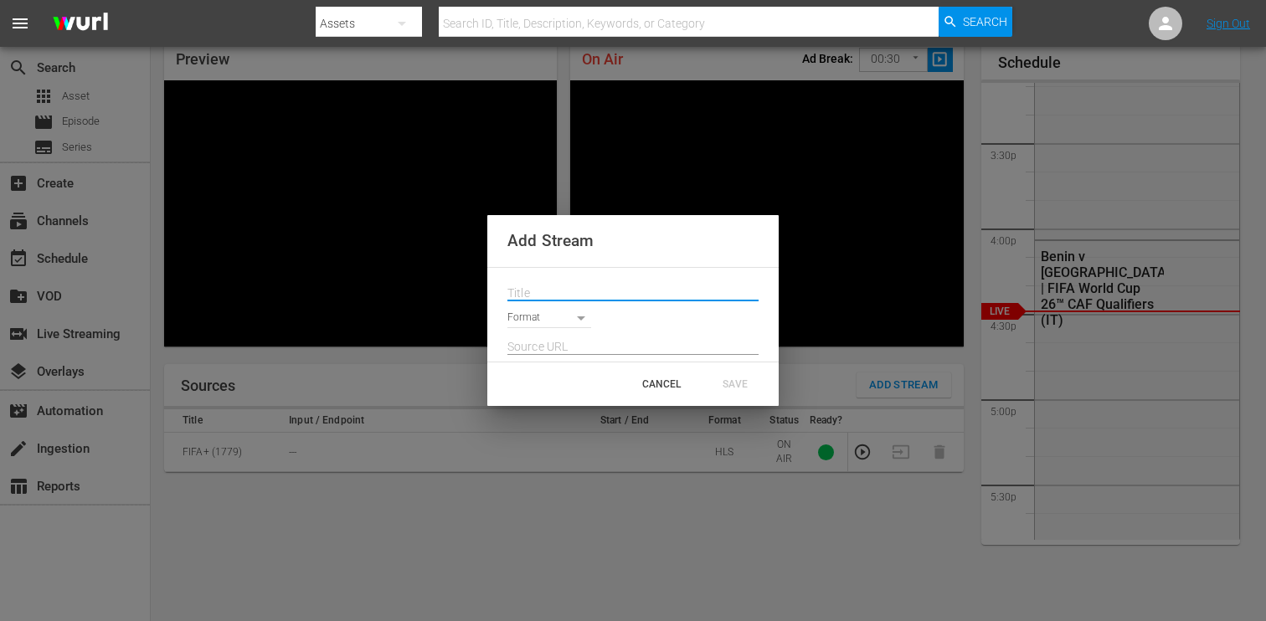
click at [621, 291] on input "text" at bounding box center [632, 293] width 251 height 25
paste input "Live Channel 930e97cc-fa60-41da-8817-29d276bd8874 eng FWC26 - CAF Qualifiers - …"
type input "Live Channel 930e97cc-fa60-41da-8817-29d276bd8874 eng FWC26 - CAF Qualifiers - …"
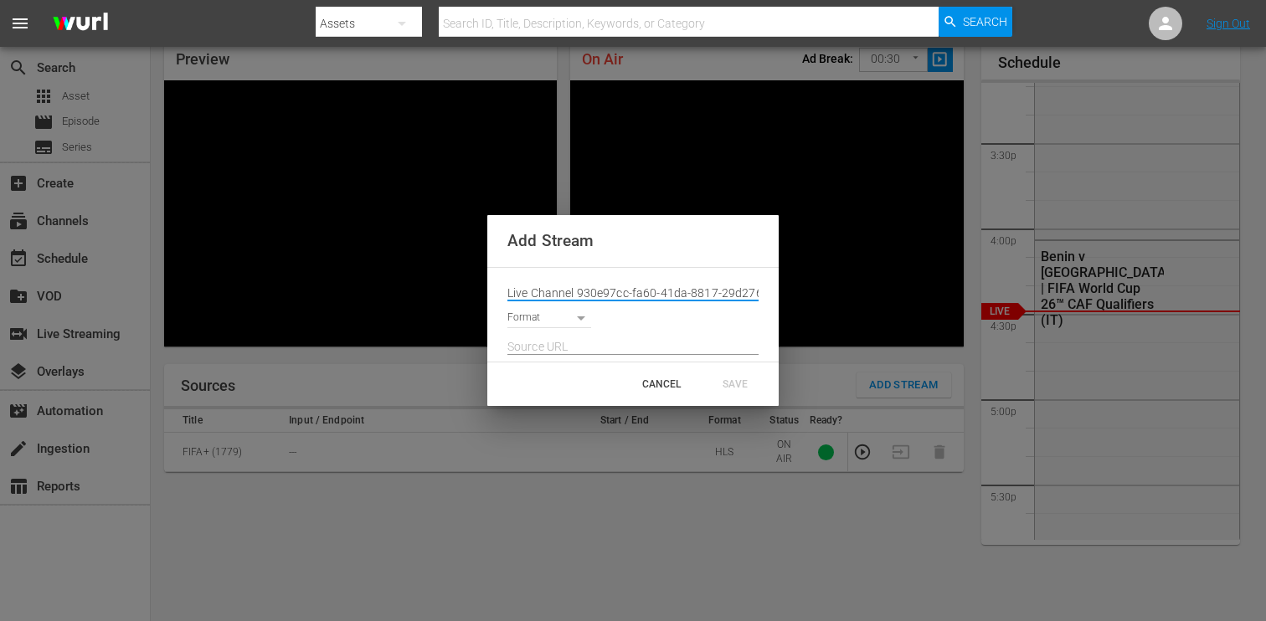
click at [583, 318] on body "menu Search By Assets Search ID, Title, Description, Keywords, or Category Sear…" at bounding box center [633, 238] width 1266 height 621
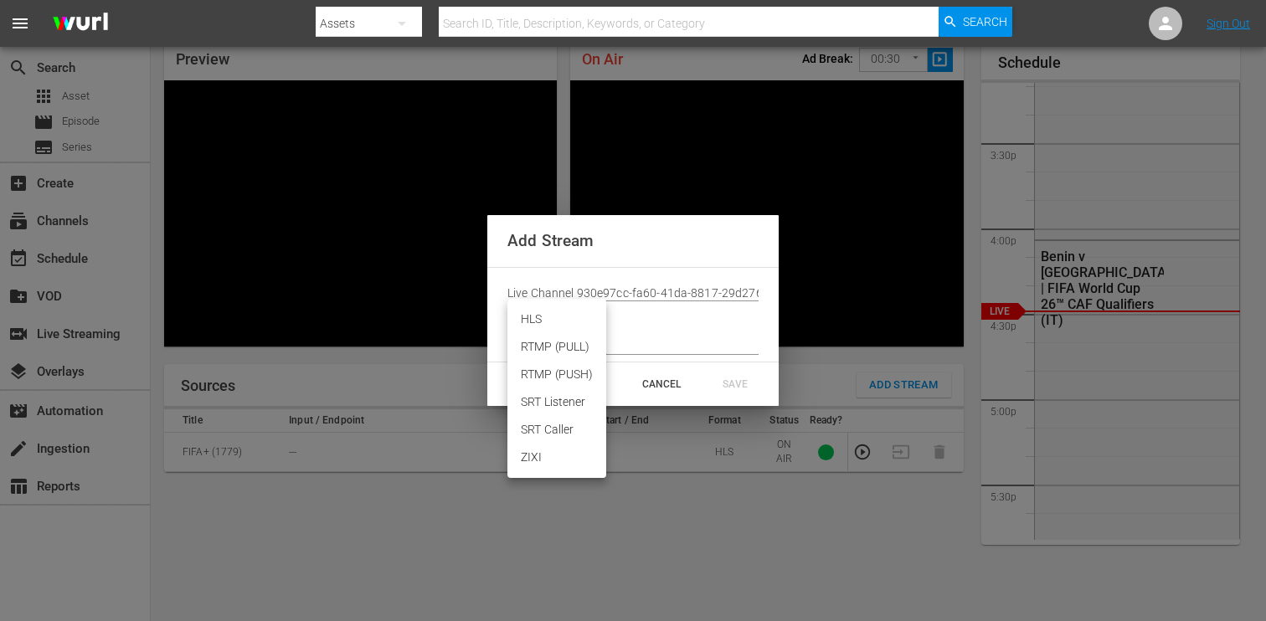
click at [577, 321] on li "HLS" at bounding box center [556, 320] width 99 height 28
type input "HLS"
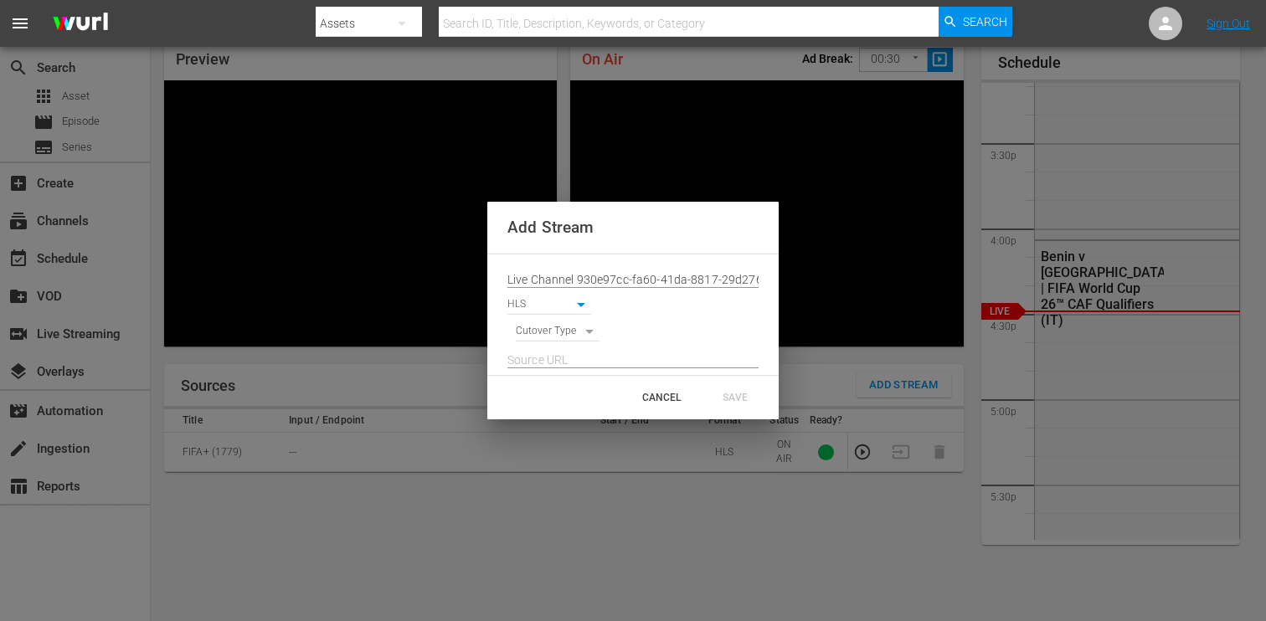
click at [585, 325] on body "menu Search By Assets Search ID, Title, Description, Keywords, or Category Sear…" at bounding box center [633, 238] width 1266 height 621
click at [585, 325] on li "SCHEDULE" at bounding box center [558, 333] width 85 height 28
click at [589, 328] on body "menu Search By Assets Search ID, Title, Description, Keywords, or Category Sear…" at bounding box center [633, 238] width 1266 height 621
click at [590, 356] on li "SIGNAL" at bounding box center [558, 361] width 85 height 28
type input "SIGNAL"
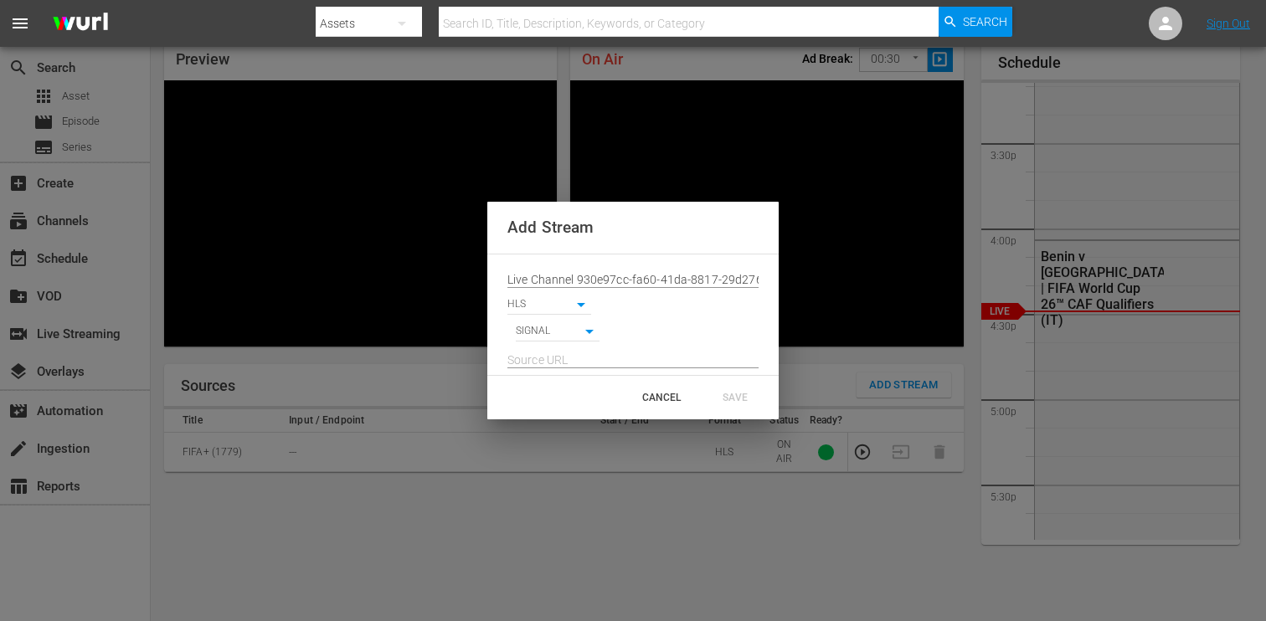
click at [606, 358] on input "text" at bounding box center [632, 360] width 251 height 25
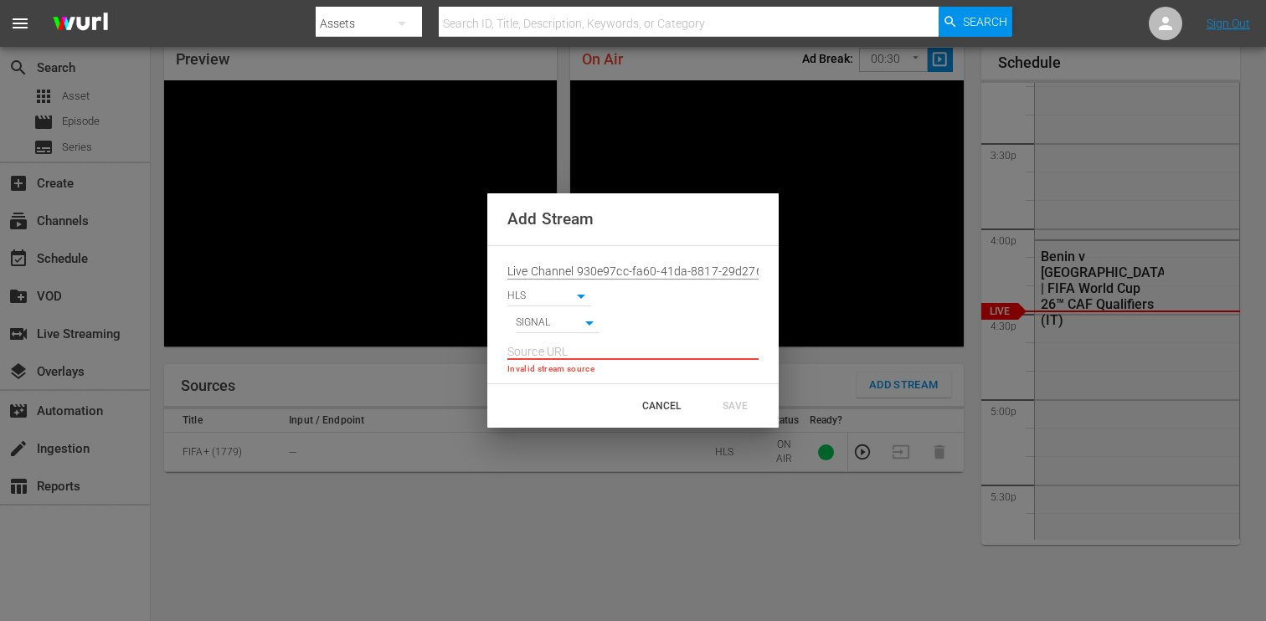
paste input "https://d7pd9oqdl4d44.cloudfront.net/2025_09_04_14_28_52_6be6ad99-85ad-4c07-bf8…"
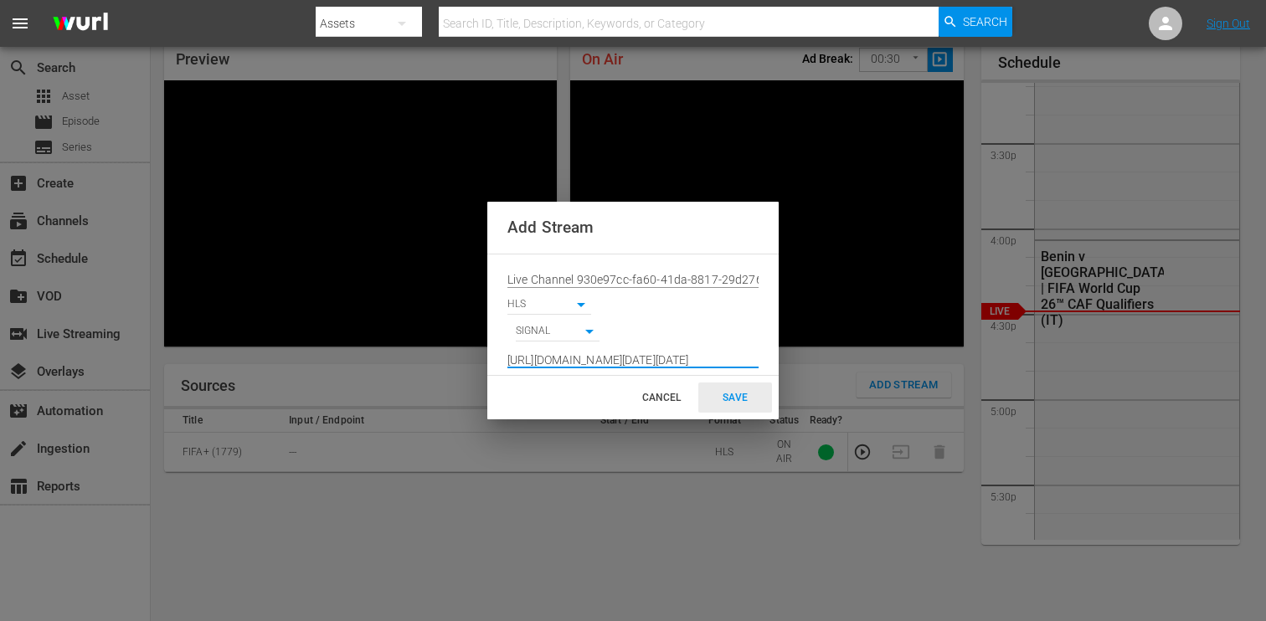
type input "https://d7pd9oqdl4d44.cloudfront.net/2025_09_04_14_28_52_6be6ad99-85ad-4c07-bf8…"
click at [739, 401] on div "SAVE" at bounding box center [735, 398] width 74 height 30
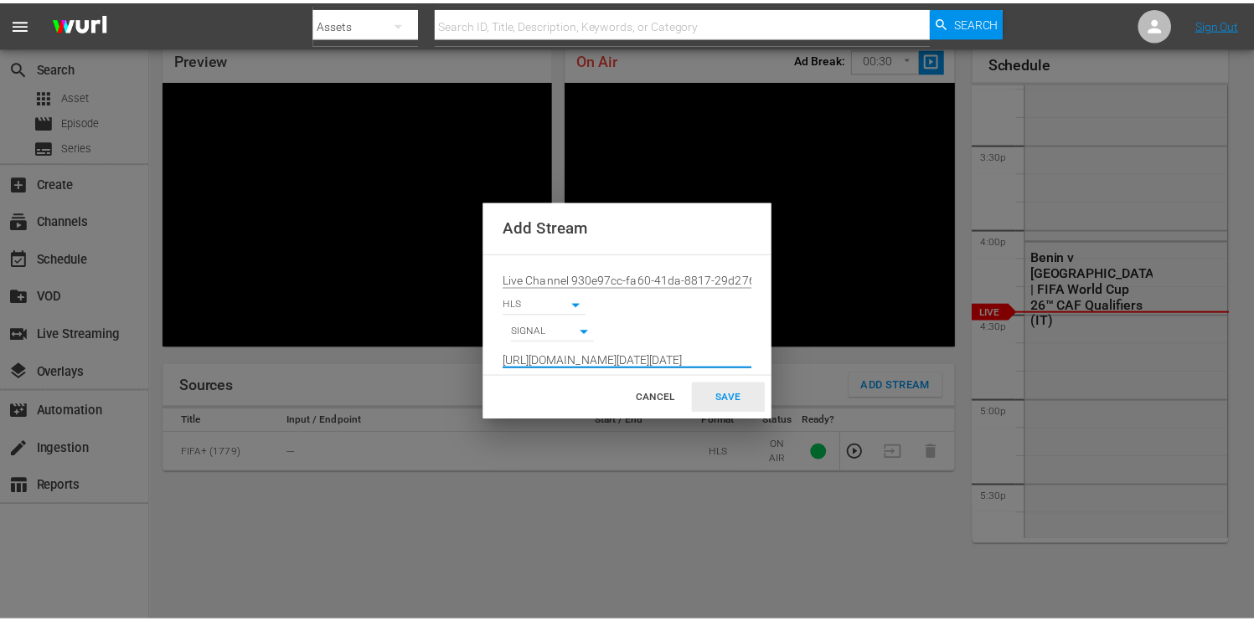
scroll to position [0, 0]
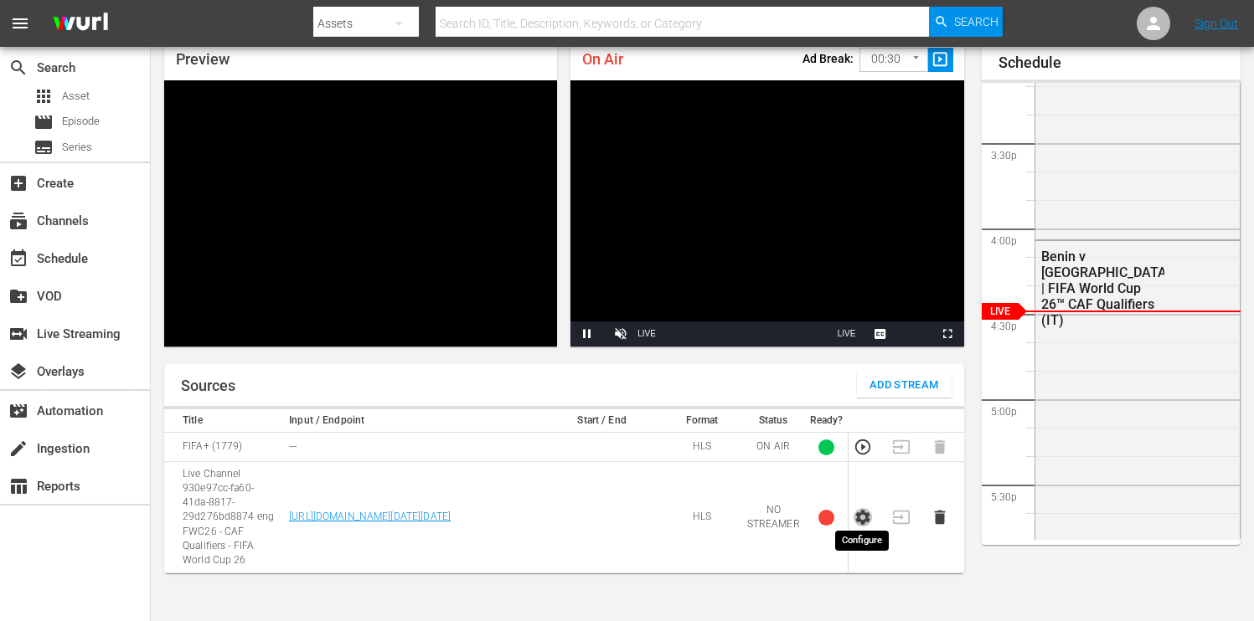
click at [866, 513] on icon "button" at bounding box center [862, 517] width 14 height 15
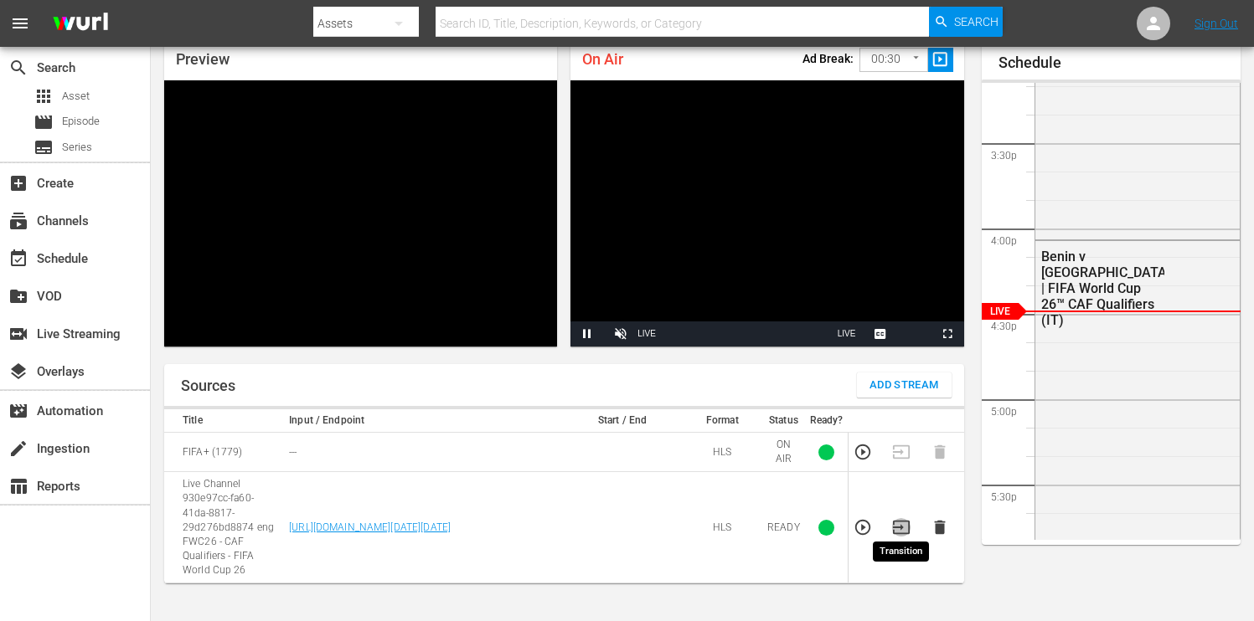
click at [900, 518] on icon "button" at bounding box center [901, 527] width 18 height 18
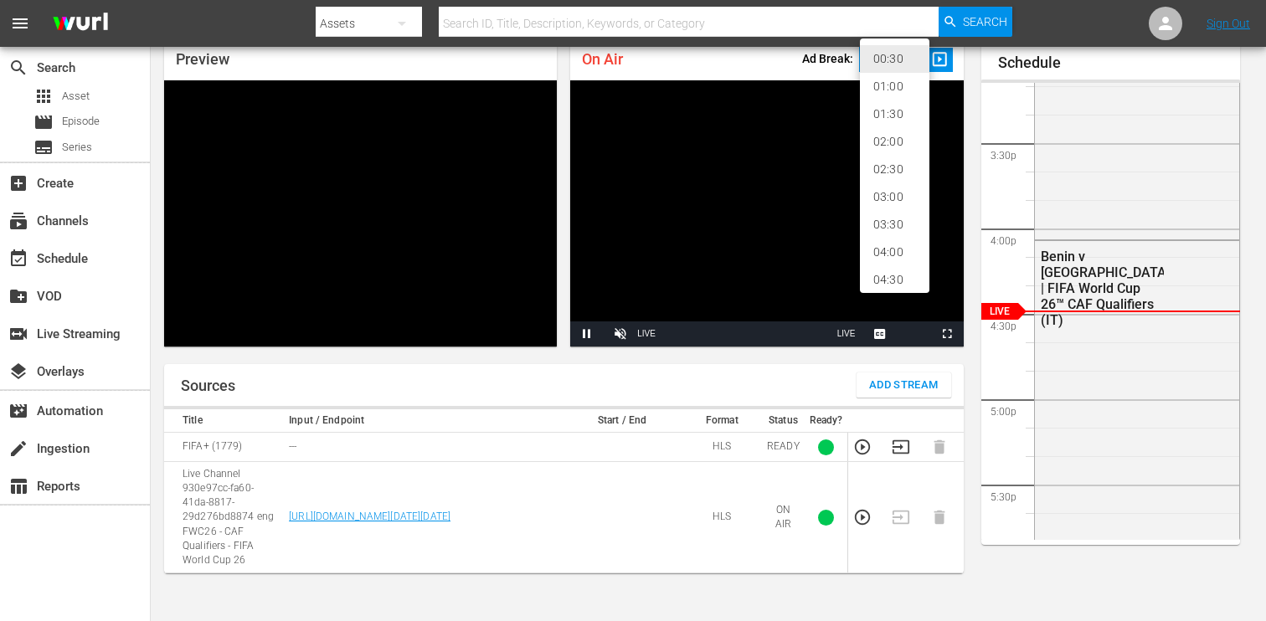
click at [912, 61] on body "menu Search By Assets Search ID, Title, Description, Keywords, or Category Sear…" at bounding box center [633, 238] width 1266 height 621
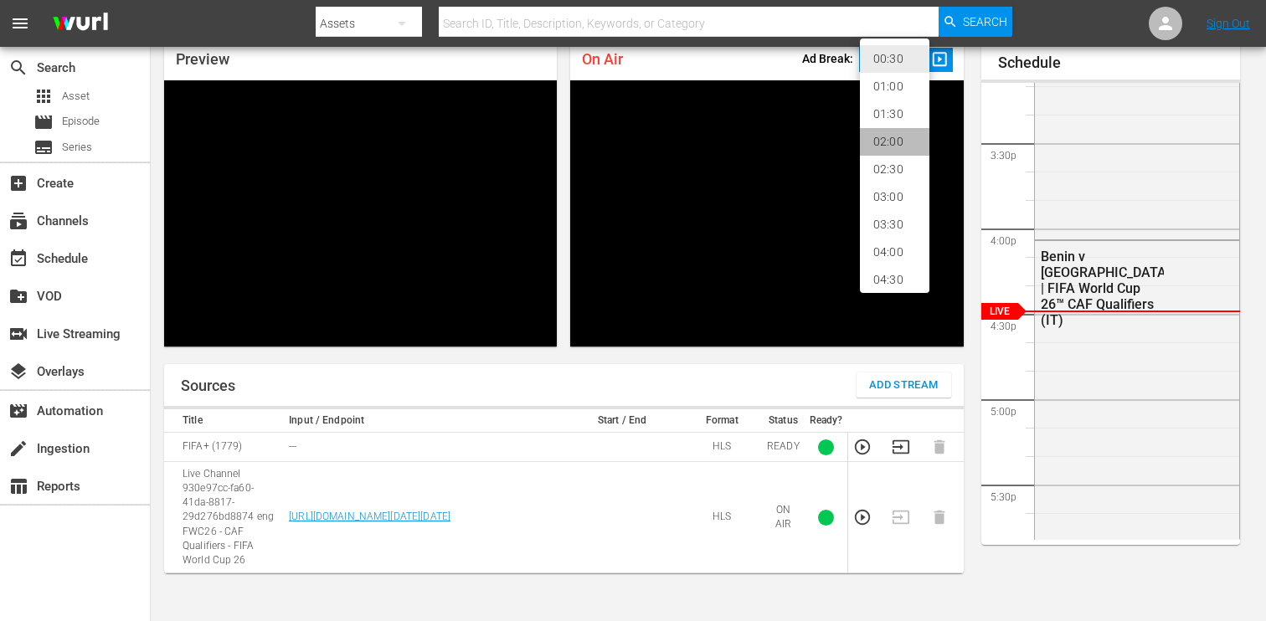
click at [900, 138] on li "02:00" at bounding box center [895, 142] width 70 height 28
type input "120"
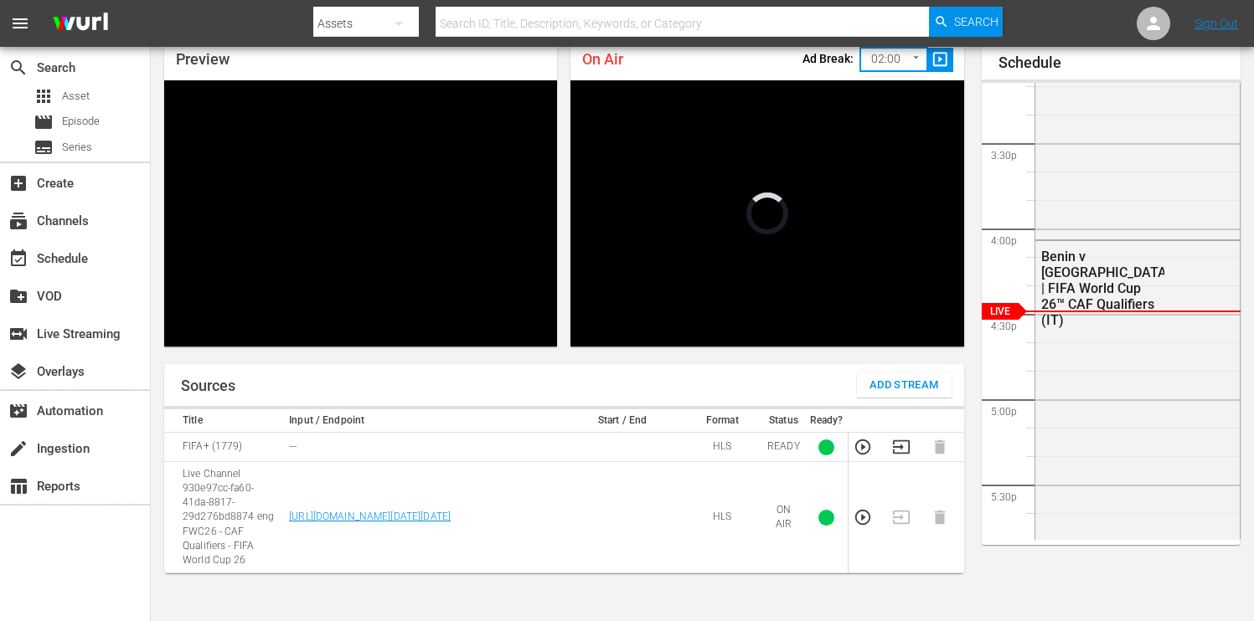
click at [936, 61] on span "slideshow_sharp" at bounding box center [939, 59] width 19 height 19
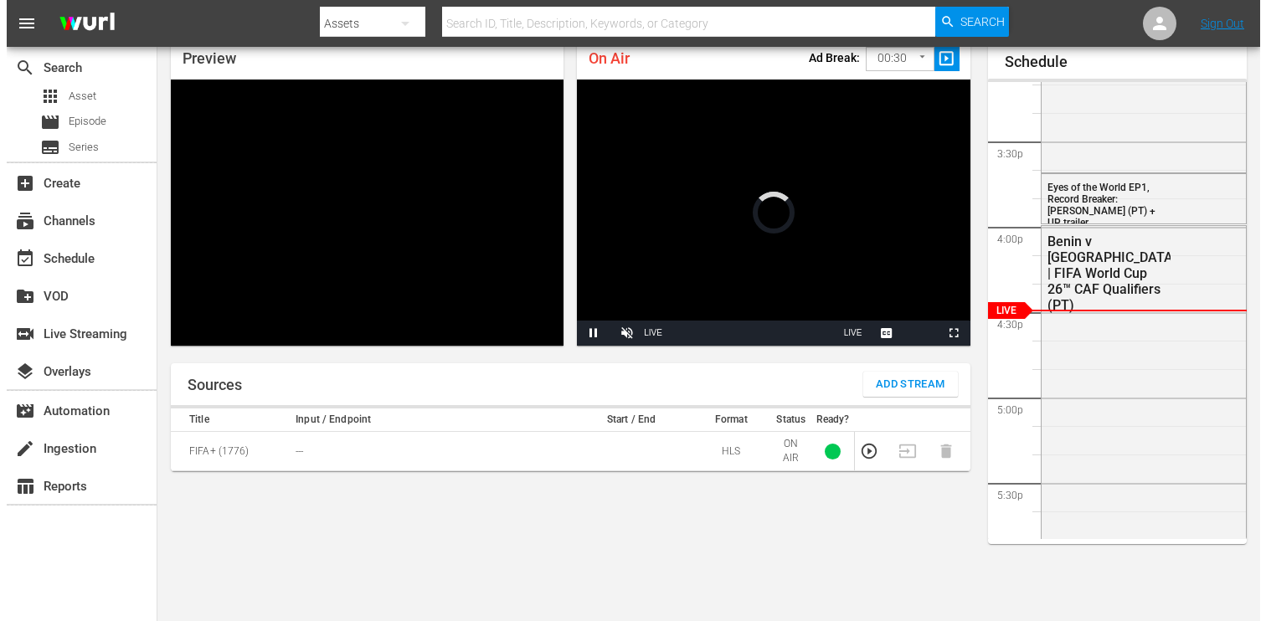
scroll to position [73, 0]
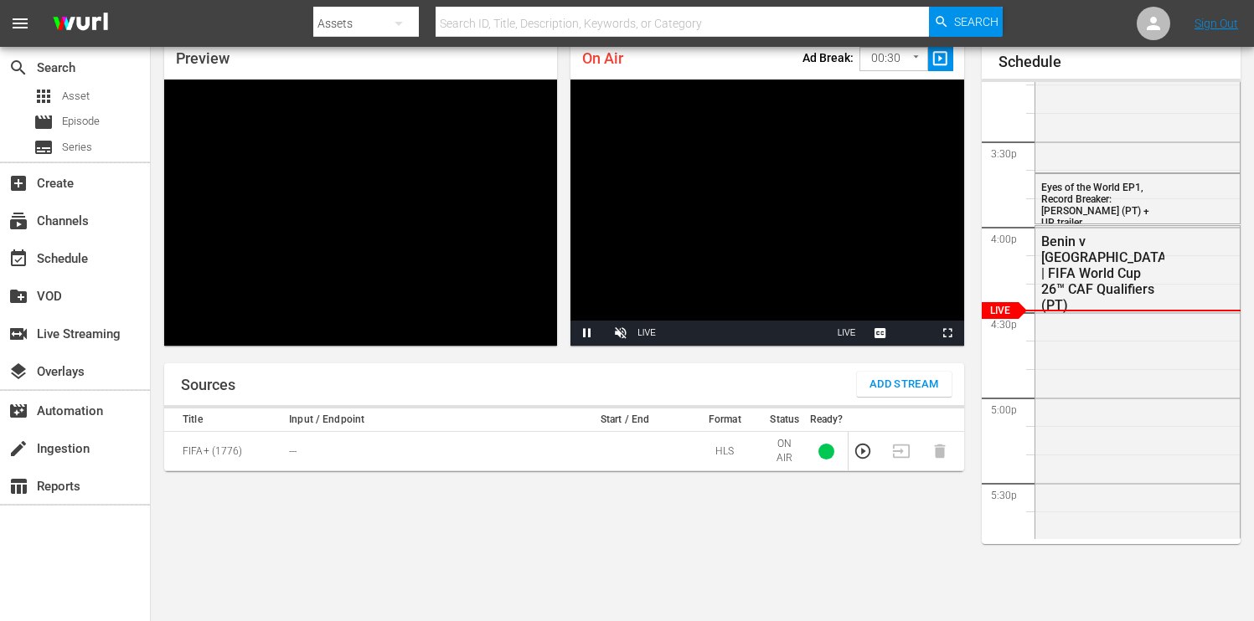
click at [883, 379] on span "Add Stream" at bounding box center [904, 384] width 70 height 19
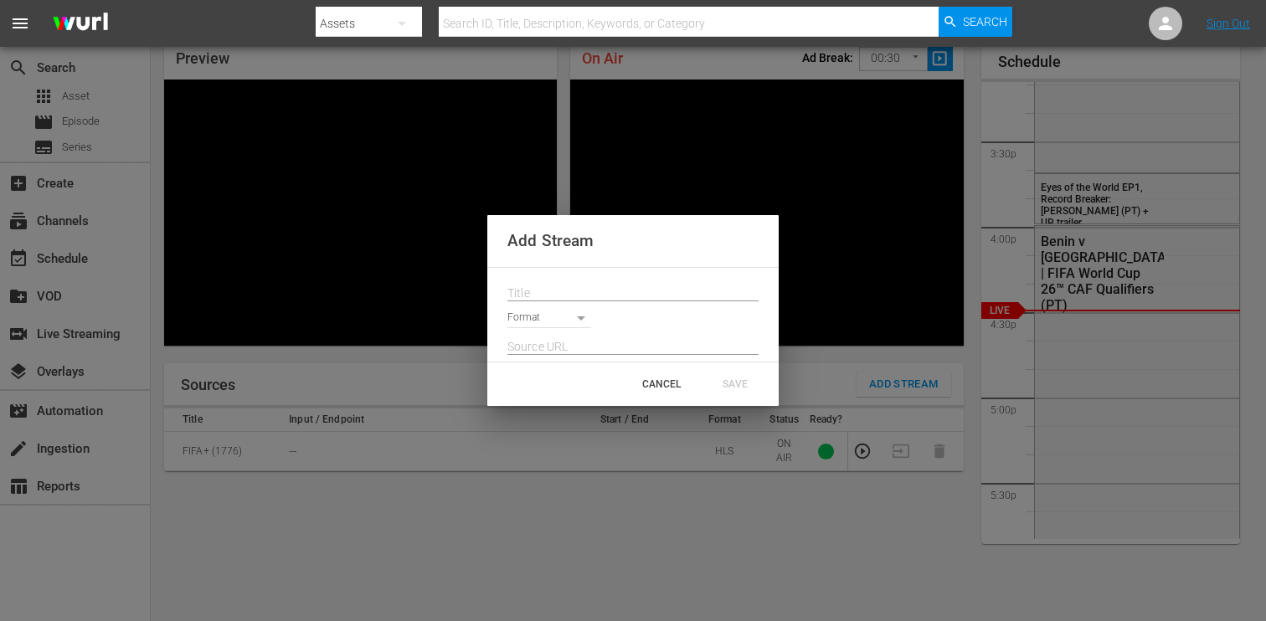
click at [625, 281] on input "text" at bounding box center [632, 293] width 251 height 25
paste input "Live Channel 930e97cc-fa60-41da-8817-29d276bd8874 eng FWC26 - CAF Qualifiers - …"
type input "Live Channel 930e97cc-fa60-41da-8817-29d276bd8874 eng FWC26 - CAF Qualifiers - …"
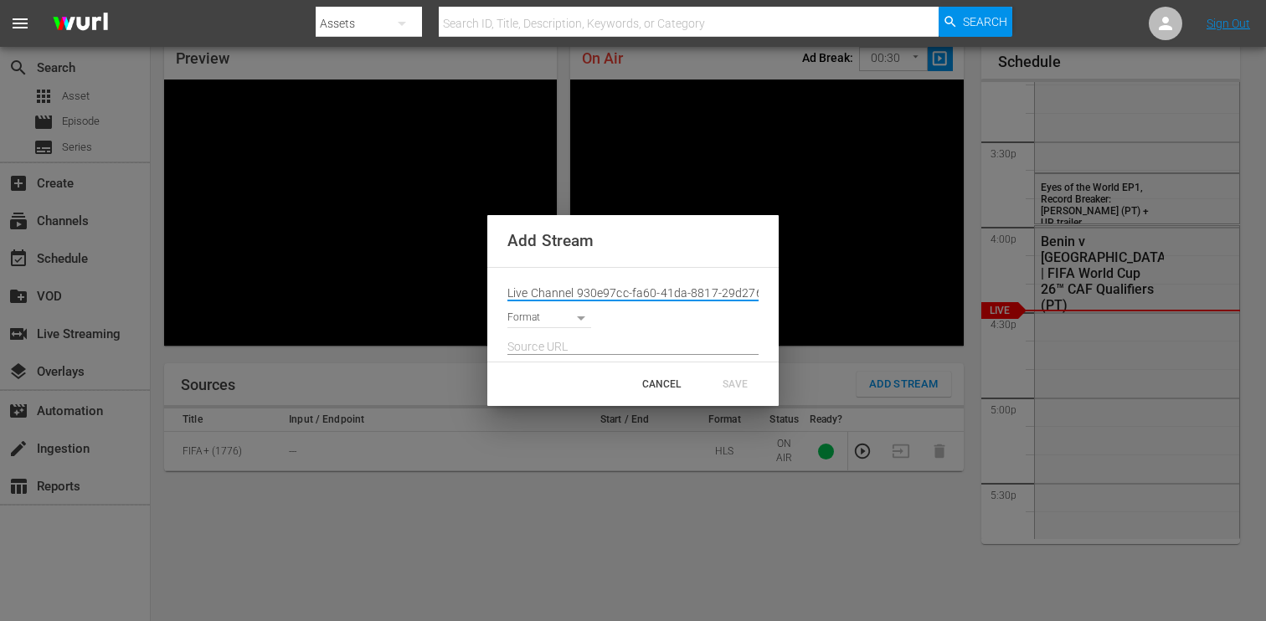
click at [584, 318] on body "menu Search By Assets Search ID, Title, Description, Keywords, or Category Sear…" at bounding box center [633, 237] width 1266 height 621
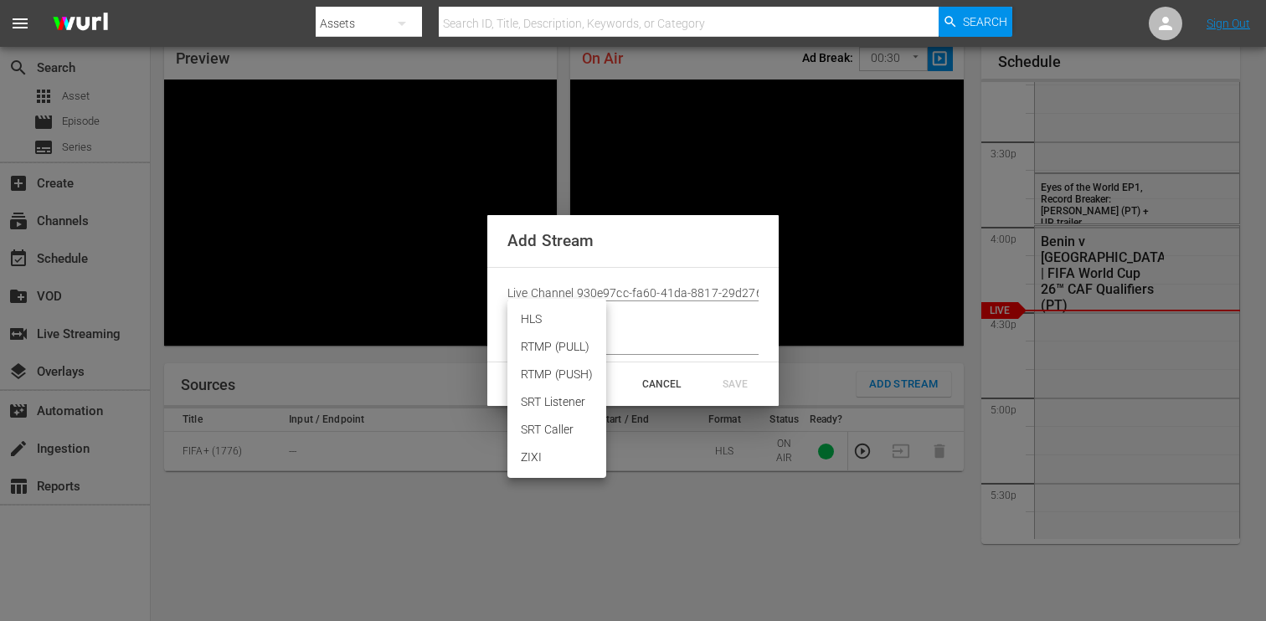
click at [570, 318] on li "HLS" at bounding box center [556, 320] width 99 height 28
type input "HLS"
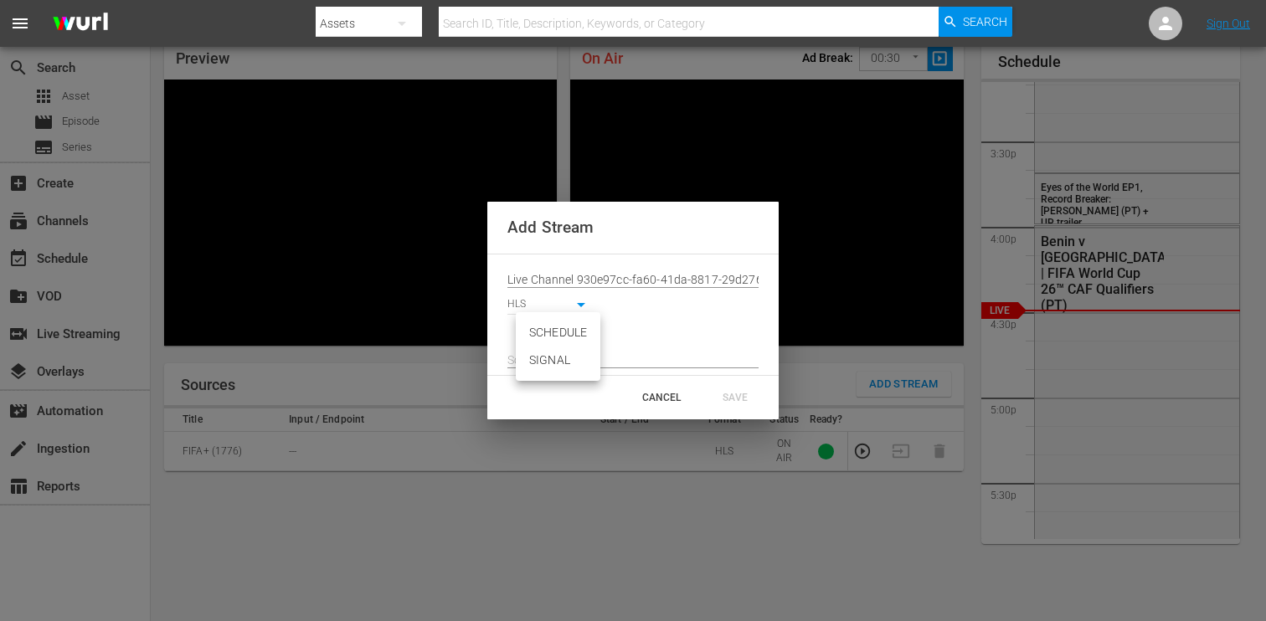
click at [588, 332] on body "menu Search By Assets Search ID, Title, Description, Keywords, or Category Sear…" at bounding box center [633, 237] width 1266 height 621
click at [586, 354] on li "SIGNAL" at bounding box center [558, 361] width 85 height 28
type input "SIGNAL"
click at [580, 362] on input "text" at bounding box center [632, 360] width 251 height 25
paste input "https://d7pd9oqdl4d44.cloudfront.net/2025_09_04_14_28_52_6be6ad99-85ad-4c07-bf8…"
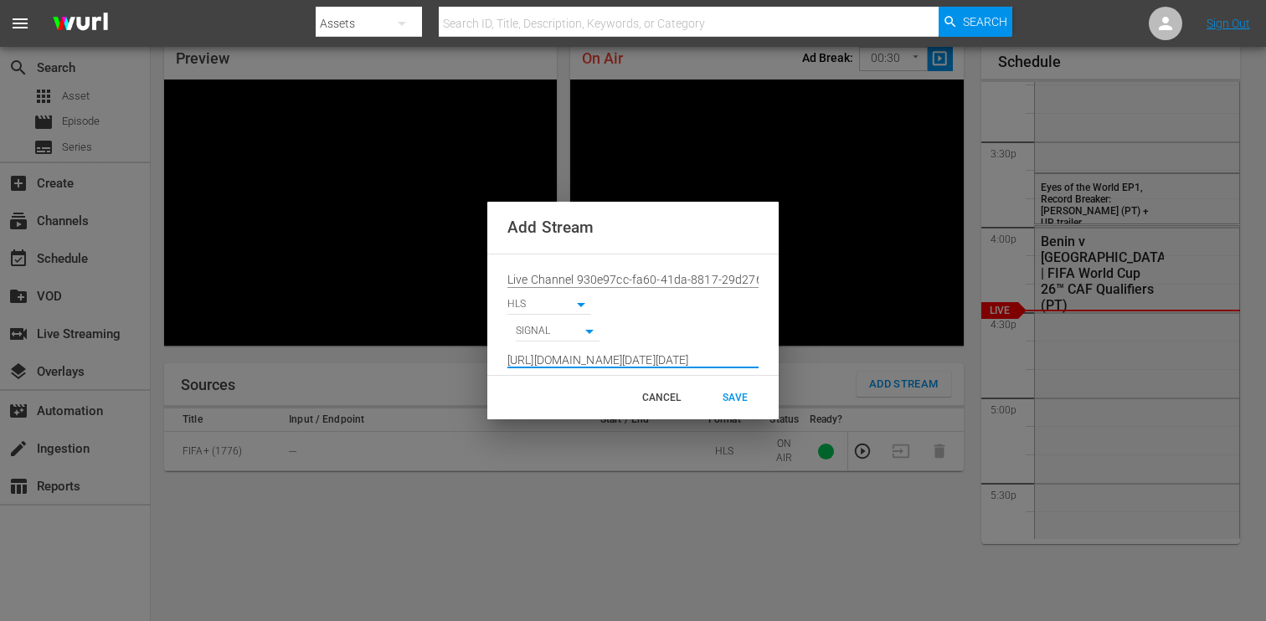
scroll to position [0, 1236]
type input "https://d7pd9oqdl4d44.cloudfront.net/2025_09_04_14_28_52_6be6ad99-85ad-4c07-bf8…"
click at [739, 397] on div "SAVE" at bounding box center [735, 398] width 74 height 30
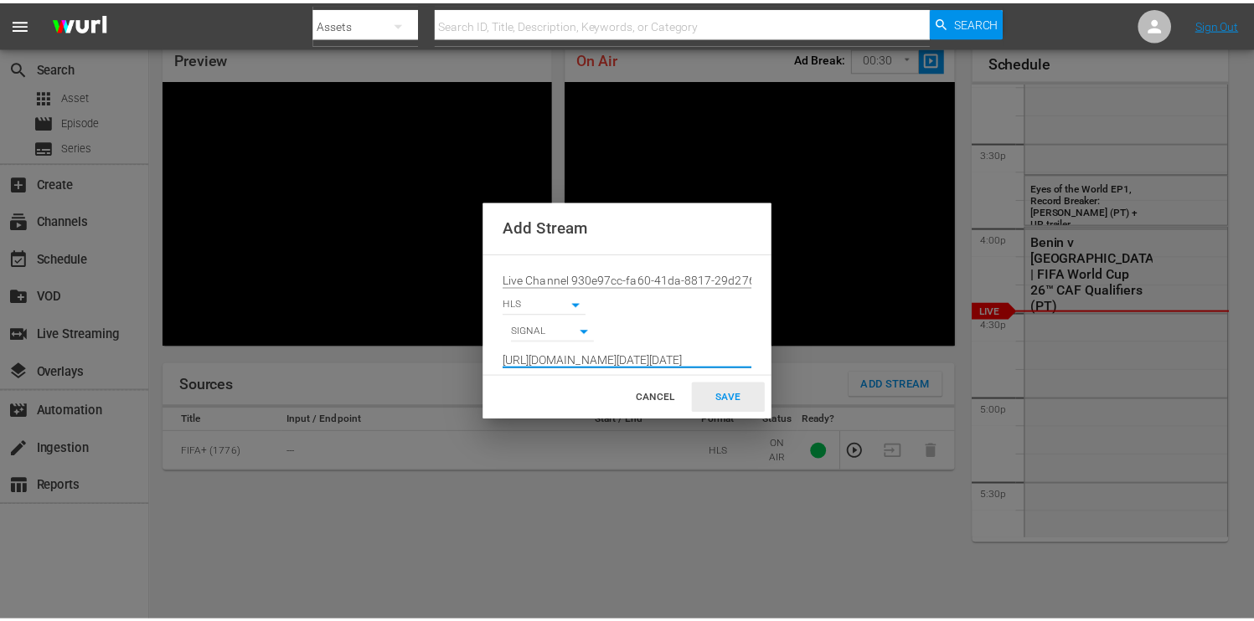
scroll to position [0, 0]
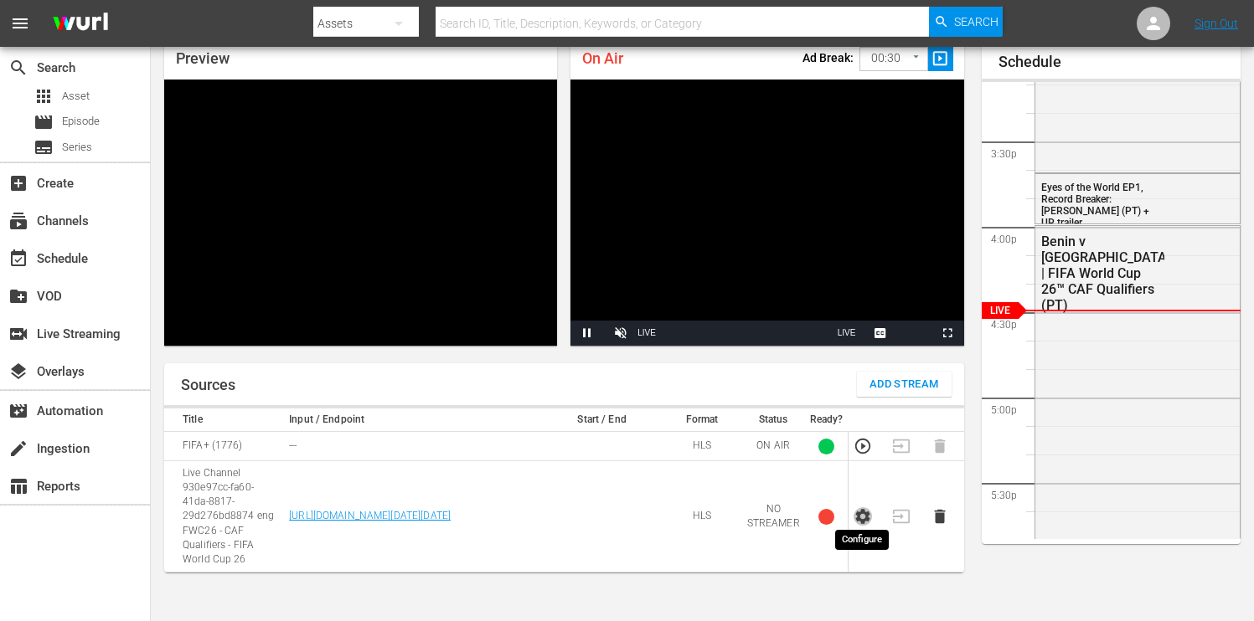
click at [861, 512] on icon "button" at bounding box center [862, 516] width 14 height 15
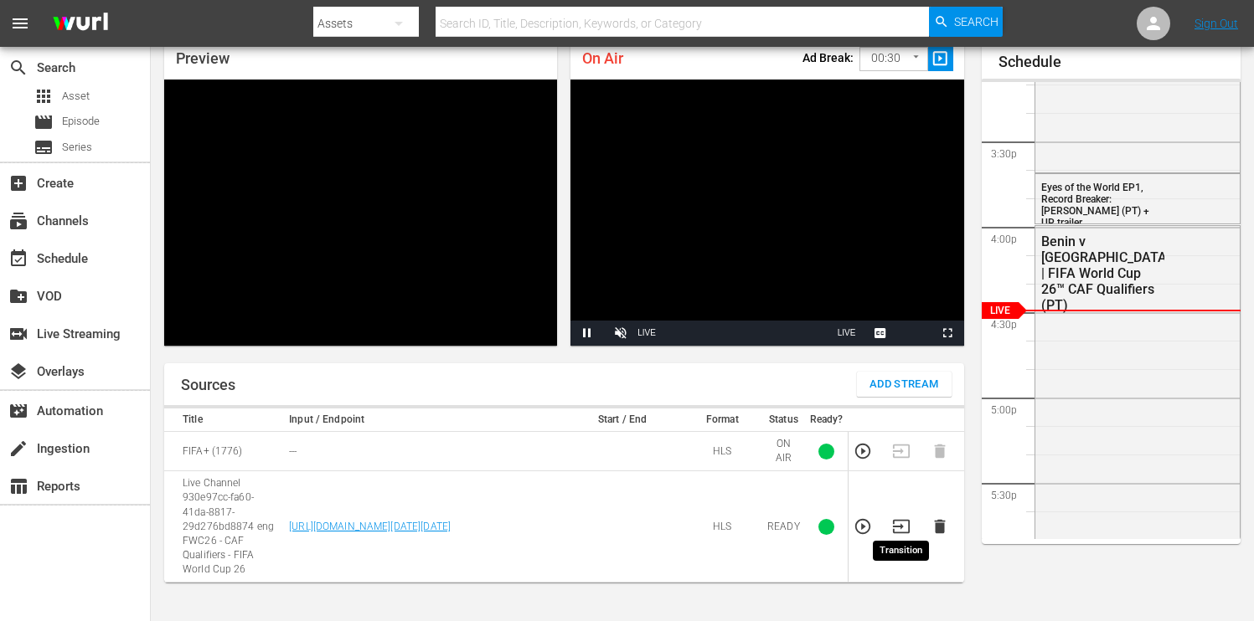
click at [899, 520] on icon "button" at bounding box center [900, 526] width 17 height 13
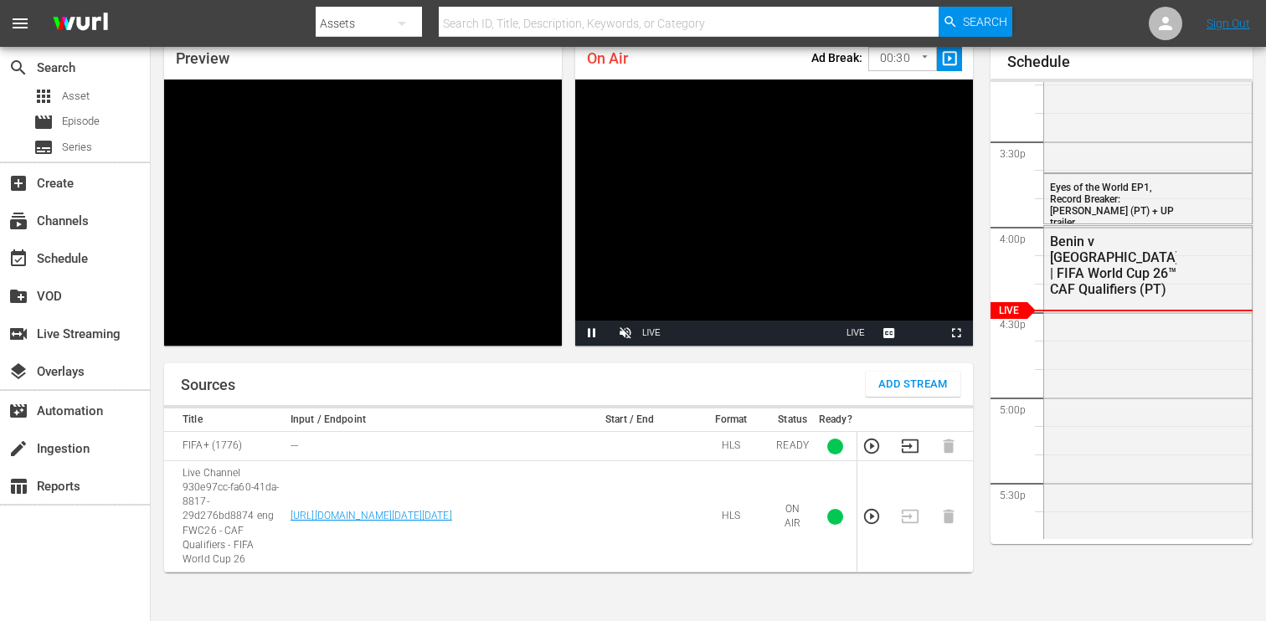
click at [914, 56] on body "menu Search By Assets Search ID, Title, Description, Keywords, or Category Sear…" at bounding box center [633, 237] width 1266 height 621
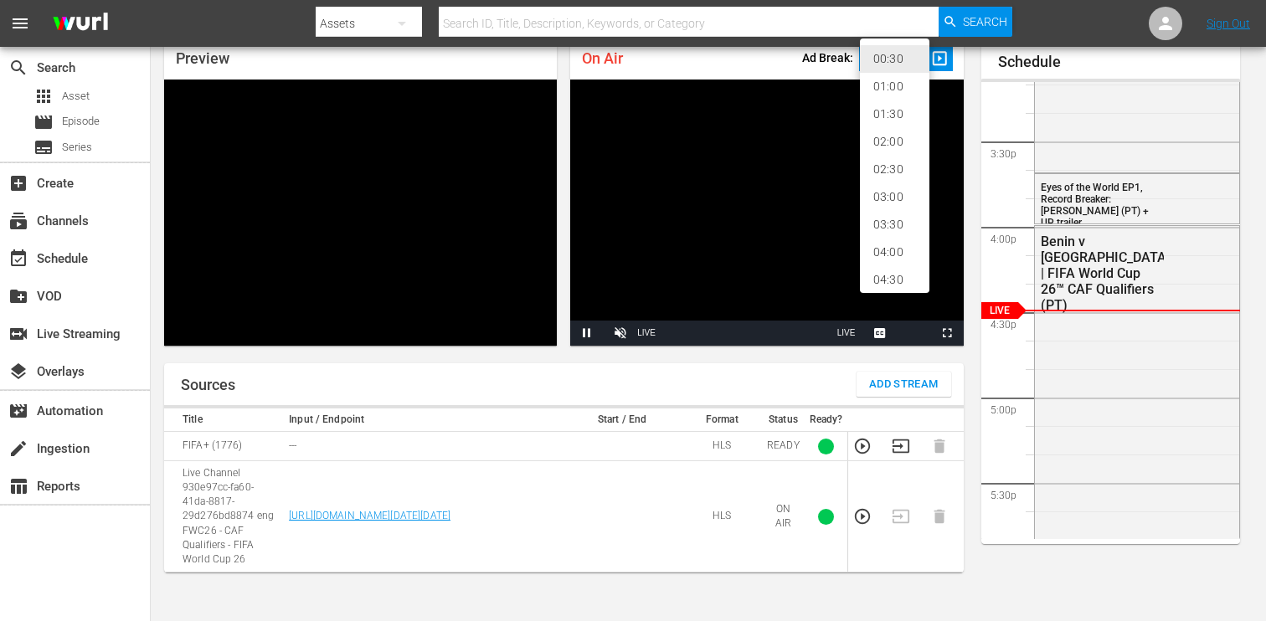
click at [897, 142] on li "02:00" at bounding box center [895, 142] width 70 height 28
type input "120"
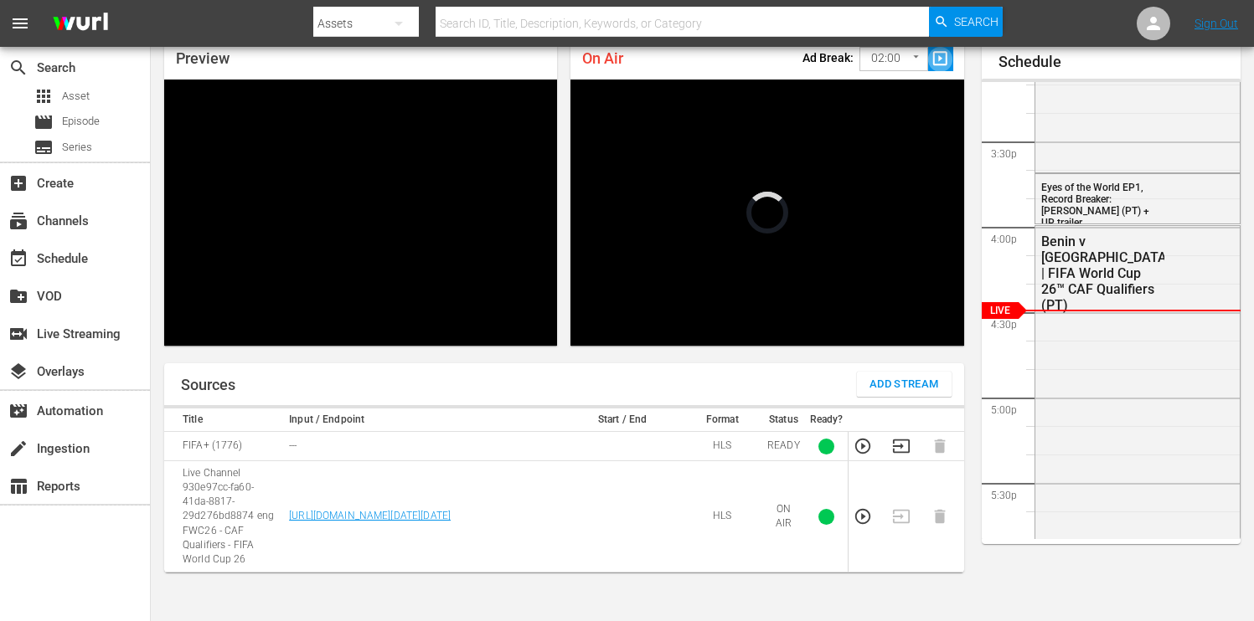
click at [937, 59] on span "slideshow_sharp" at bounding box center [939, 58] width 19 height 19
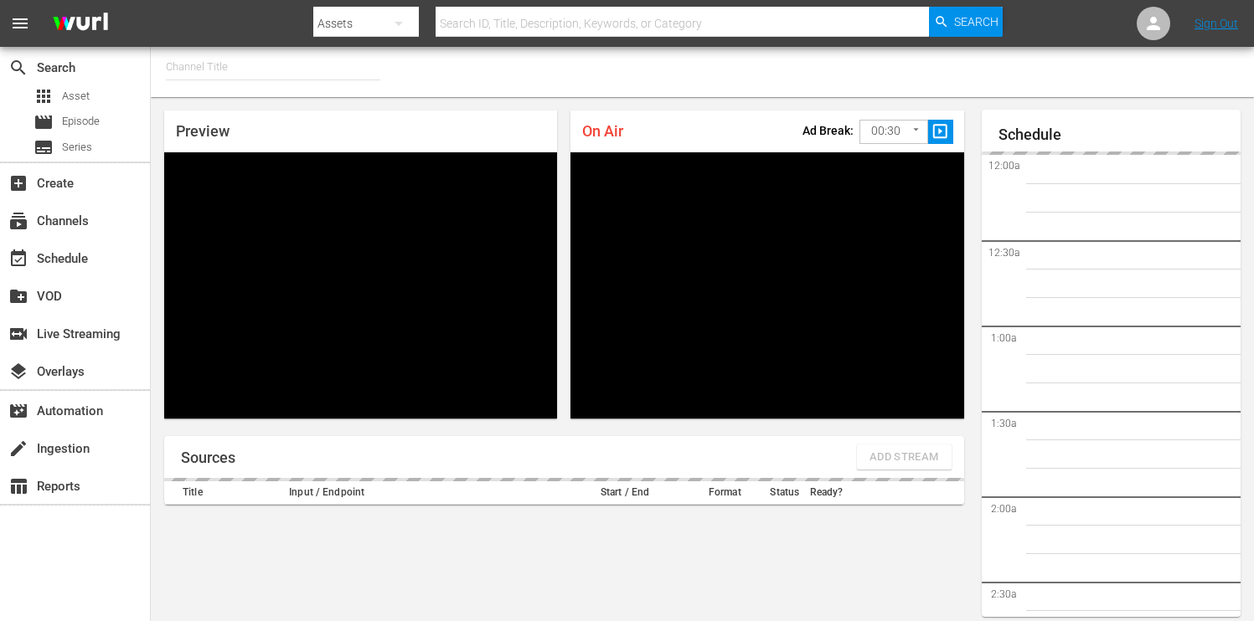
type input "FIFA+ Spanish Global (1780)"
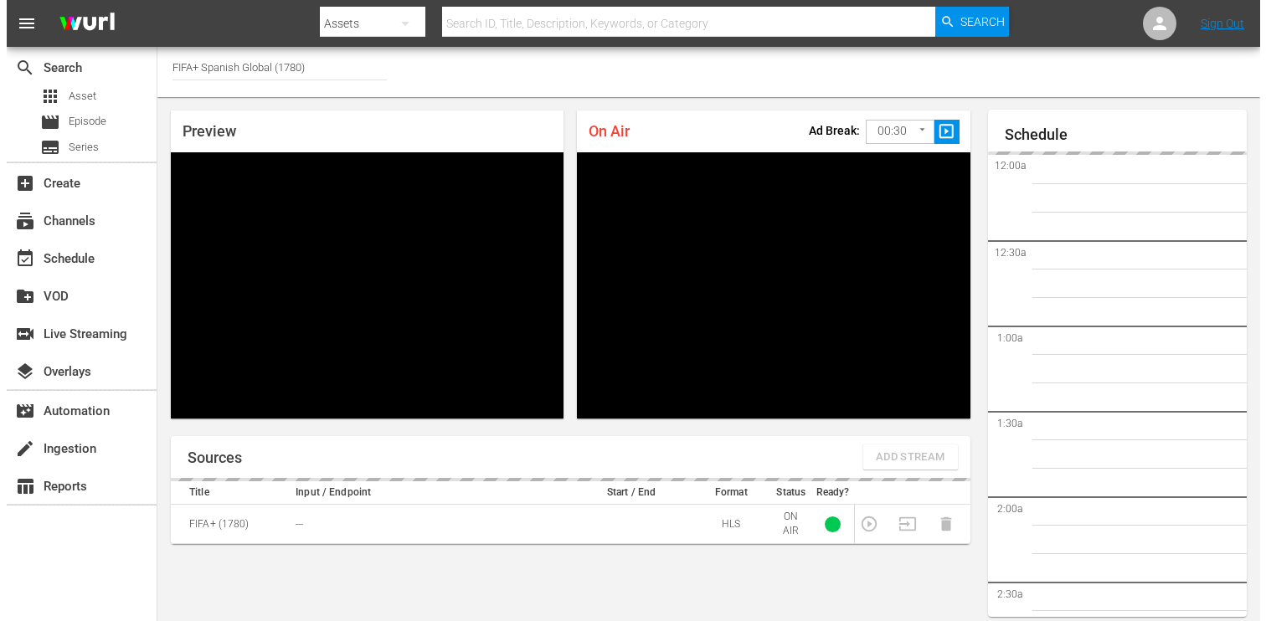
scroll to position [72, 0]
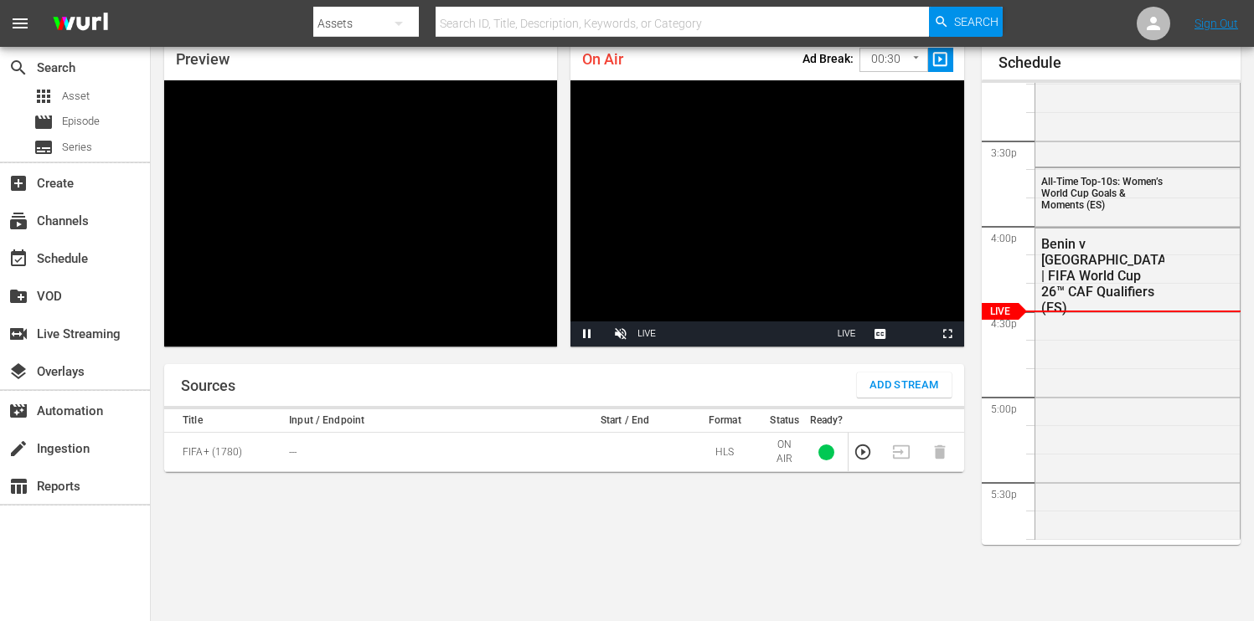
click at [899, 382] on span "Add Stream" at bounding box center [904, 385] width 70 height 19
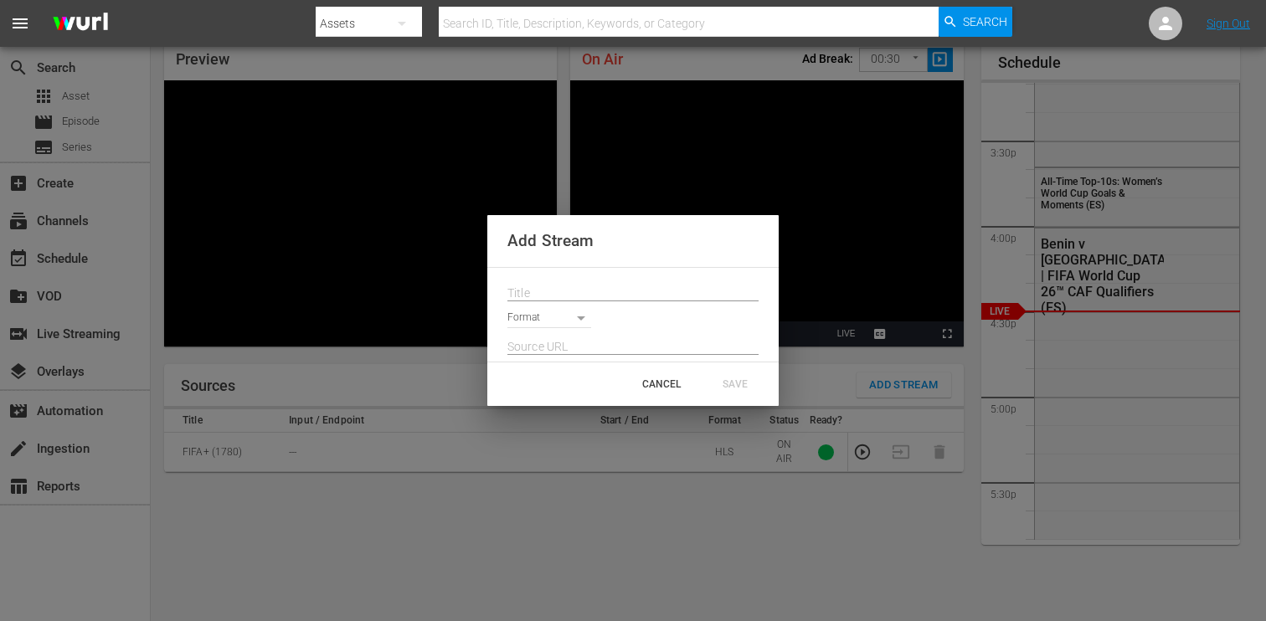
click at [615, 282] on input "text" at bounding box center [632, 293] width 251 height 25
paste input "Live Channel 930e97cc-fa60-41da-8817-29d276bd8874 eng FWC26 - CAF Qualifiers - …"
type input "Live Channel 930e97cc-fa60-41da-8817-29d276bd8874 eng FWC26 - CAF Qualifiers - …"
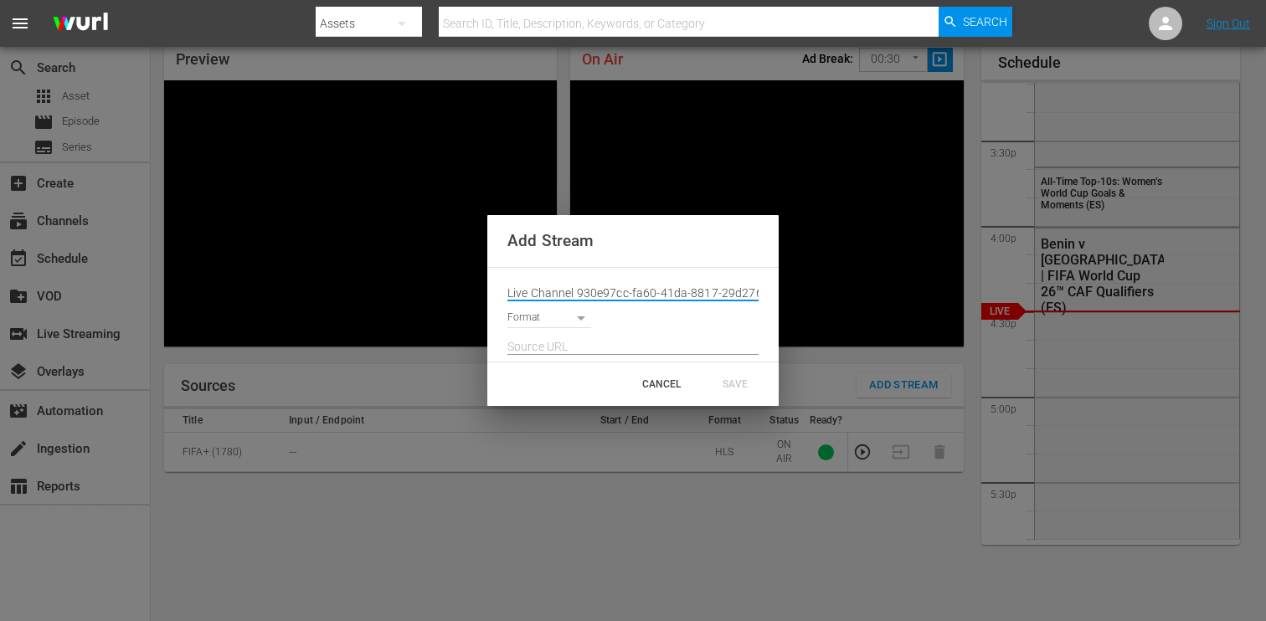
click at [585, 313] on body "menu Search By Assets Search ID, Title, Description, Keywords, or Category Sear…" at bounding box center [633, 238] width 1266 height 621
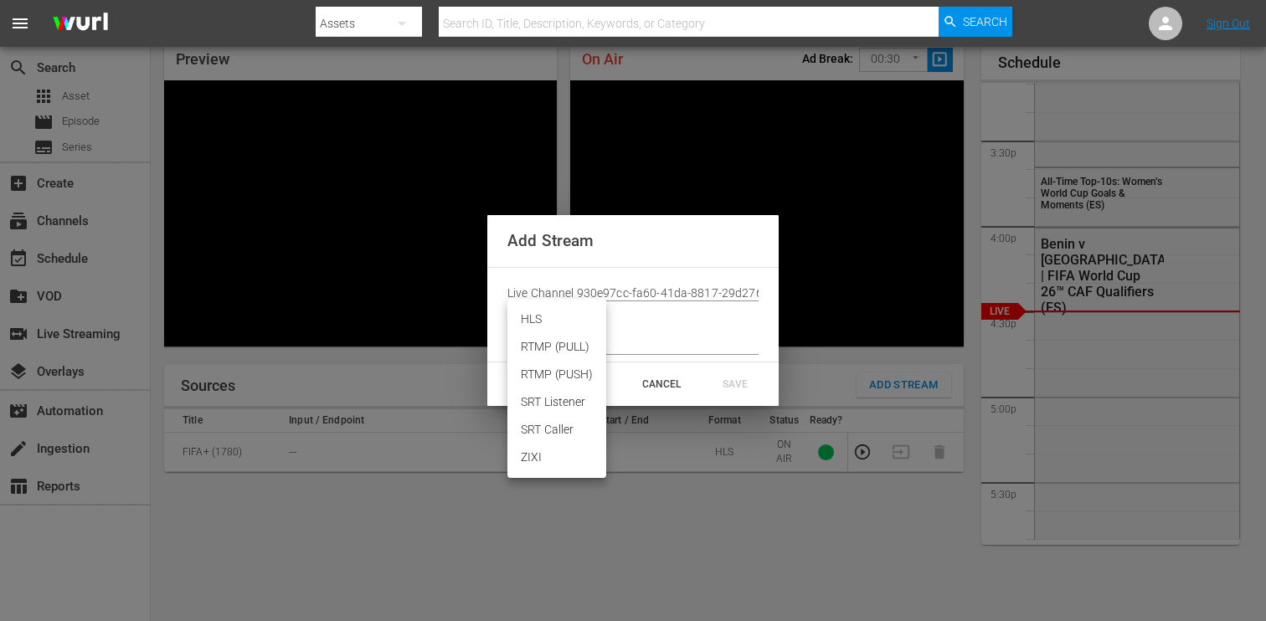
click at [581, 319] on li "HLS" at bounding box center [556, 320] width 99 height 28
type input "HLS"
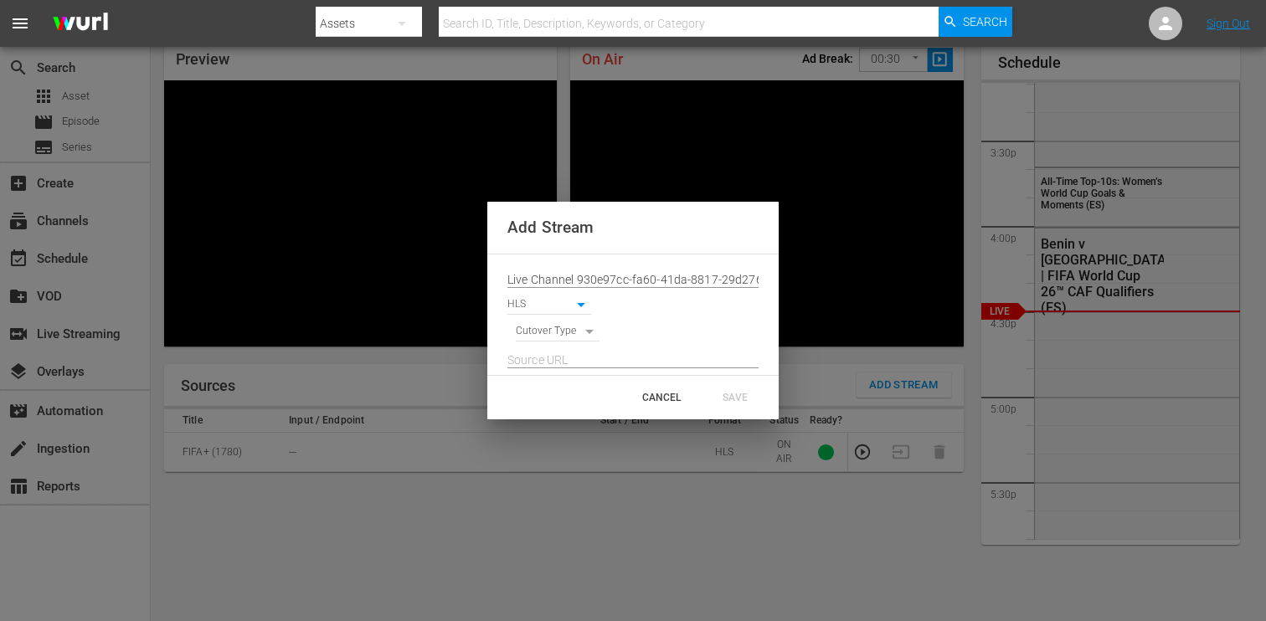
click at [582, 328] on body "menu Search By Assets Search ID, Title, Description, Keywords, or Category Sear…" at bounding box center [633, 238] width 1266 height 621
click at [582, 356] on li "SIGNAL" at bounding box center [558, 361] width 85 height 28
type input "SIGNAL"
click at [604, 358] on input "text" at bounding box center [632, 360] width 251 height 25
paste input "[URL][DOMAIN_NAME][DATE][DATE]"
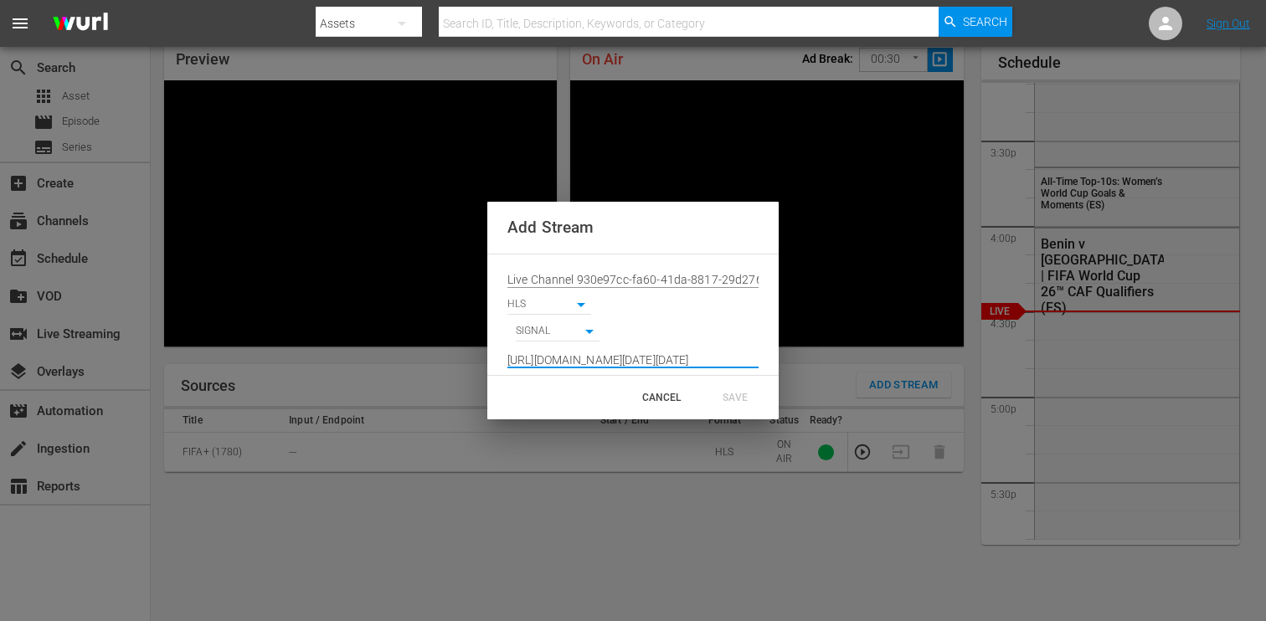
scroll to position [0, 1236]
type input "[URL][DOMAIN_NAME][DATE][DATE]"
click at [747, 403] on div "SAVE" at bounding box center [735, 398] width 74 height 30
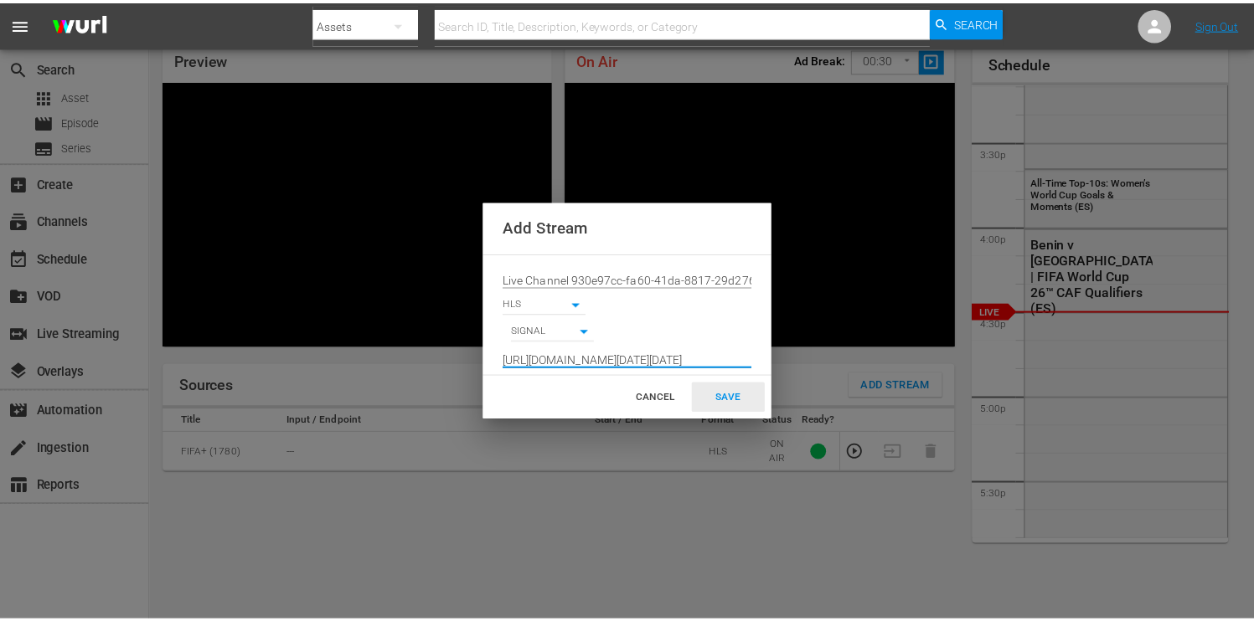
scroll to position [0, 0]
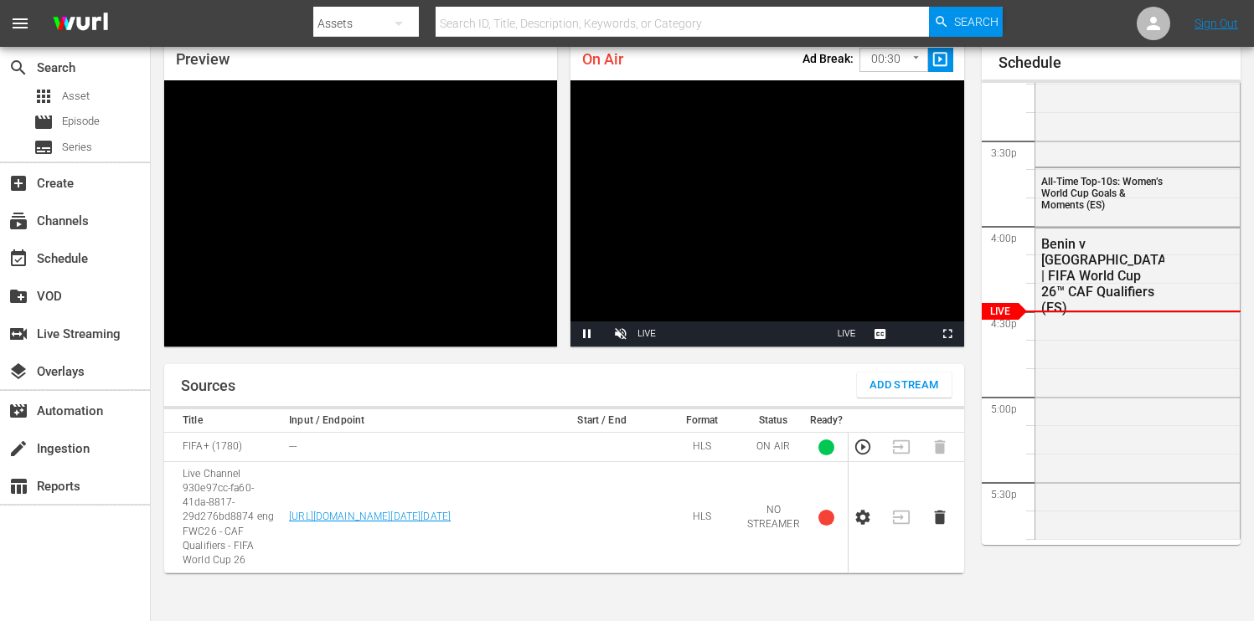
click at [860, 510] on icon "button" at bounding box center [862, 517] width 14 height 15
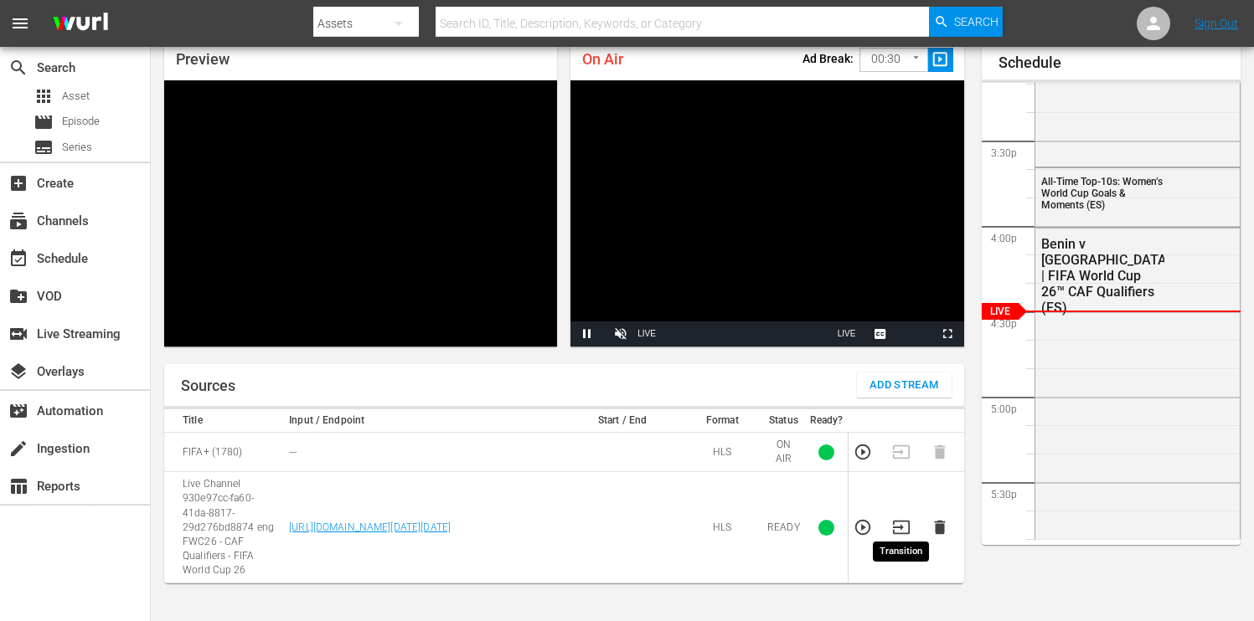
click at [901, 524] on icon "button" at bounding box center [901, 527] width 18 height 18
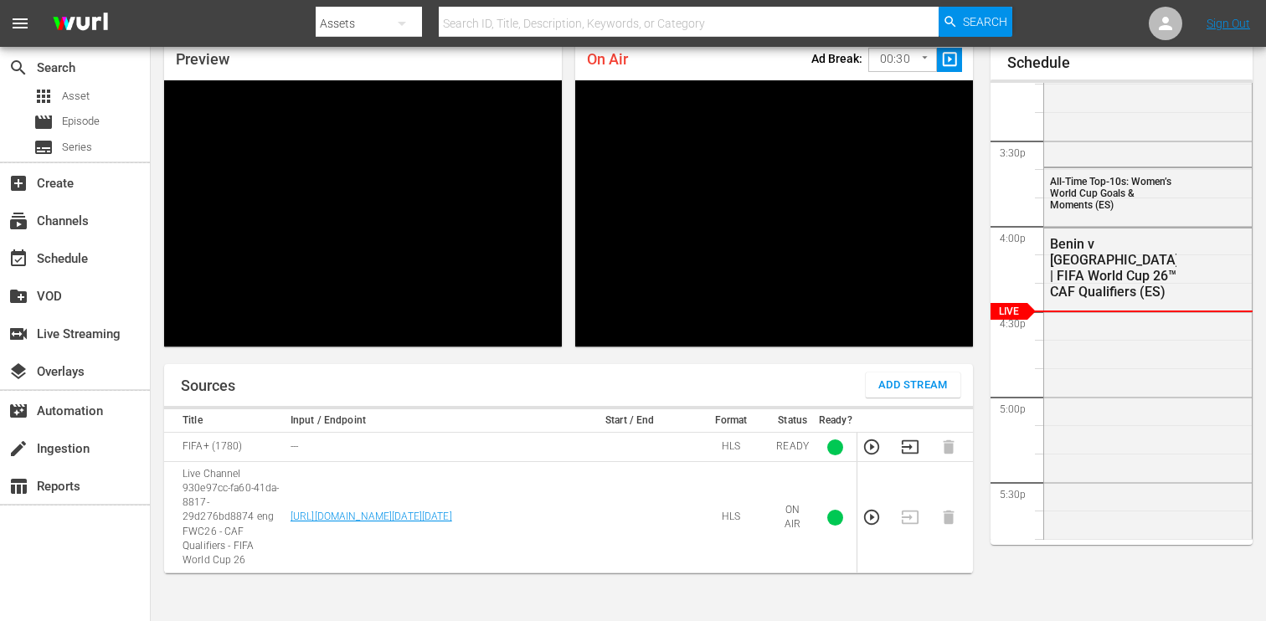
click at [913, 61] on body "menu Search By Assets Search ID, Title, Description, Keywords, or Category Sear…" at bounding box center [633, 238] width 1266 height 621
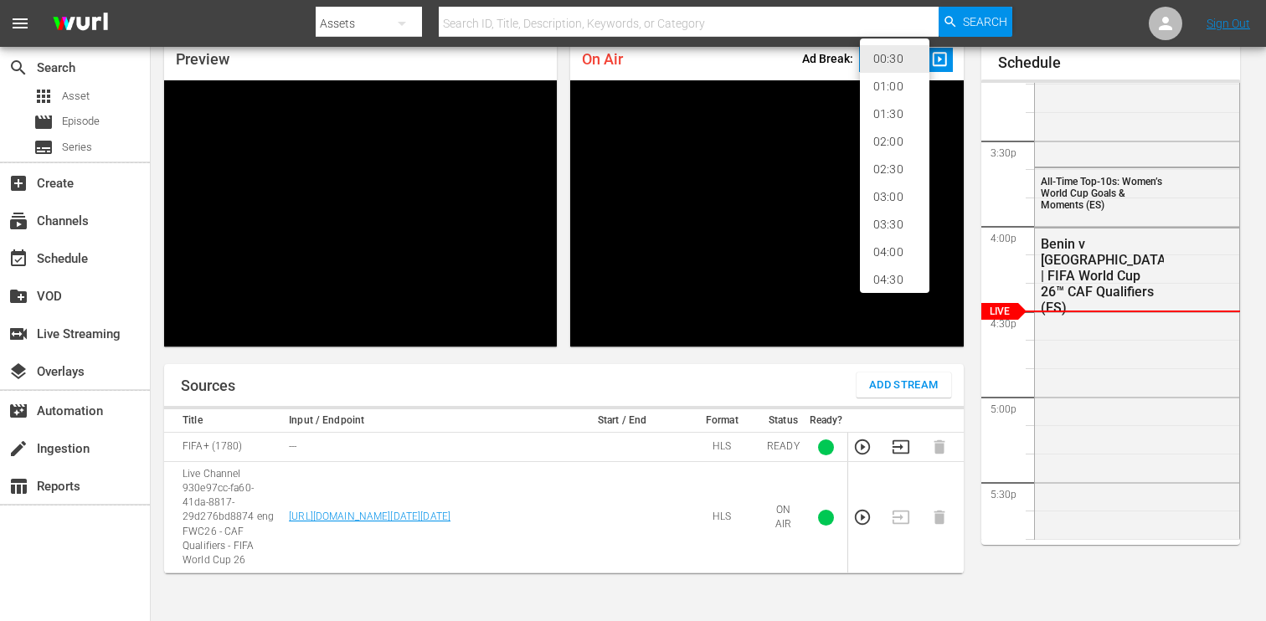
click at [898, 144] on li "02:00" at bounding box center [895, 142] width 70 height 28
type input "120"
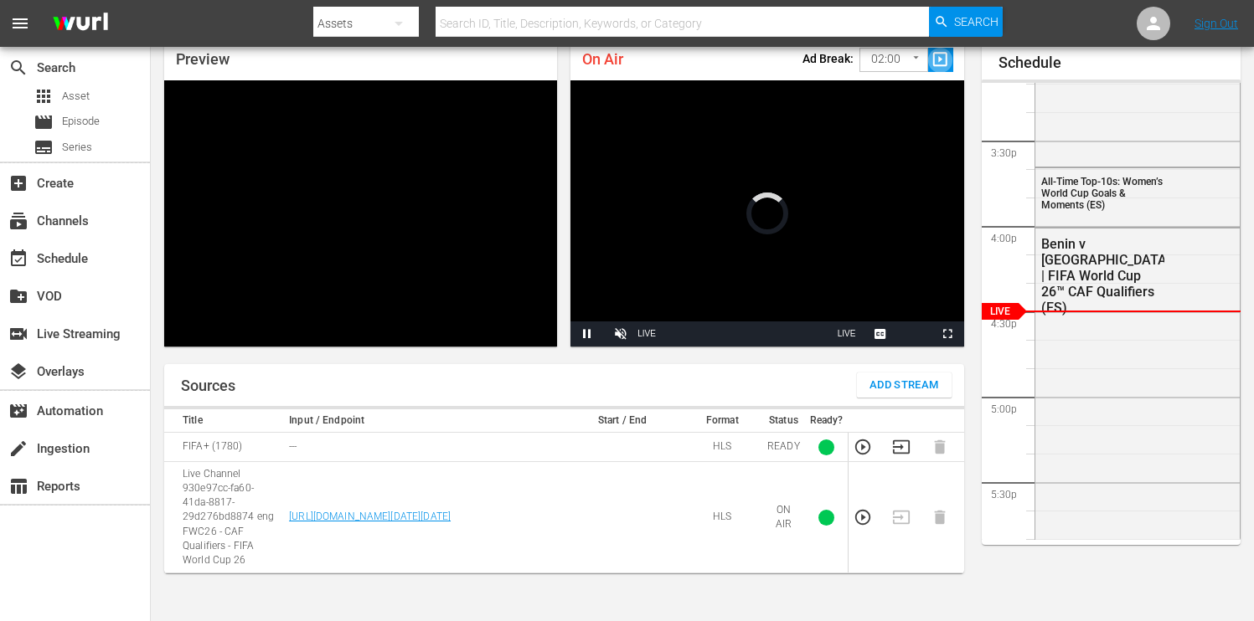
click at [936, 58] on span "slideshow_sharp" at bounding box center [939, 59] width 19 height 19
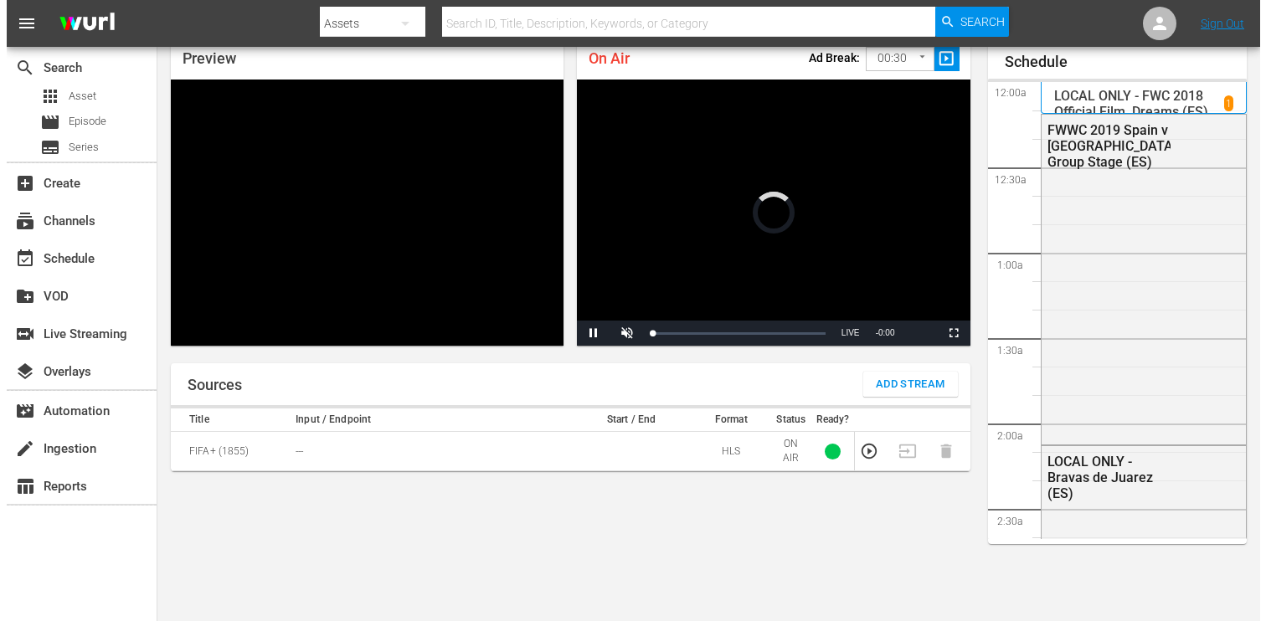
scroll to position [73, 0]
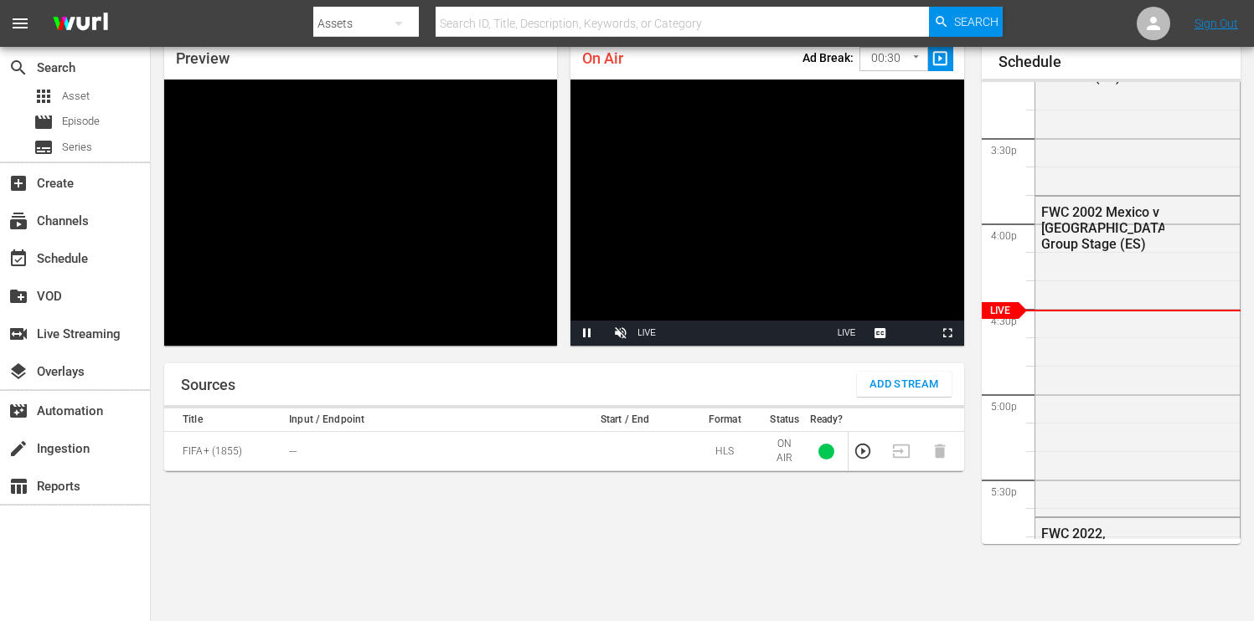
click at [910, 392] on span "Add Stream" at bounding box center [904, 384] width 70 height 19
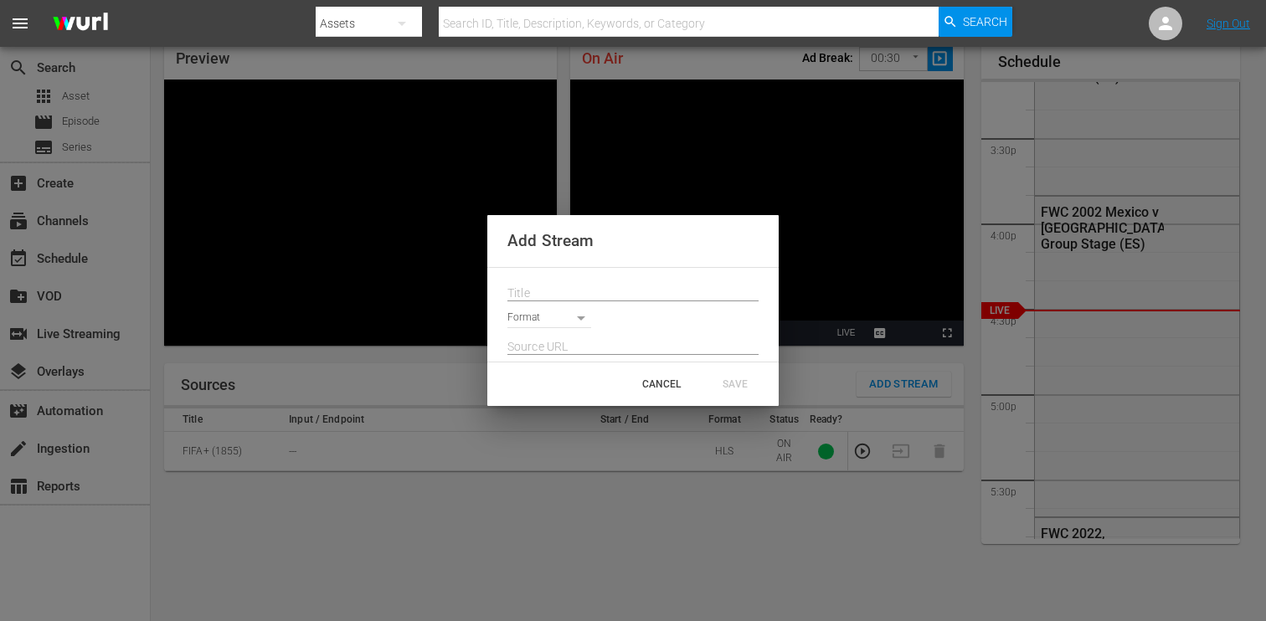
click at [677, 279] on div at bounding box center [632, 288] width 251 height 27
click at [669, 286] on input "text" at bounding box center [632, 293] width 251 height 25
paste input "Live Channel 930e97cc-fa60-41da-8817-29d276bd8874 eng FWC26 - CAF Qualifiers - …"
type input "Live Channel 930e97cc-fa60-41da-8817-29d276bd8874 eng FWC26 - CAF Qualifiers - …"
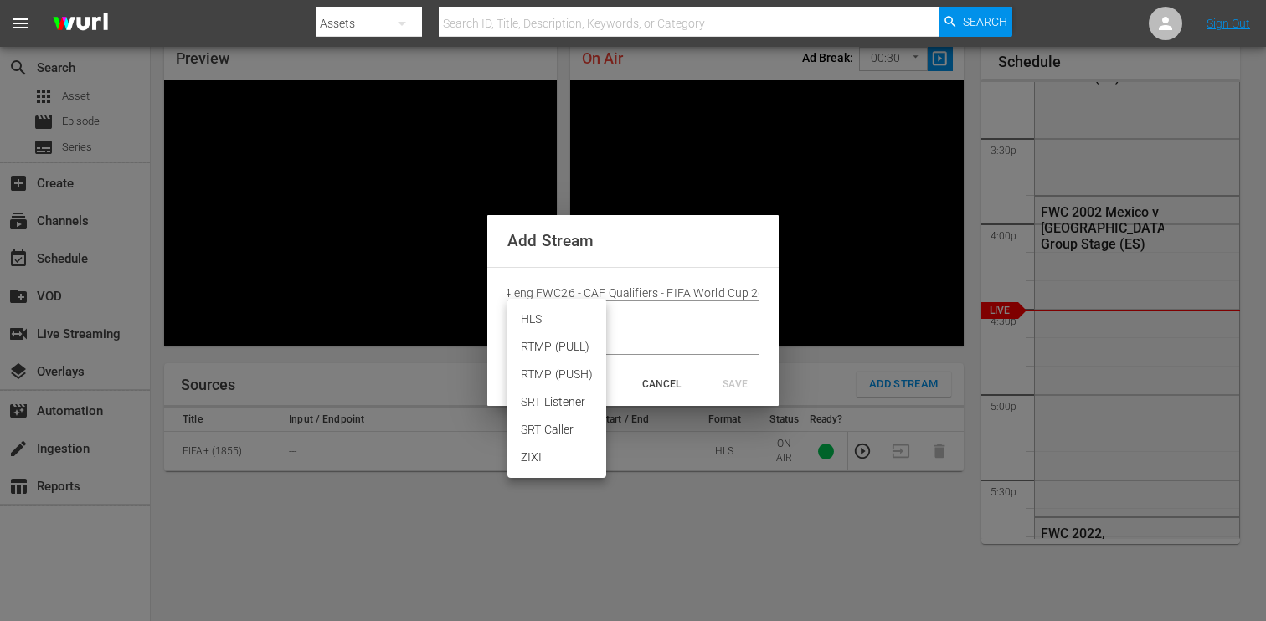
scroll to position [0, 0]
click at [579, 316] on body "menu Search By Assets Search ID, Title, Description, Keywords, or Category Sear…" at bounding box center [633, 237] width 1266 height 621
click at [561, 322] on li "HLS" at bounding box center [556, 320] width 99 height 28
type input "HLS"
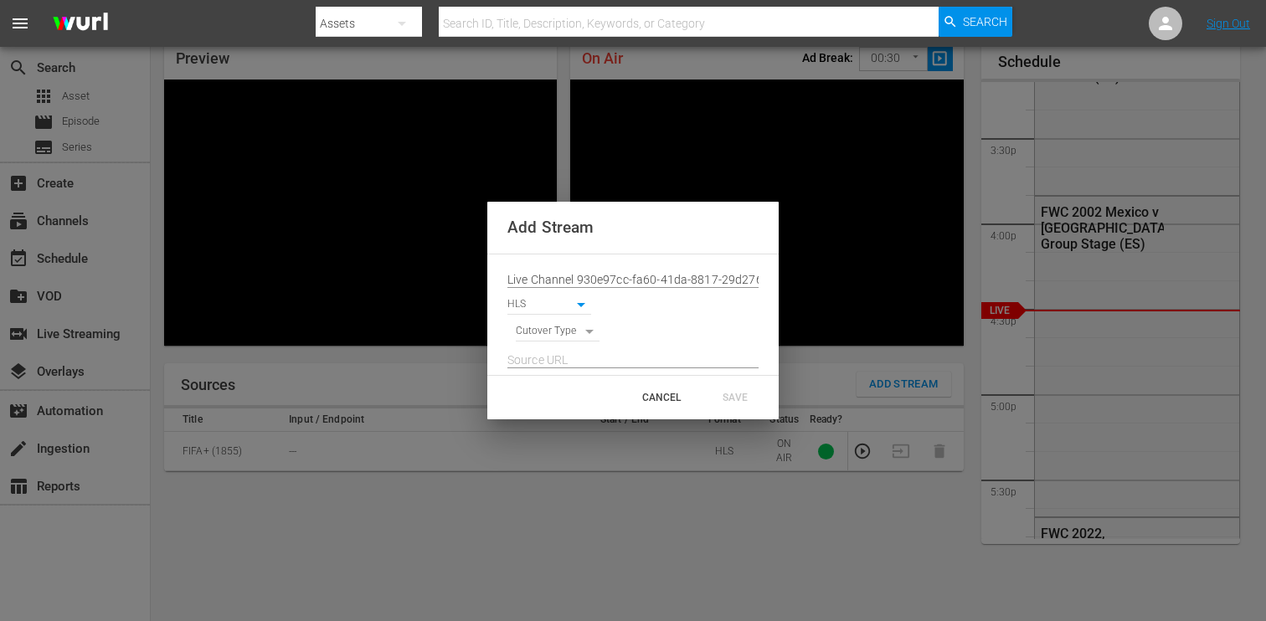
click at [587, 332] on body "menu Search By Assets Search ID, Title, Description, Keywords, or Category Sear…" at bounding box center [633, 237] width 1266 height 621
click at [575, 359] on li "SIGNAL" at bounding box center [558, 361] width 85 height 28
type input "SIGNAL"
click at [589, 356] on input "text" at bounding box center [632, 360] width 251 height 25
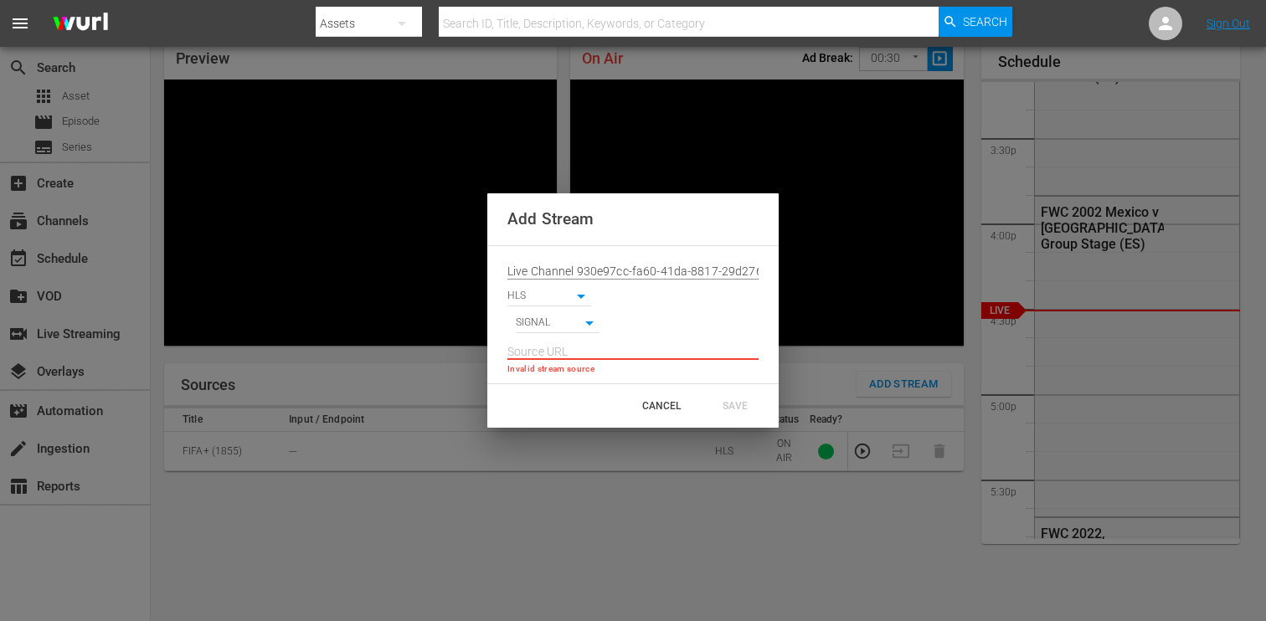
paste input "[URL][DOMAIN_NAME][DATE][DATE]"
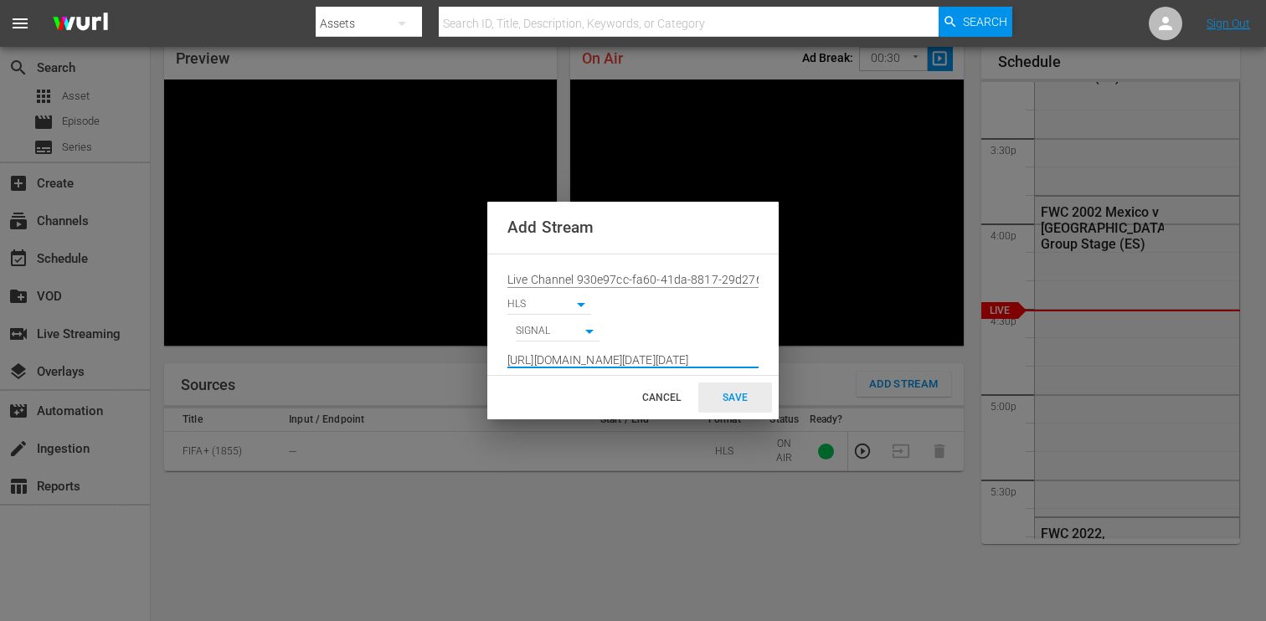
type input "[URL][DOMAIN_NAME][DATE][DATE]"
click at [739, 391] on div "SAVE" at bounding box center [735, 398] width 74 height 30
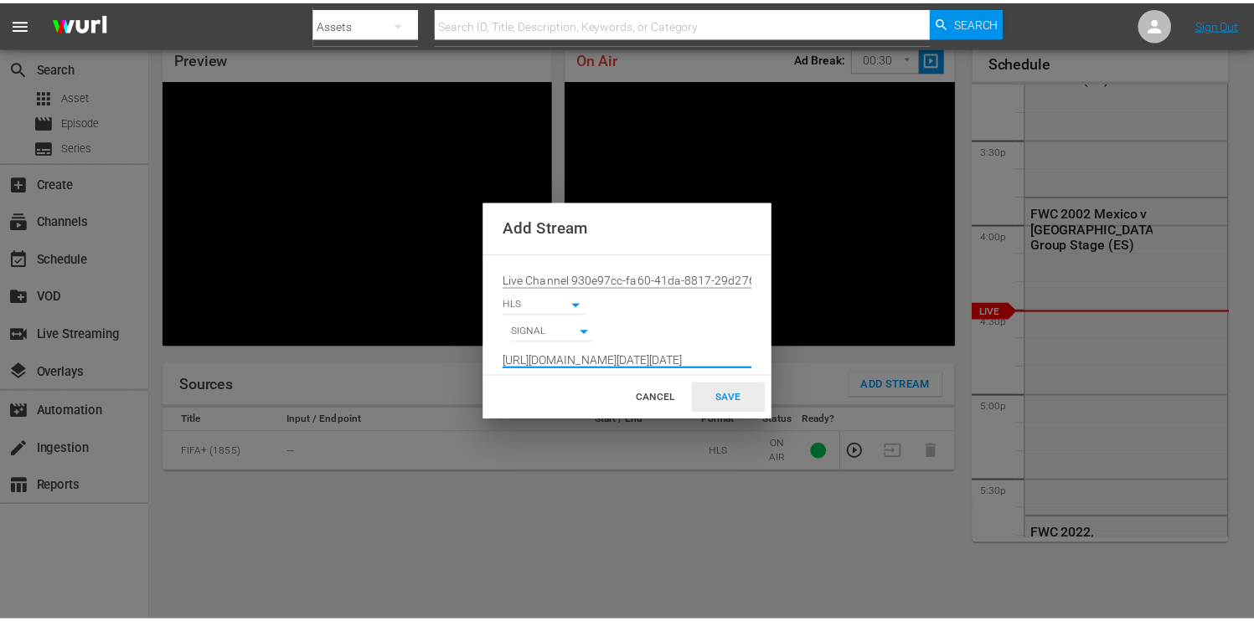
scroll to position [0, 0]
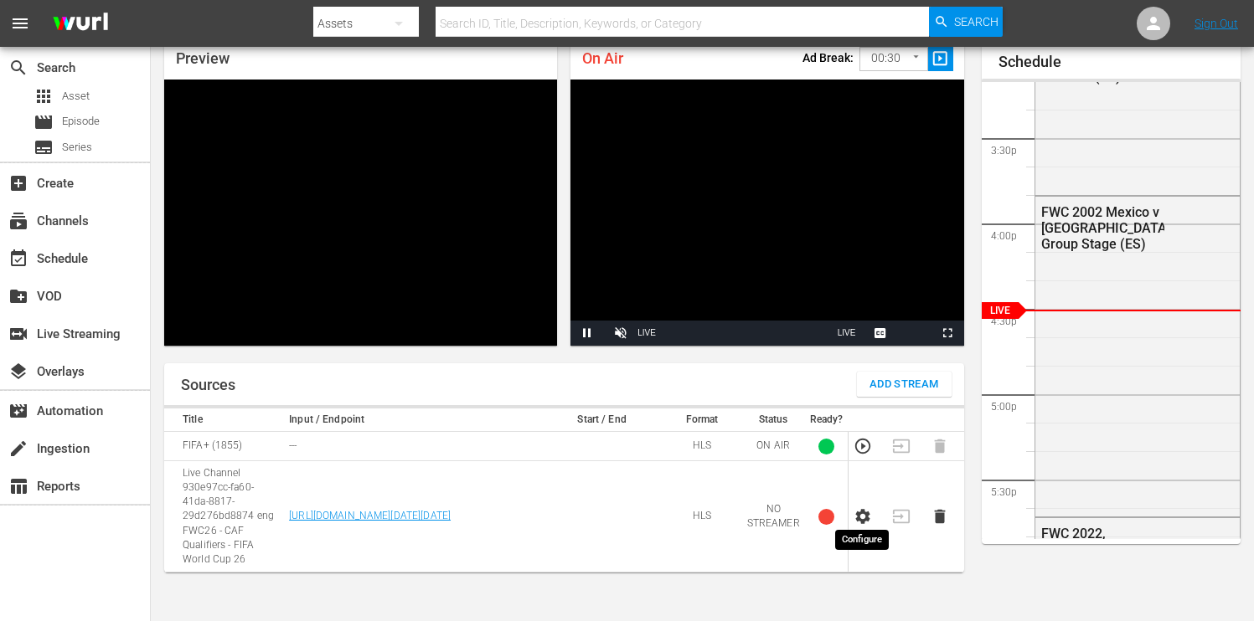
click at [868, 507] on icon "button" at bounding box center [862, 516] width 18 height 18
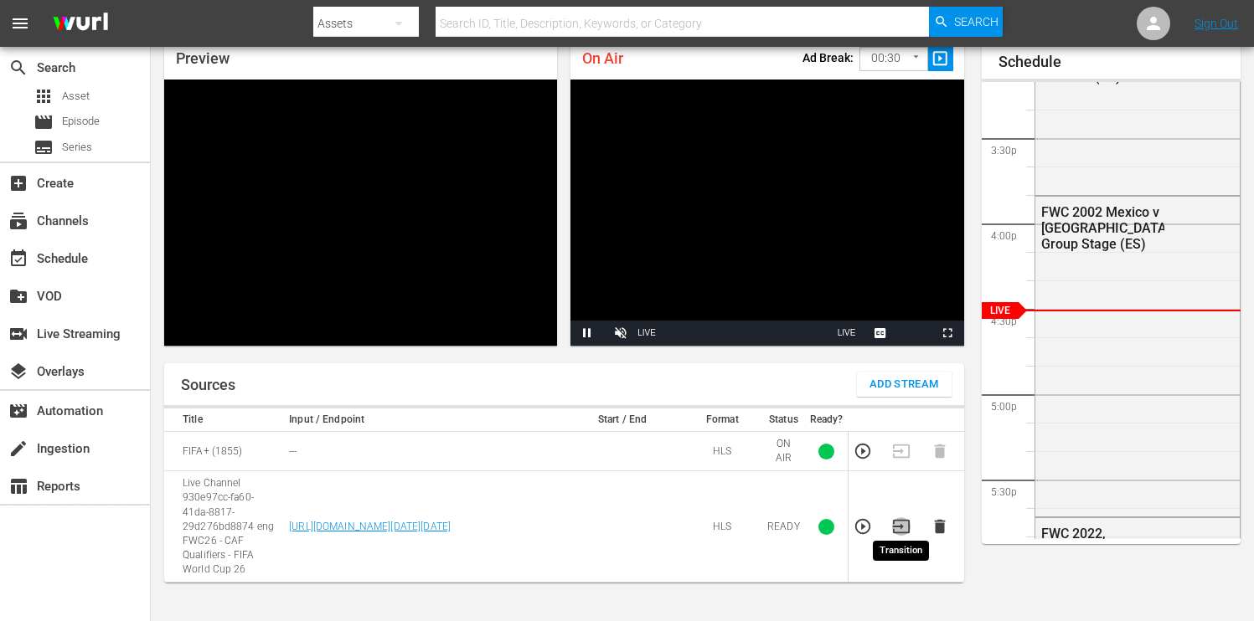
click at [901, 522] on icon "button" at bounding box center [901, 527] width 18 height 18
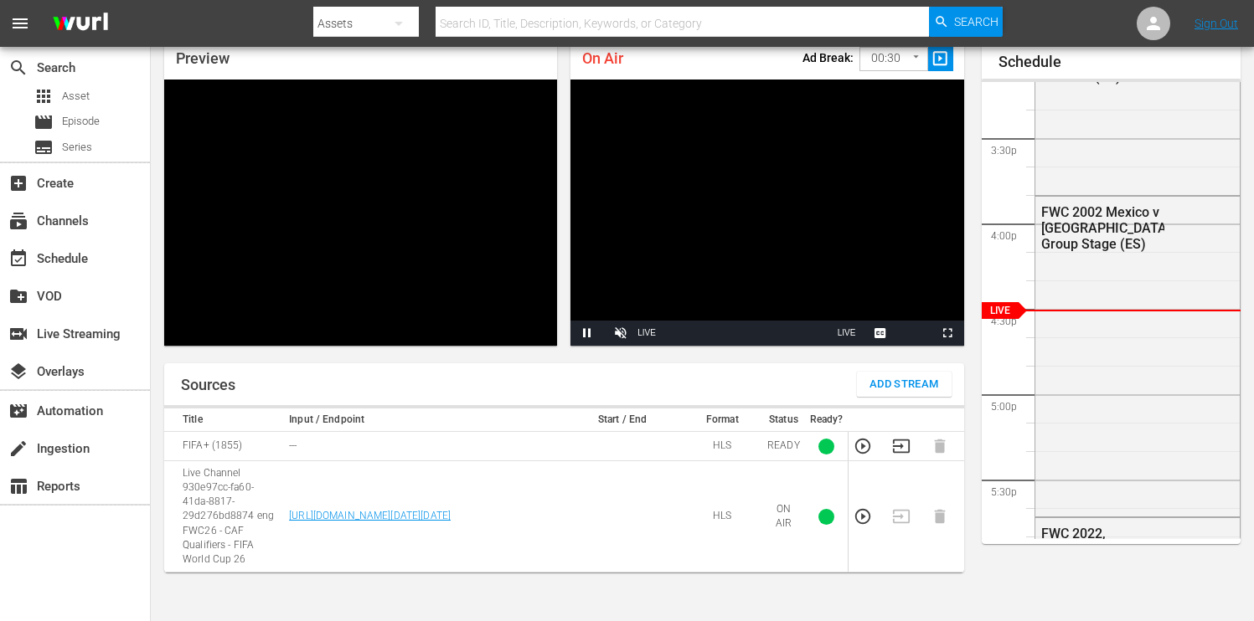
click at [889, 60] on body "menu Search By Assets Search ID, Title, Description, Keywords, or Category Sear…" at bounding box center [627, 237] width 1254 height 621
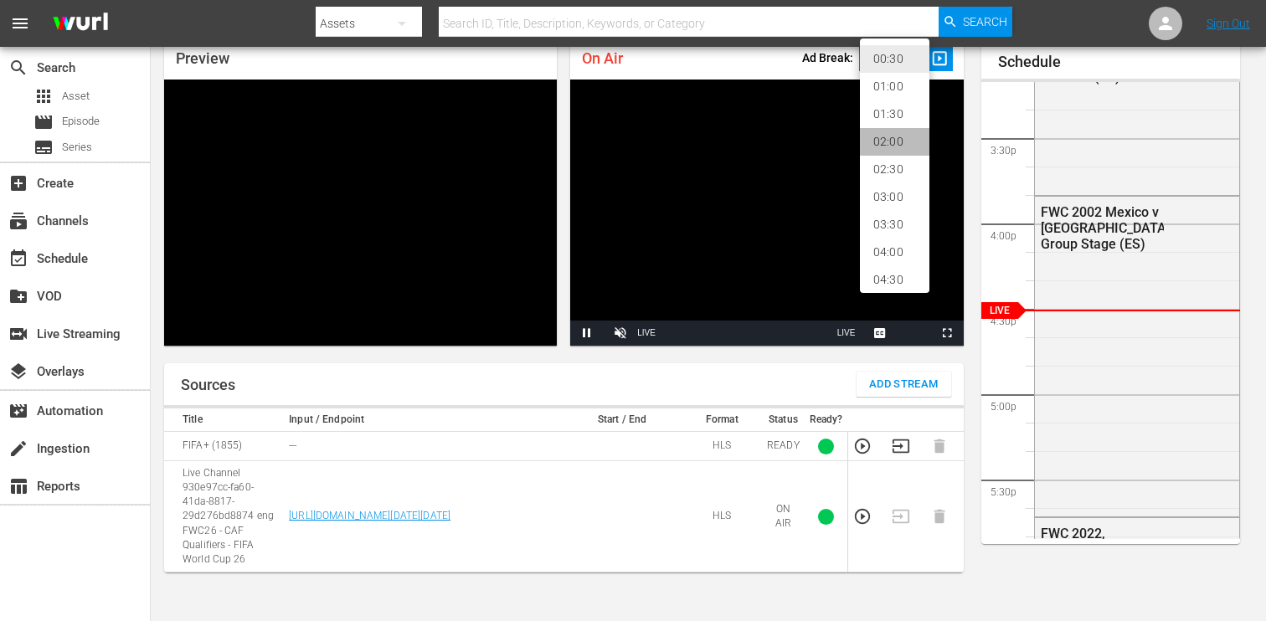
click at [894, 144] on li "02:00" at bounding box center [895, 142] width 70 height 28
type input "120"
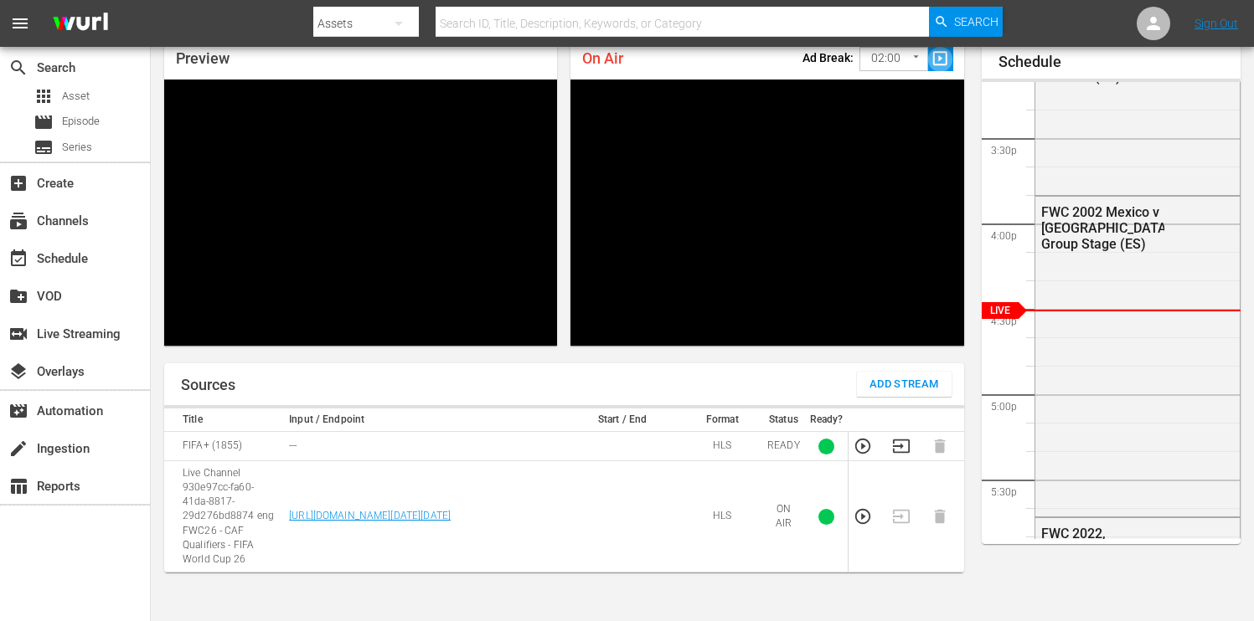
click at [942, 59] on span "slideshow_sharp" at bounding box center [939, 58] width 19 height 19
